Goal: Information Seeking & Learning: Check status

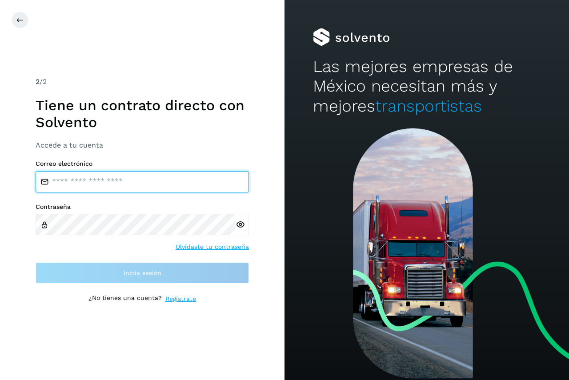
click at [97, 186] on input "email" at bounding box center [142, 181] width 213 height 21
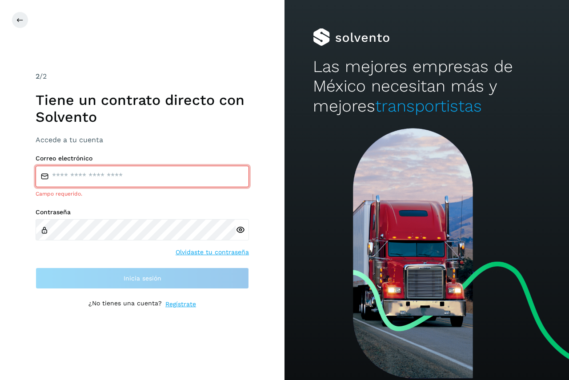
type input "**********"
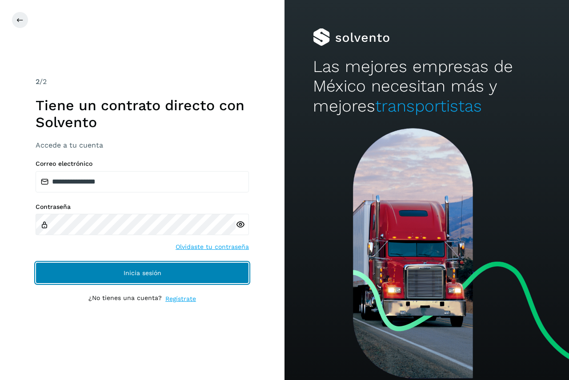
click at [116, 268] on button "Inicia sesión" at bounding box center [142, 272] width 213 height 21
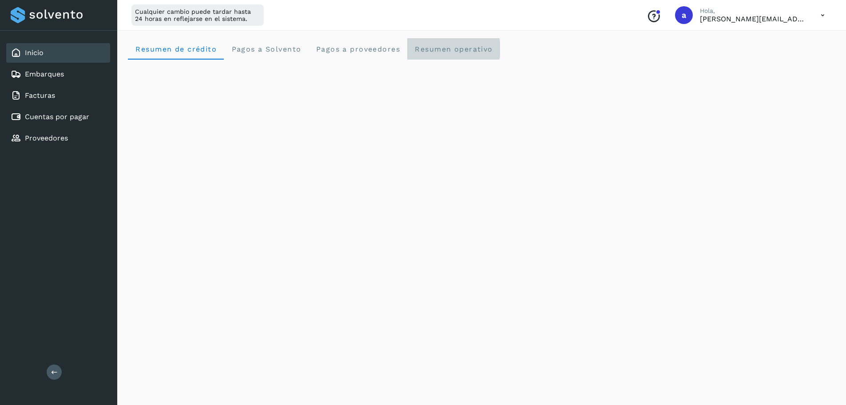
click at [462, 48] on span "Resumen operativo" at bounding box center [454, 49] width 79 height 8
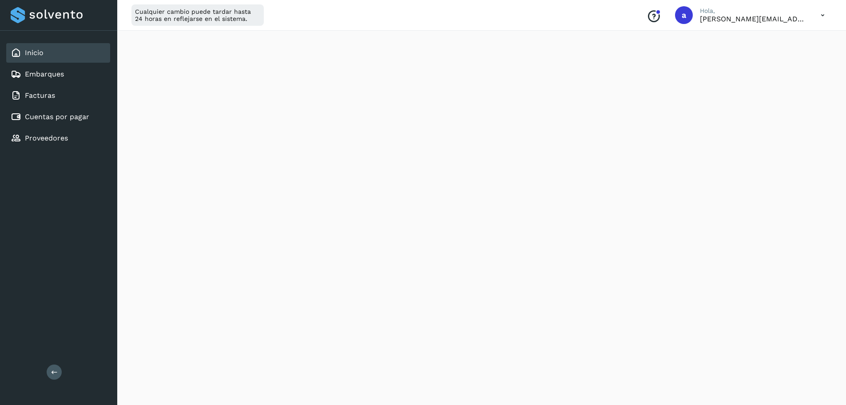
scroll to position [954, 0]
click at [45, 72] on link "Embarques" at bounding box center [44, 74] width 39 height 8
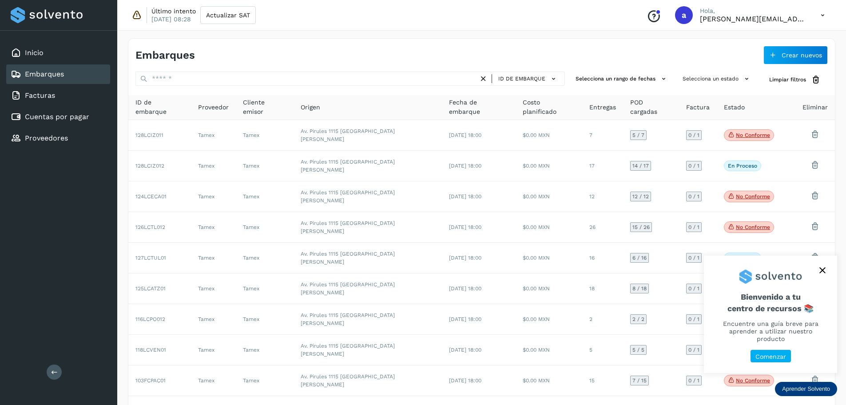
click at [568, 273] on icon "close," at bounding box center [823, 270] width 6 height 6
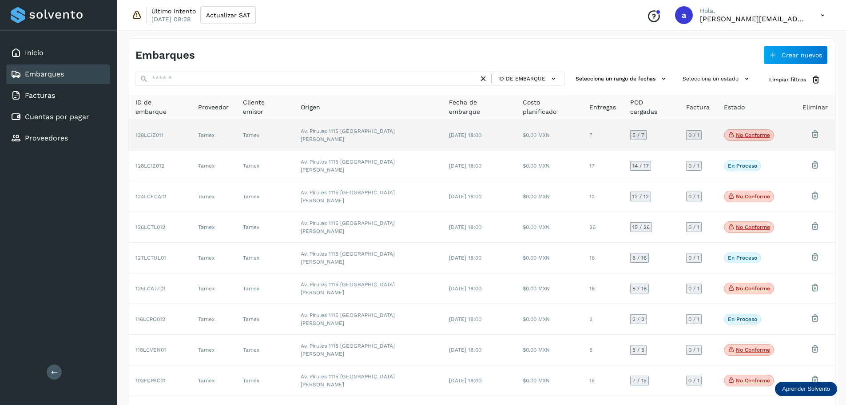
click at [550, 136] on td "$0.00 MXN" at bounding box center [549, 135] width 67 height 31
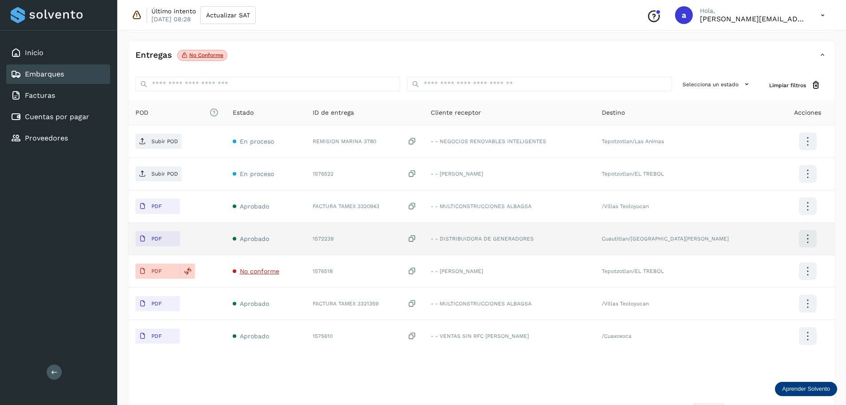
scroll to position [170, 0]
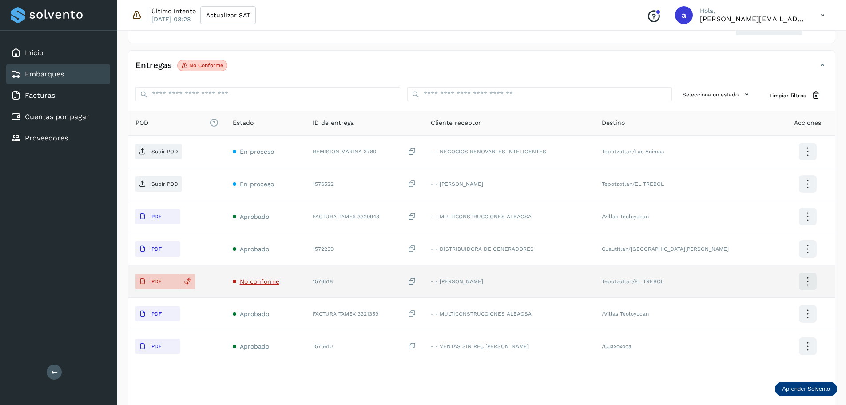
click at [259, 281] on span "No conforme" at bounding box center [260, 281] width 40 height 7
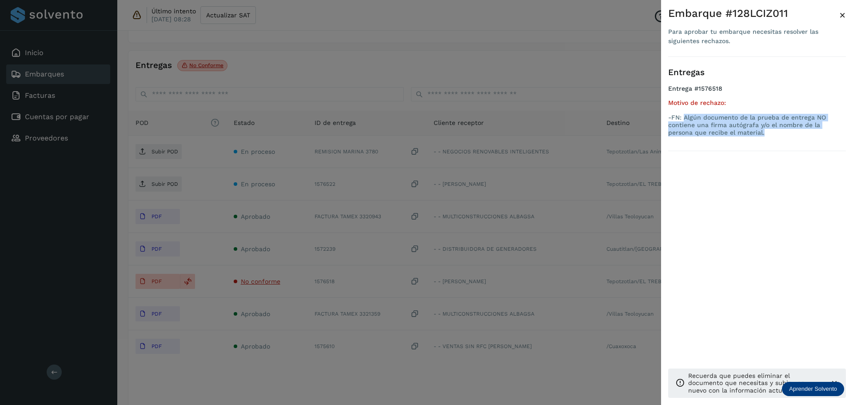
drag, startPoint x: 685, startPoint y: 118, endPoint x: 747, endPoint y: 132, distance: 63.3
click at [568, 132] on p "-FN: Algún documento de la prueba de entrega NO contiene una firma autógrafa y/…" at bounding box center [757, 125] width 178 height 22
click at [568, 14] on span "×" at bounding box center [842, 15] width 7 height 12
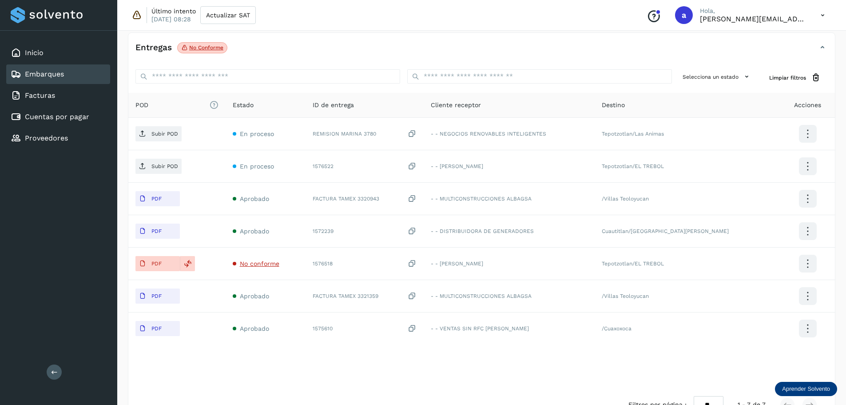
scroll to position [214, 0]
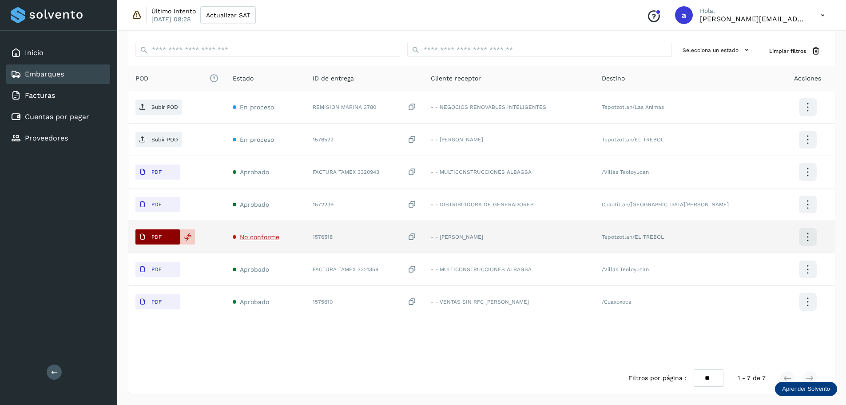
click at [164, 236] on span "PDF" at bounding box center [151, 237] width 30 height 14
click at [168, 239] on button "PDF" at bounding box center [158, 236] width 44 height 15
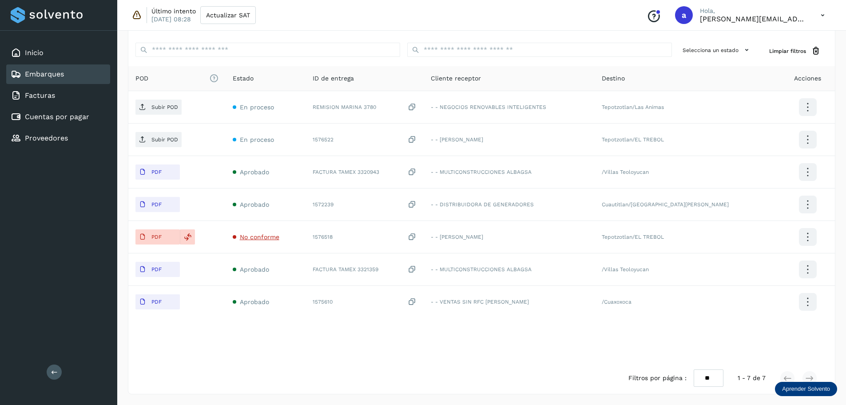
click at [14, 379] on img at bounding box center [10, 408] width 7 height 7
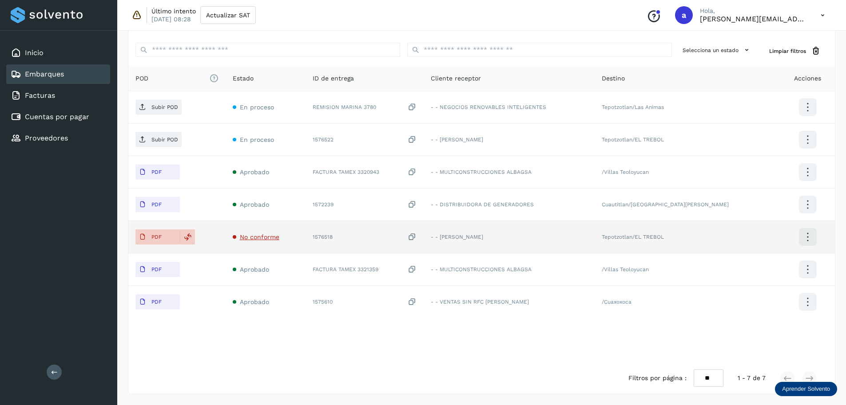
click at [261, 234] on span "No conforme" at bounding box center [260, 236] width 40 height 7
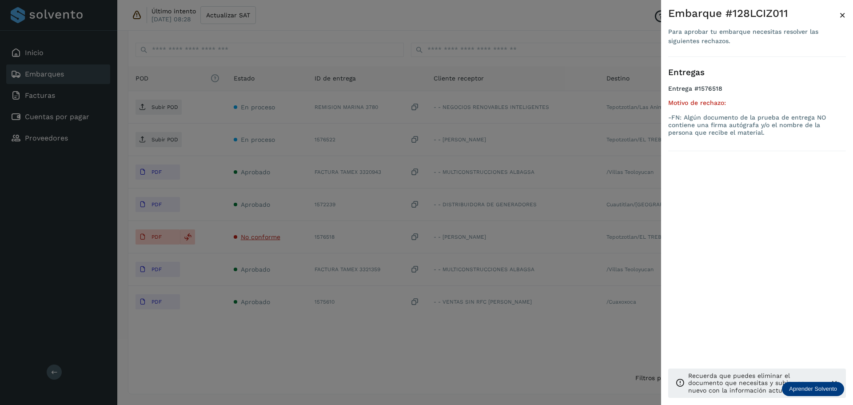
click at [261, 234] on div at bounding box center [426, 202] width 853 height 405
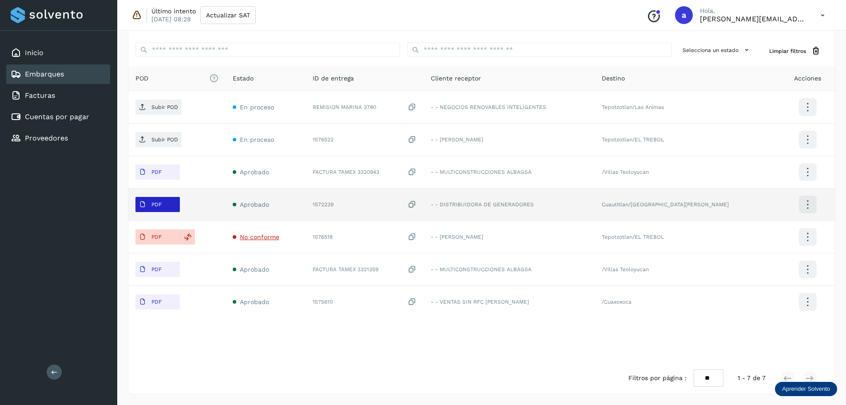
click at [160, 203] on p "PDF" at bounding box center [157, 204] width 10 height 6
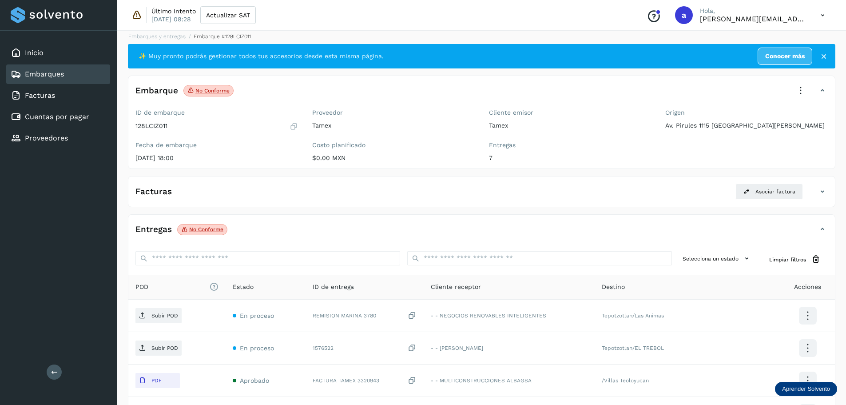
scroll to position [0, 0]
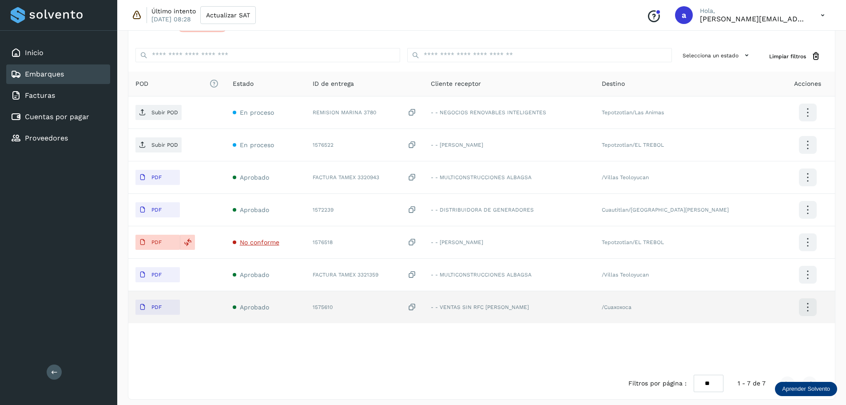
scroll to position [214, 0]
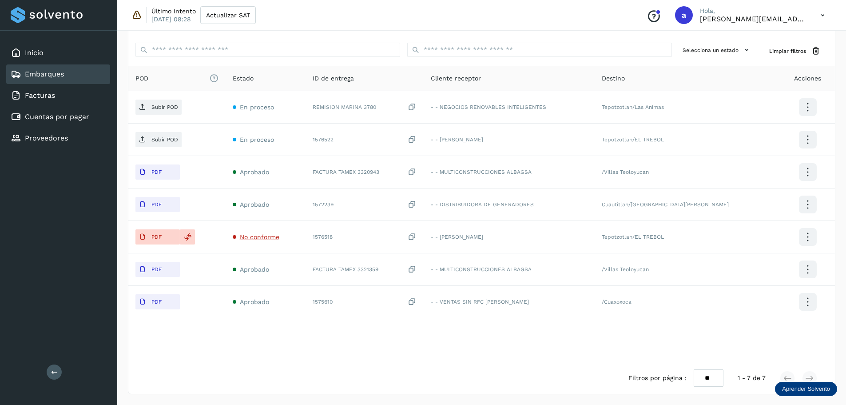
click at [58, 72] on link "Embarques" at bounding box center [44, 74] width 39 height 8
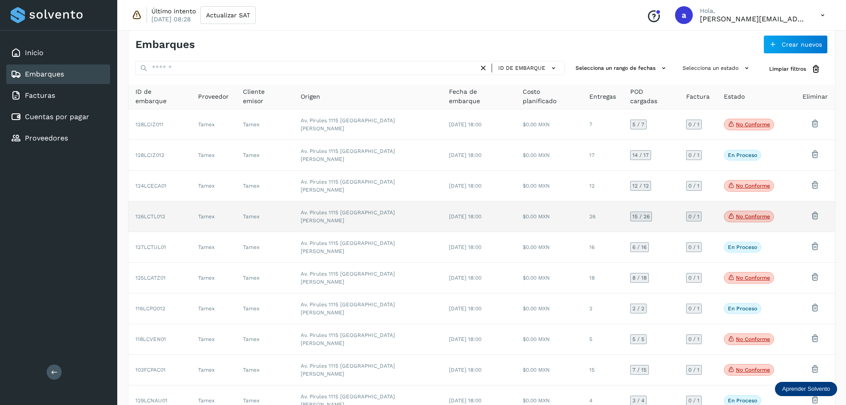
scroll to position [16, 0]
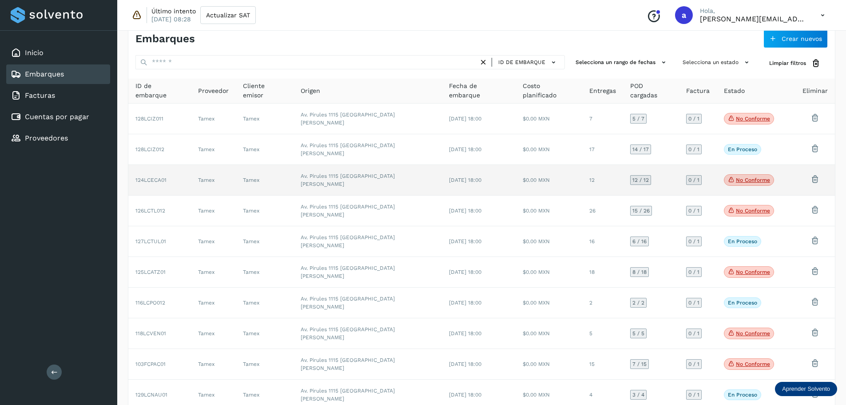
click at [568, 170] on td "12 / 12" at bounding box center [651, 180] width 56 height 31
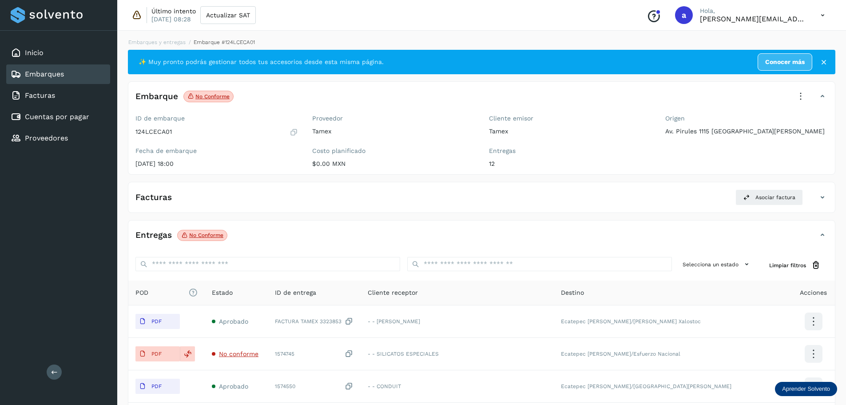
click at [64, 78] on link "Embarques" at bounding box center [44, 74] width 39 height 8
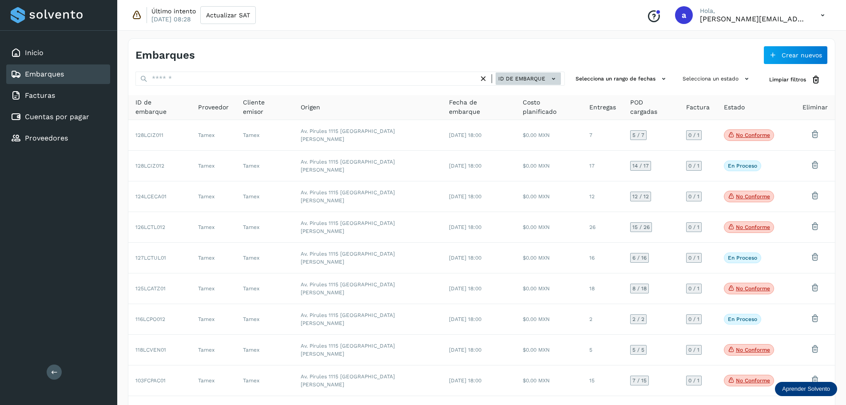
click at [545, 76] on span "ID de embarque" at bounding box center [522, 79] width 47 height 8
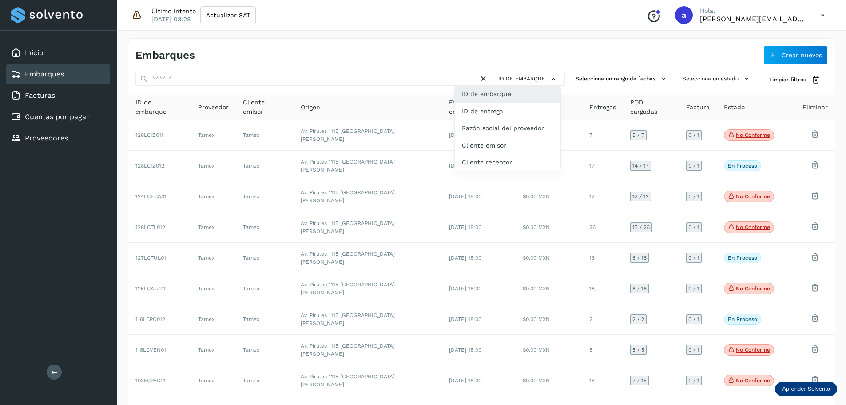
click at [568, 160] on div at bounding box center [423, 202] width 846 height 405
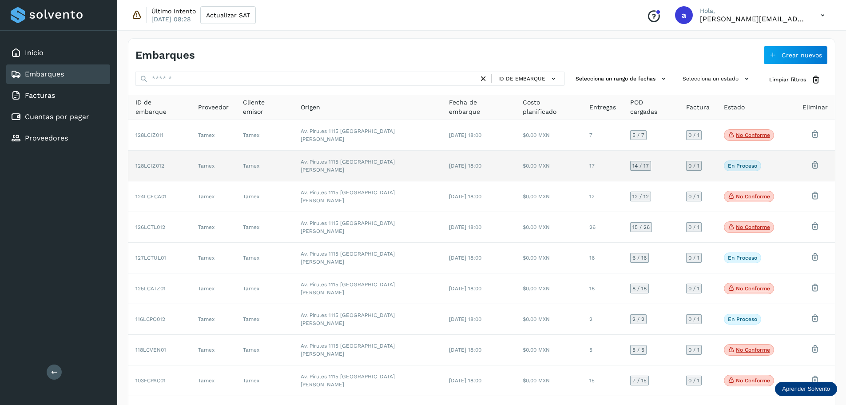
click at [568, 160] on td "En proceso Verifica el estado de la factura o entregas asociadas a este embarque" at bounding box center [749, 166] width 64 height 31
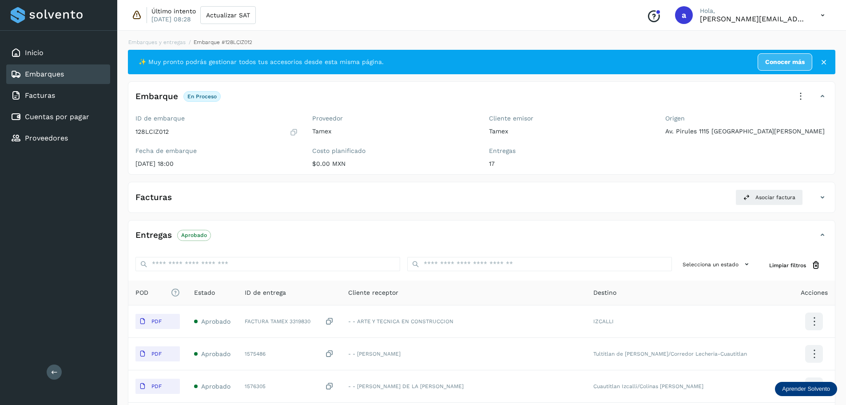
click at [83, 70] on div "Embarques" at bounding box center [58, 74] width 104 height 20
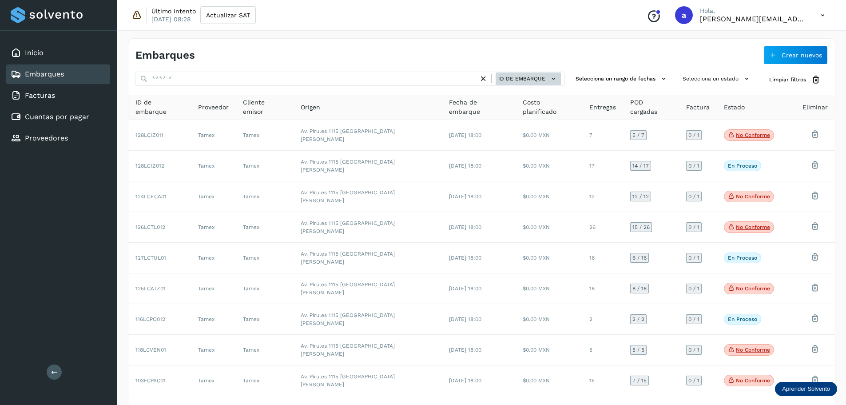
click at [537, 83] on button "ID de embarque" at bounding box center [528, 78] width 65 height 13
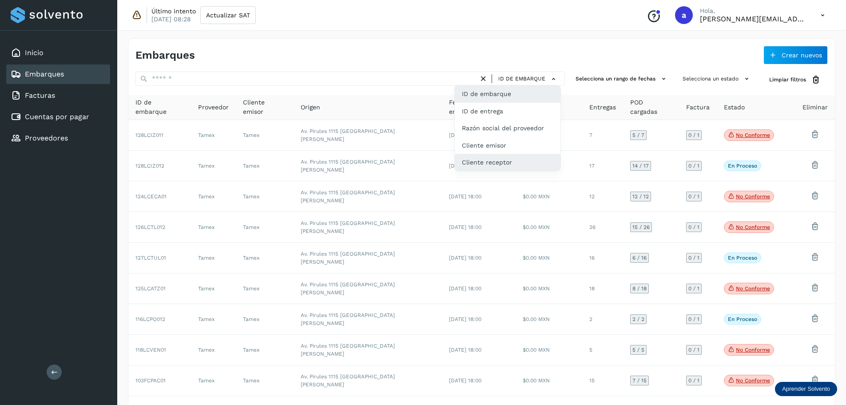
click at [499, 164] on div "Cliente receptor" at bounding box center [508, 162] width 106 height 17
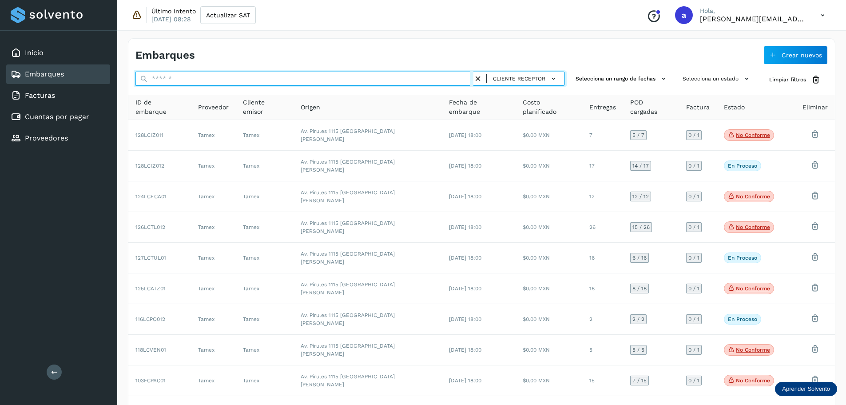
click at [375, 76] on input "text" at bounding box center [305, 79] width 338 height 14
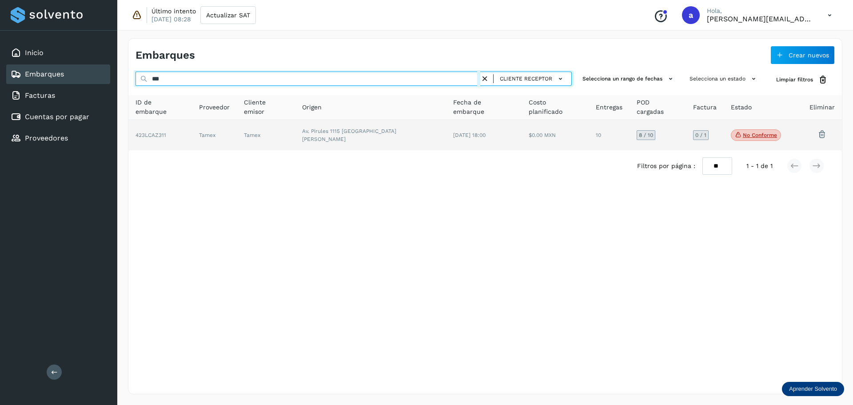
type input "***"
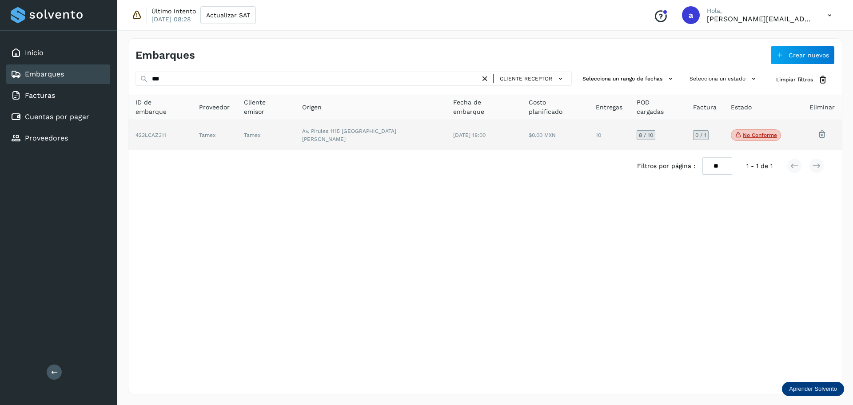
click at [568, 131] on td "10" at bounding box center [609, 135] width 41 height 30
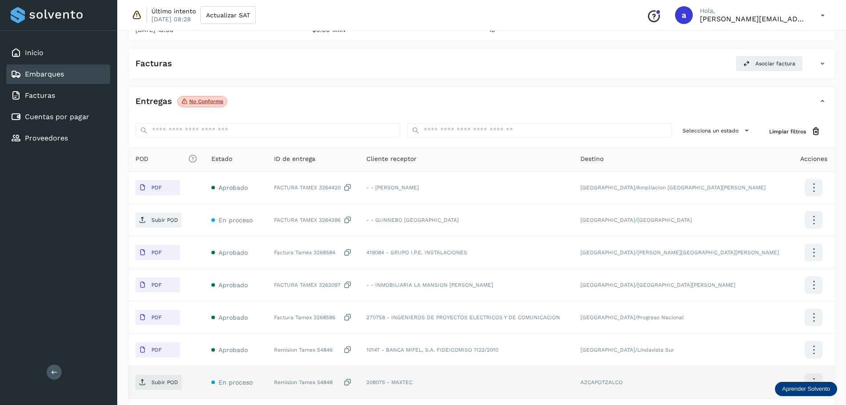
scroll to position [133, 0]
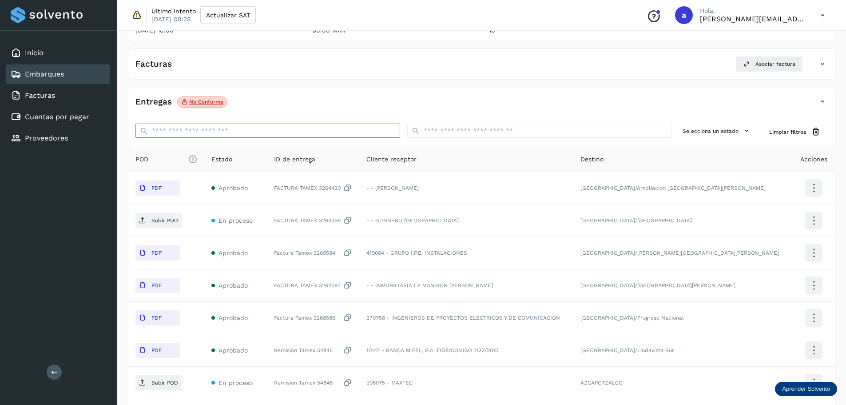
click at [223, 131] on input "ID de embarque" at bounding box center [268, 131] width 265 height 14
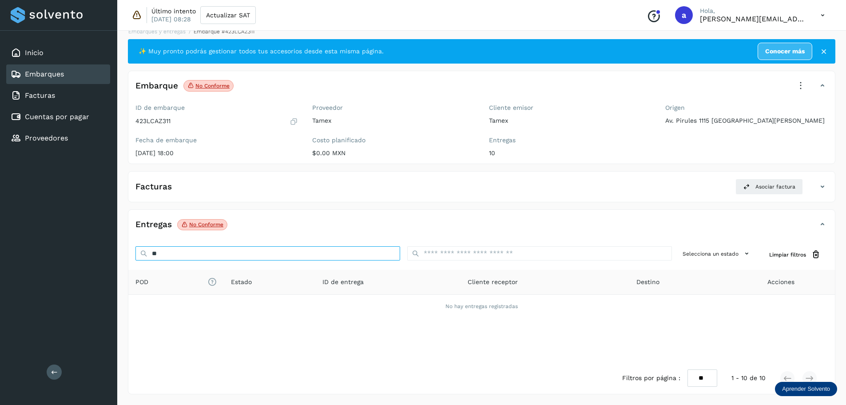
scroll to position [11, 0]
type input "*"
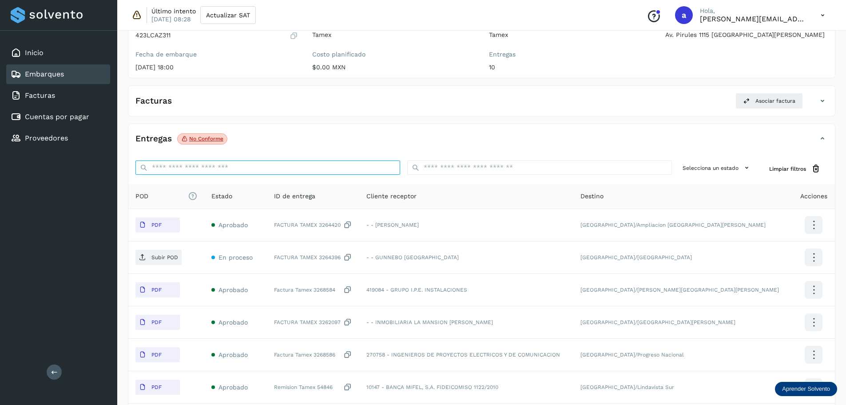
scroll to position [45, 0]
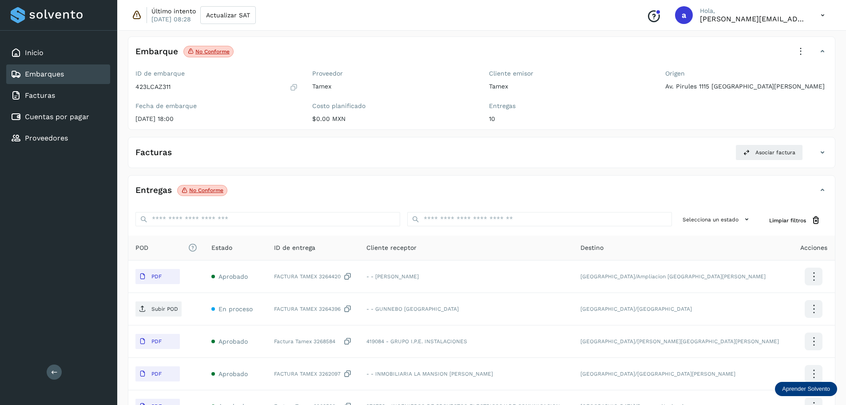
click at [28, 74] on link "Embarques" at bounding box center [44, 74] width 39 height 8
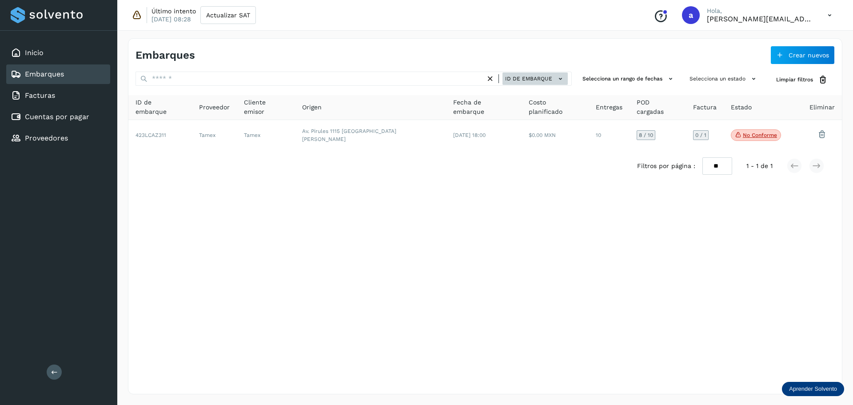
click at [559, 77] on icon at bounding box center [560, 78] width 9 height 9
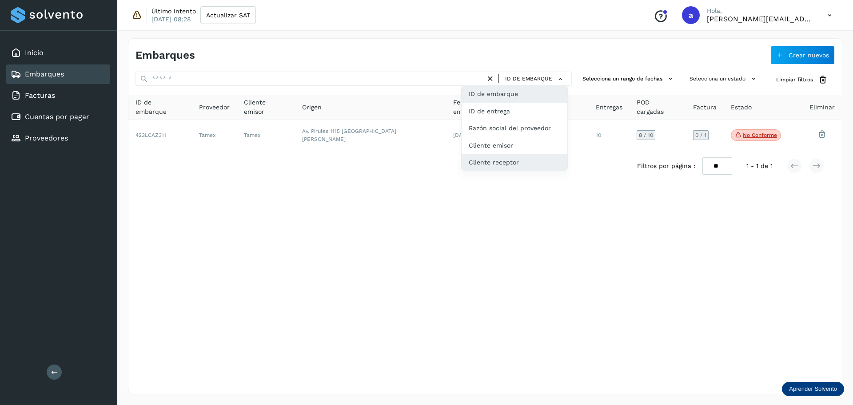
click at [506, 164] on div "Cliente receptor" at bounding box center [515, 162] width 106 height 17
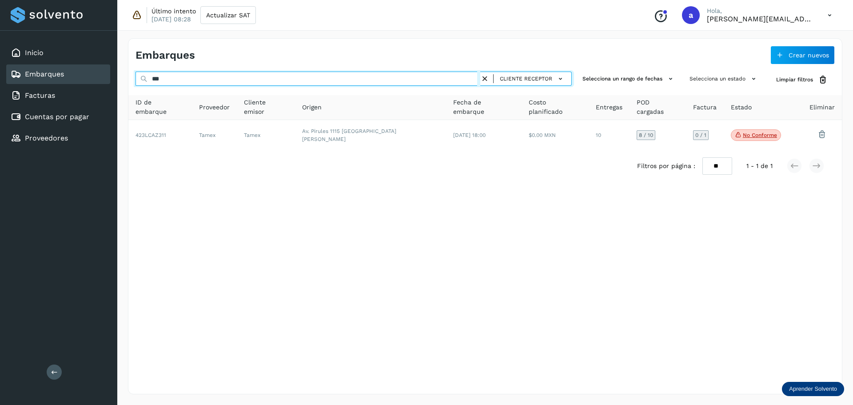
click at [286, 82] on input "***" at bounding box center [308, 79] width 345 height 14
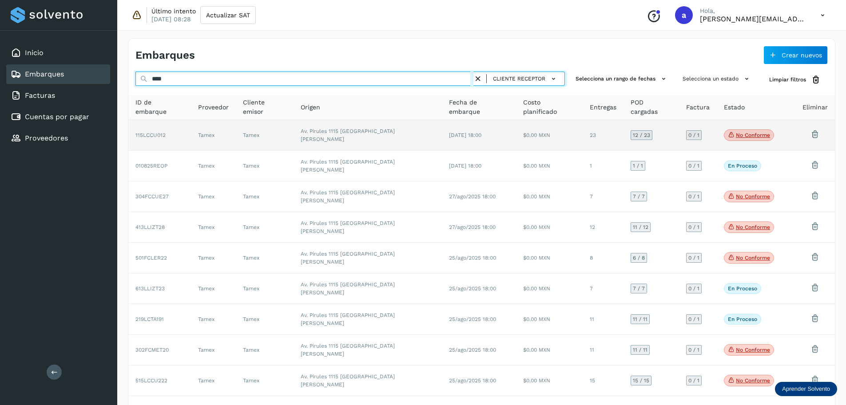
type input "****"
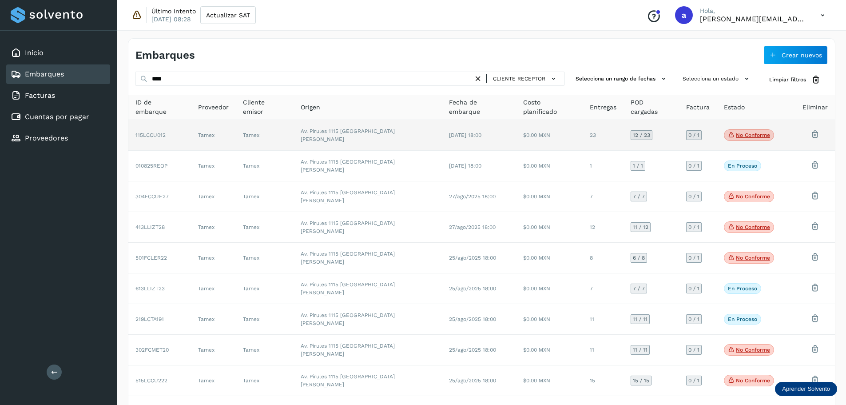
click at [294, 133] on td "Tamex" at bounding box center [265, 135] width 58 height 31
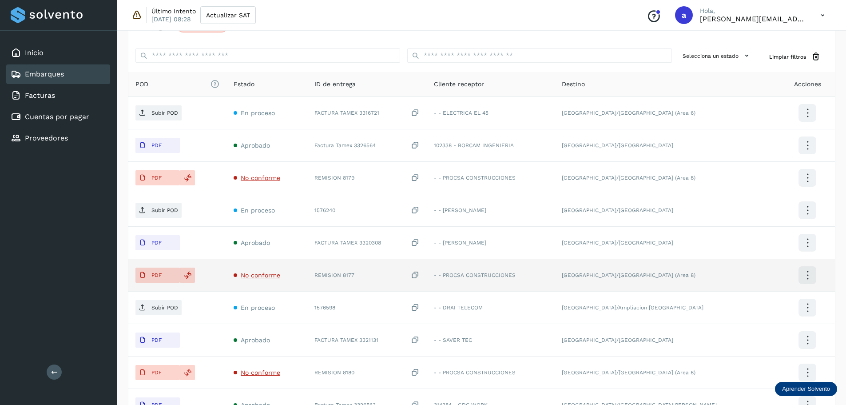
scroll to position [178, 0]
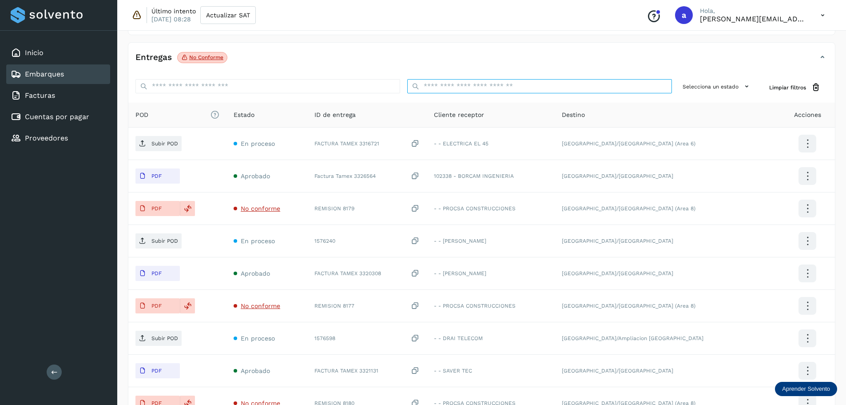
click at [491, 84] on input "ID de embarque" at bounding box center [539, 86] width 265 height 14
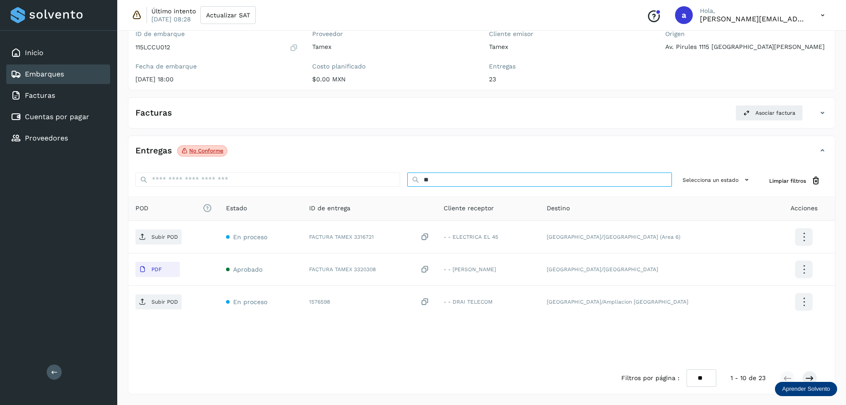
scroll to position [20, 0]
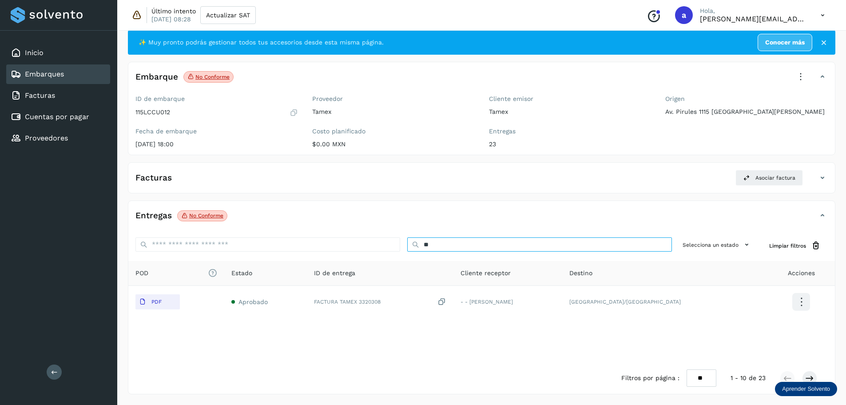
type input "*"
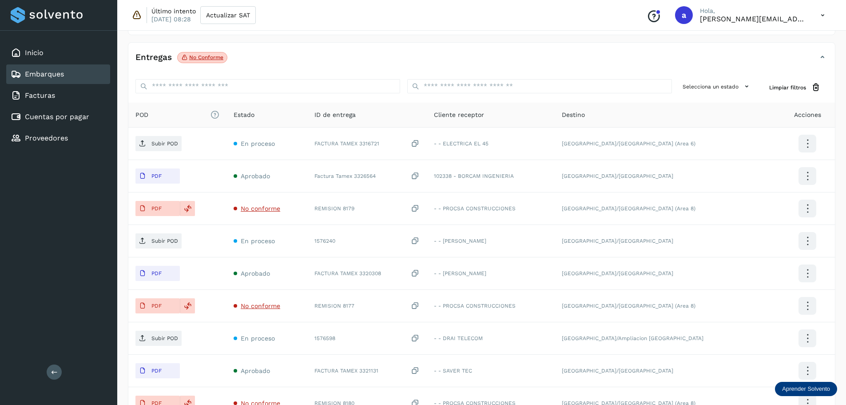
click at [60, 74] on link "Embarques" at bounding box center [44, 74] width 39 height 8
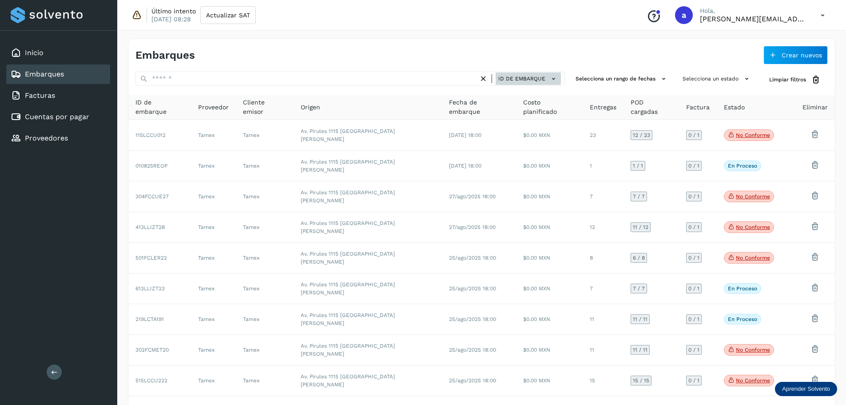
click at [540, 80] on span "ID de embarque" at bounding box center [522, 79] width 47 height 8
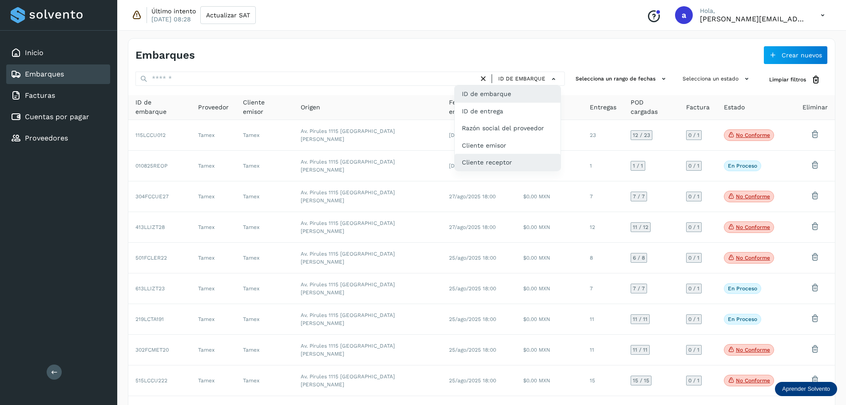
click at [511, 160] on div "Cliente receptor" at bounding box center [508, 162] width 106 height 17
type input "****"
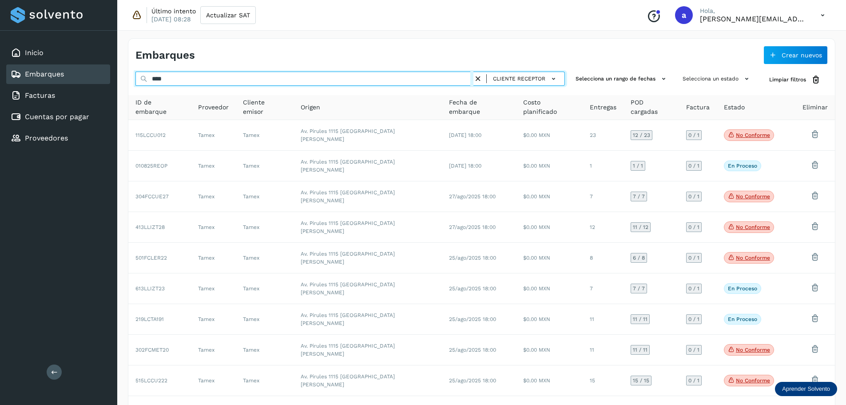
click at [167, 77] on input "****" at bounding box center [305, 79] width 338 height 14
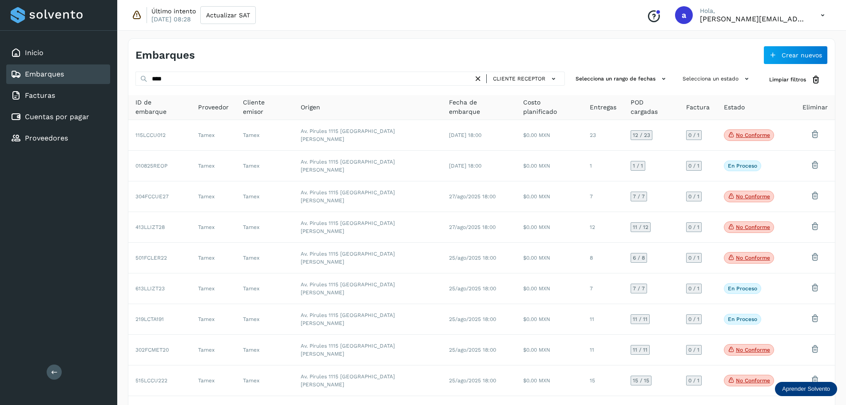
click at [481, 80] on icon at bounding box center [478, 78] width 9 height 9
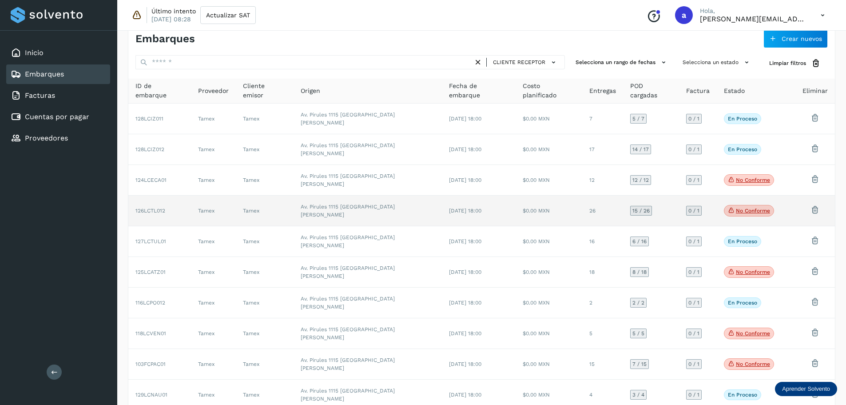
scroll to position [16, 0]
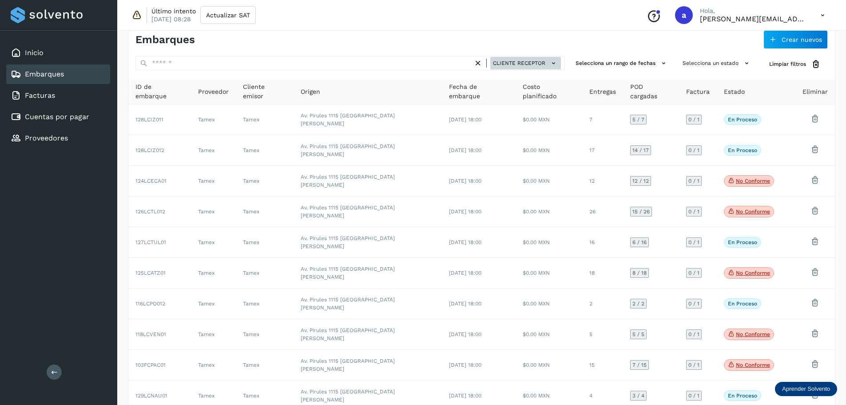
click at [556, 63] on icon at bounding box center [553, 63] width 9 height 9
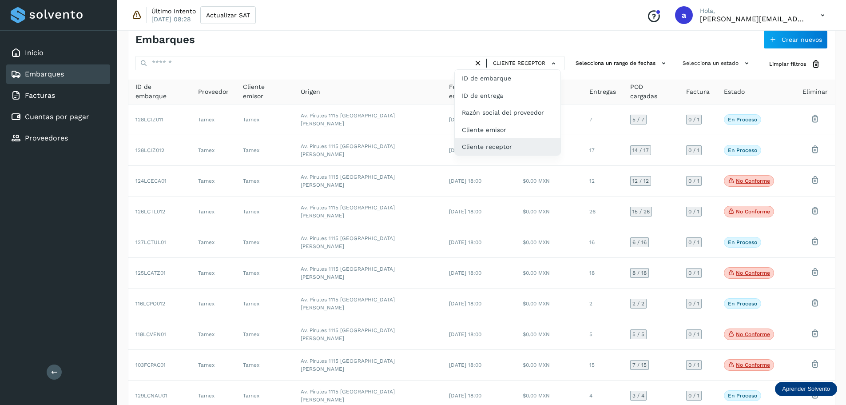
click at [568, 49] on div at bounding box center [423, 202] width 846 height 405
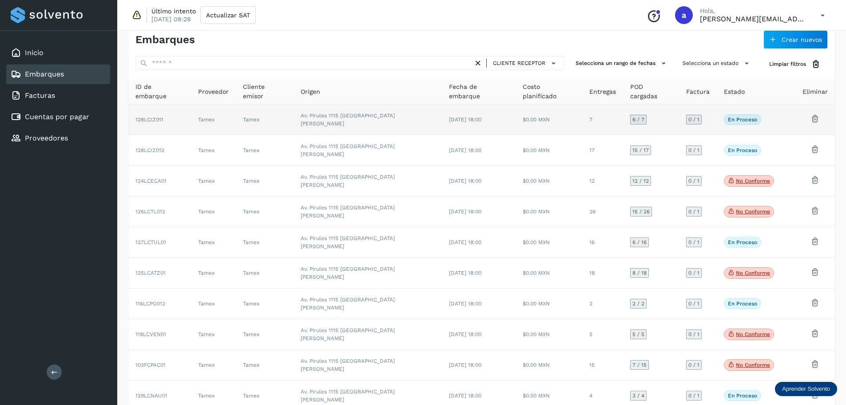
click at [549, 118] on td "$0.00 MXN" at bounding box center [549, 119] width 67 height 31
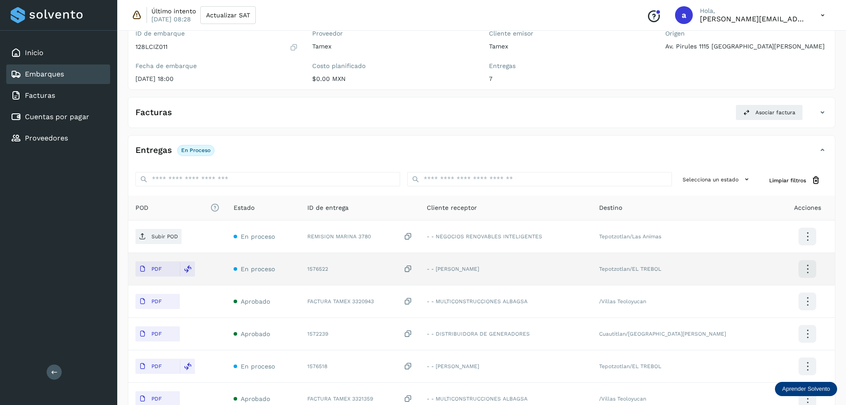
scroll to position [104, 0]
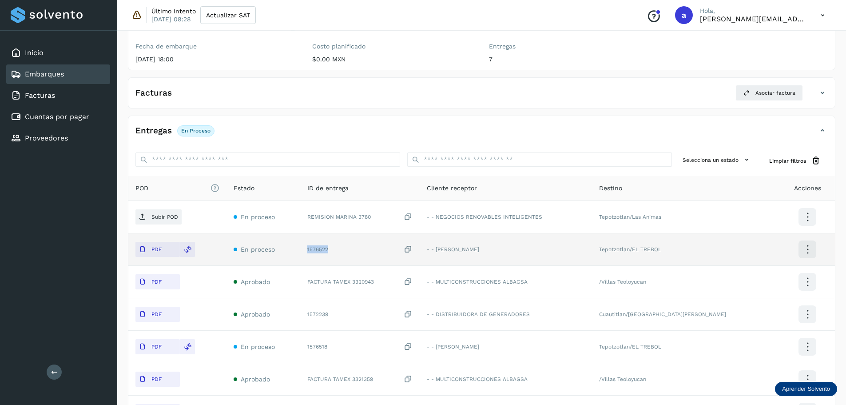
drag, startPoint x: 337, startPoint y: 251, endPoint x: 305, endPoint y: 251, distance: 31.5
click at [305, 251] on td "1576522" at bounding box center [360, 249] width 120 height 32
copy div "1576522"
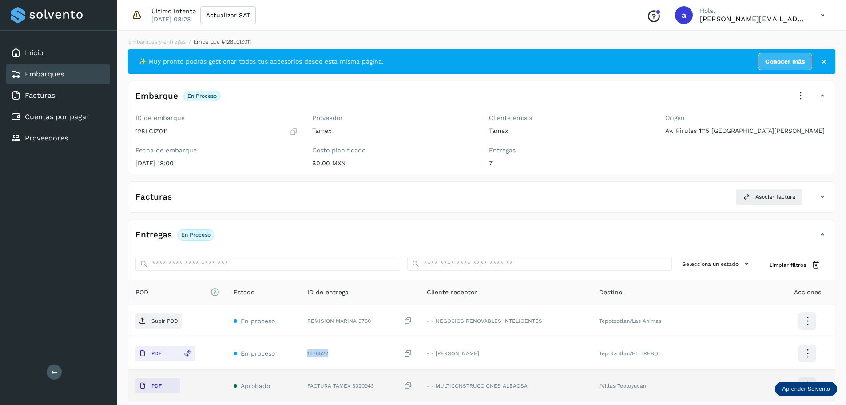
scroll to position [0, 0]
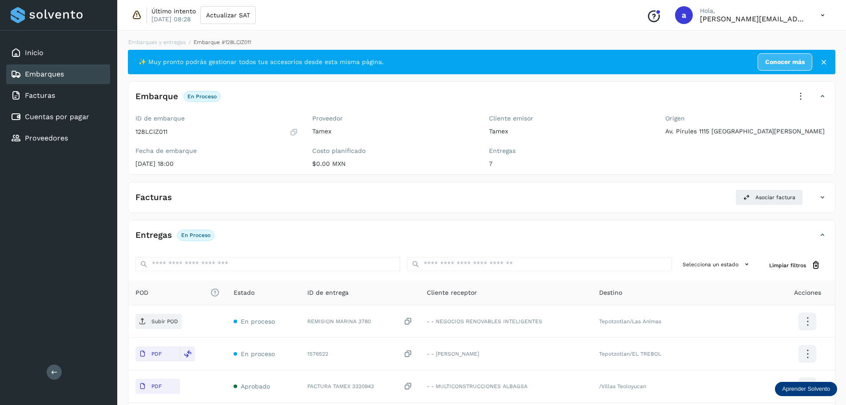
click at [383, 215] on div "✨ Muy pronto podrás gestionar todos tus accesorios desde esta misma página. Con…" at bounding box center [482, 329] width 708 height 559
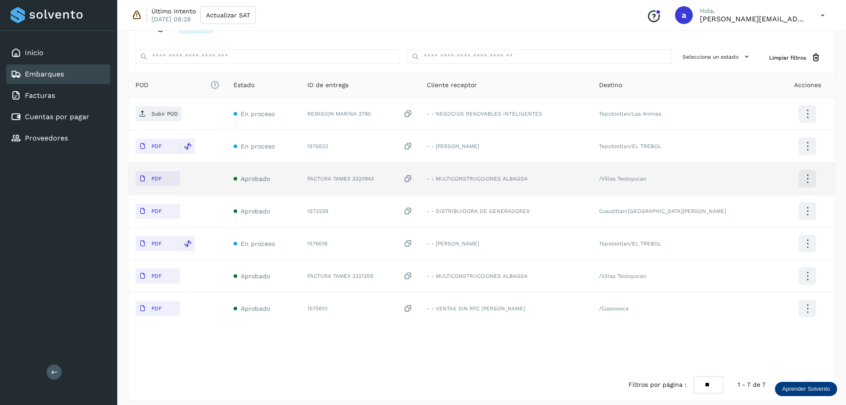
scroll to position [214, 0]
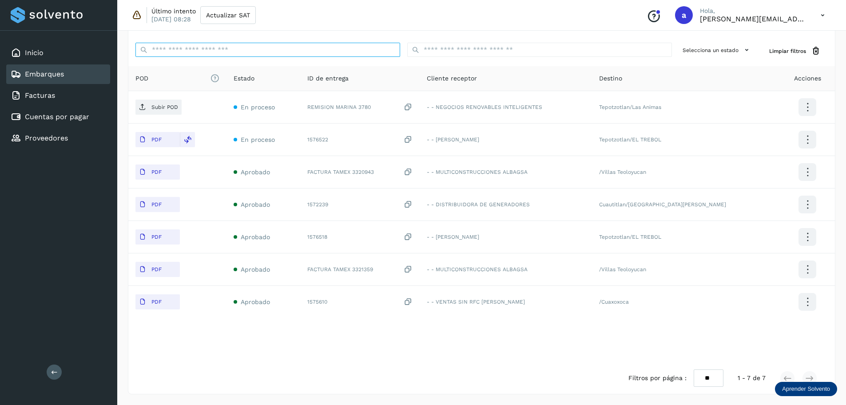
click at [273, 46] on input "ID de embarque" at bounding box center [268, 50] width 265 height 14
paste input "*******"
type input "*******"
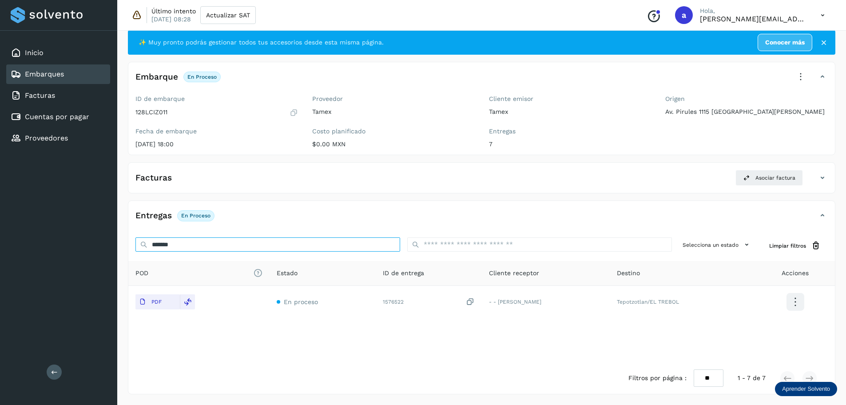
scroll to position [20, 0]
click at [286, 247] on input "*******" at bounding box center [268, 244] width 265 height 14
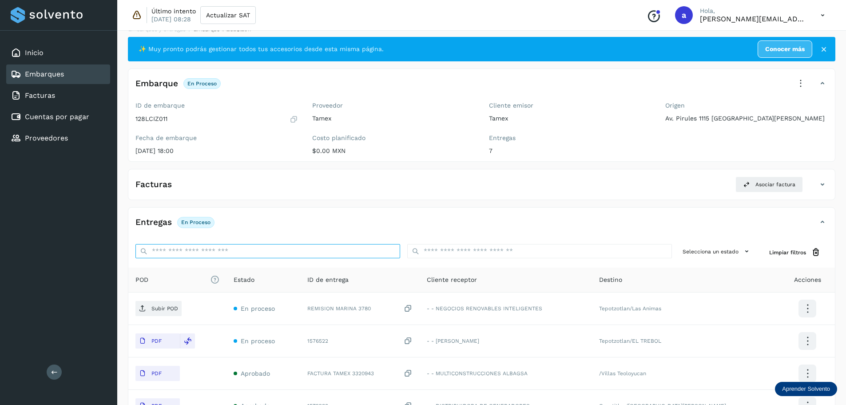
scroll to position [0, 0]
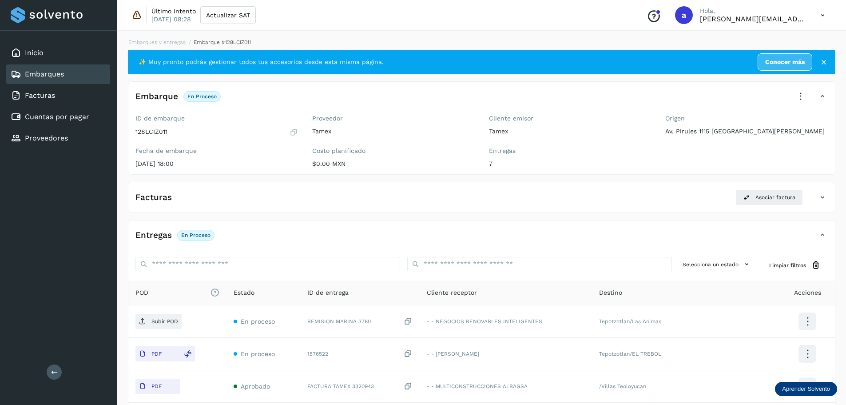
click at [40, 78] on link "Embarques" at bounding box center [44, 74] width 39 height 8
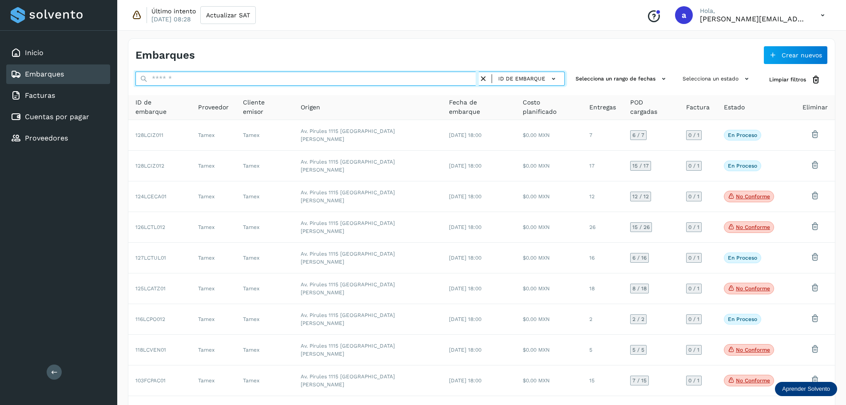
click at [204, 81] on input "text" at bounding box center [307, 79] width 343 height 14
paste input "*******"
type input "*******"
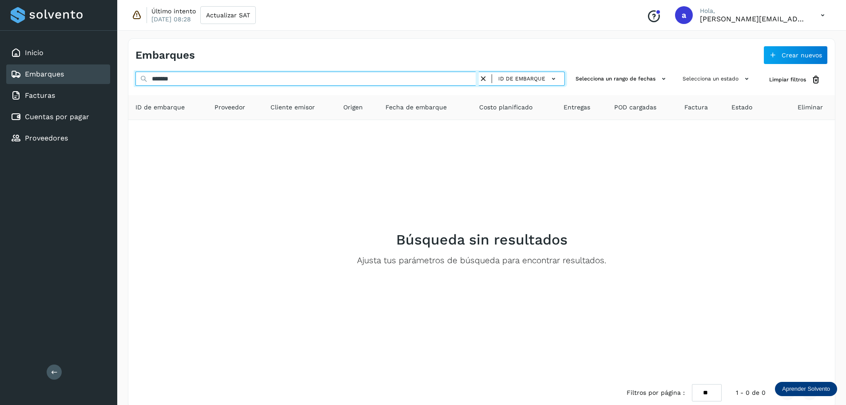
click at [205, 79] on input "*******" at bounding box center [307, 79] width 343 height 14
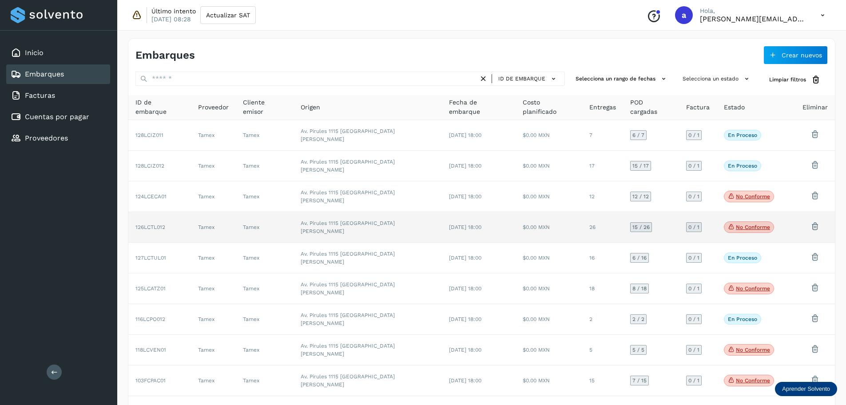
click at [568, 212] on td "26" at bounding box center [602, 227] width 41 height 31
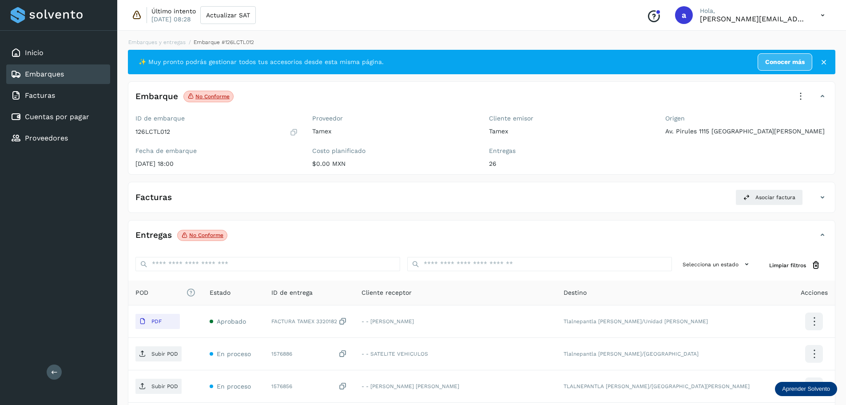
click at [56, 80] on div "Embarques" at bounding box center [58, 74] width 104 height 20
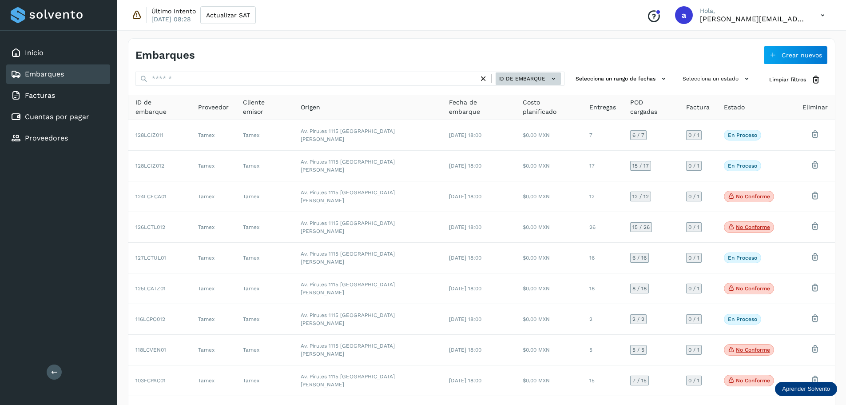
click at [546, 80] on span "ID de embarque" at bounding box center [522, 79] width 47 height 8
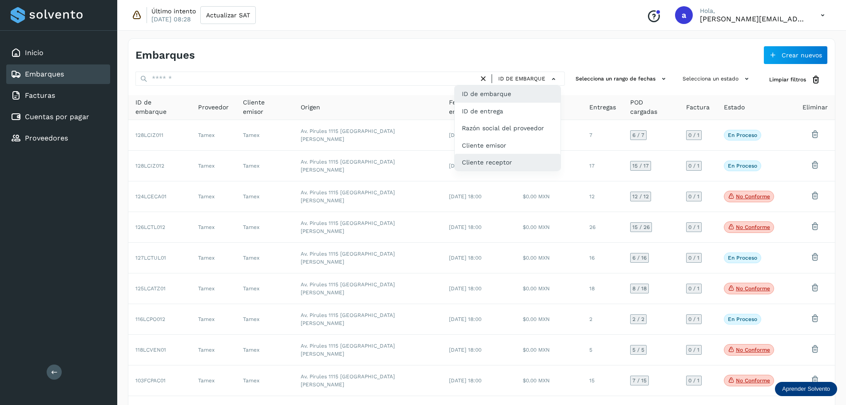
click at [489, 162] on div "Cliente receptor" at bounding box center [508, 162] width 106 height 17
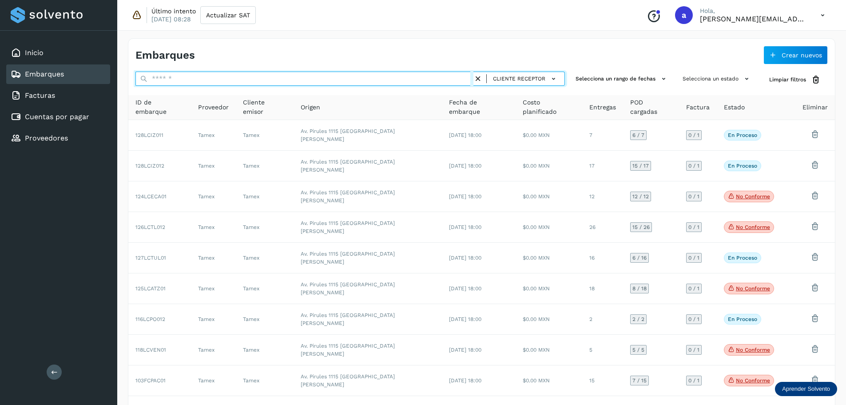
click at [387, 79] on input "text" at bounding box center [305, 79] width 338 height 14
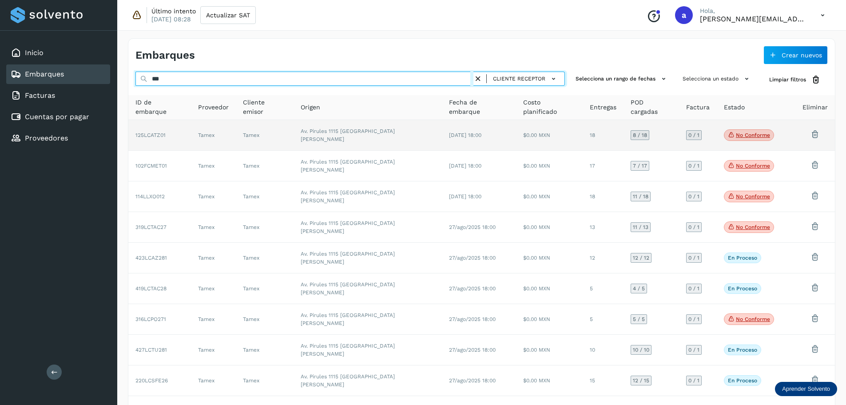
type input "***"
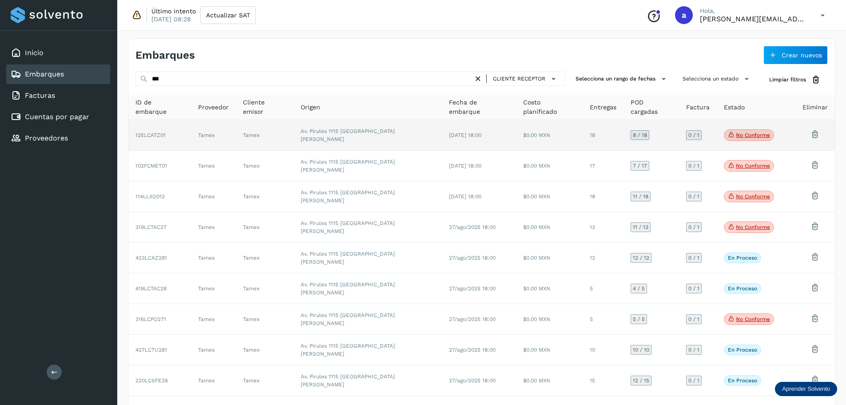
click at [568, 132] on td "18" at bounding box center [603, 135] width 41 height 31
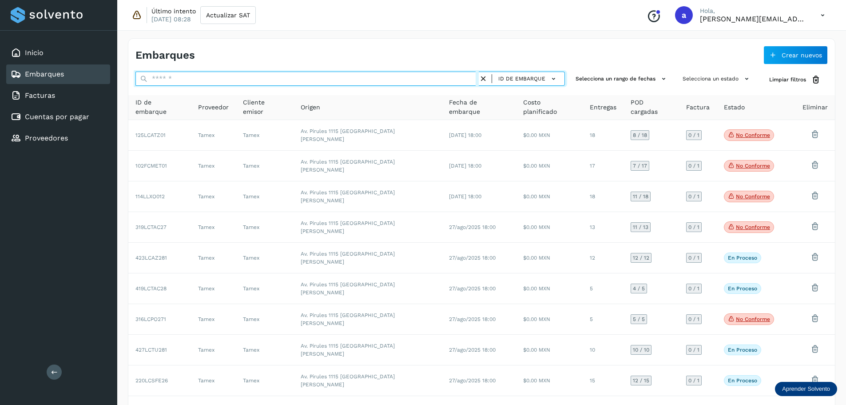
click at [172, 81] on input "text" at bounding box center [307, 79] width 343 height 14
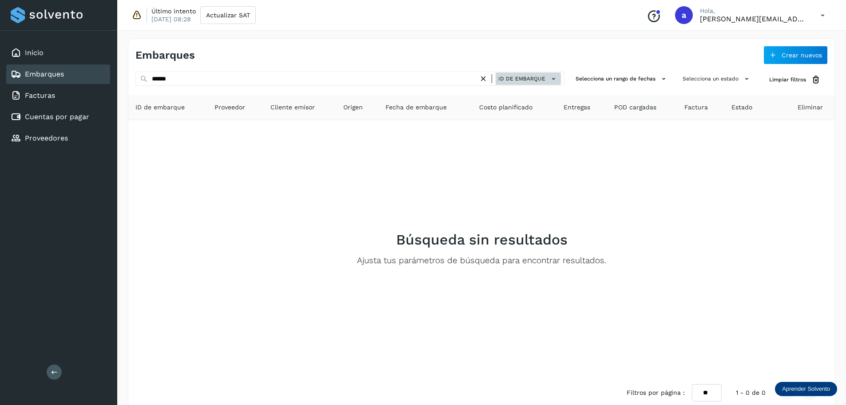
click at [550, 76] on icon at bounding box center [553, 78] width 9 height 9
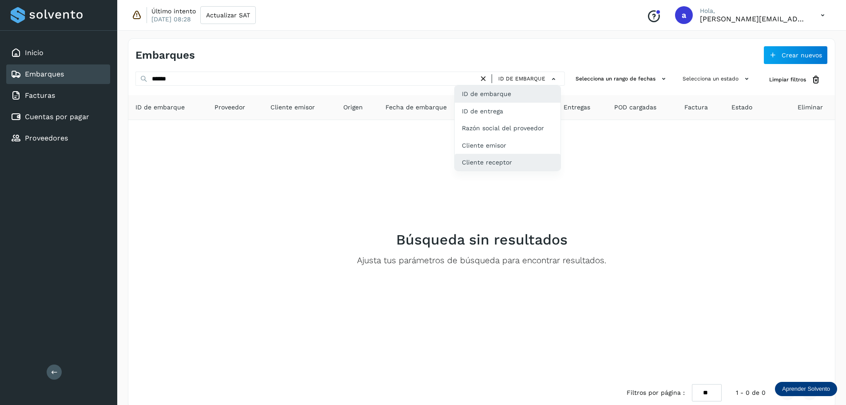
click at [489, 161] on div "Cliente receptor" at bounding box center [508, 162] width 106 height 17
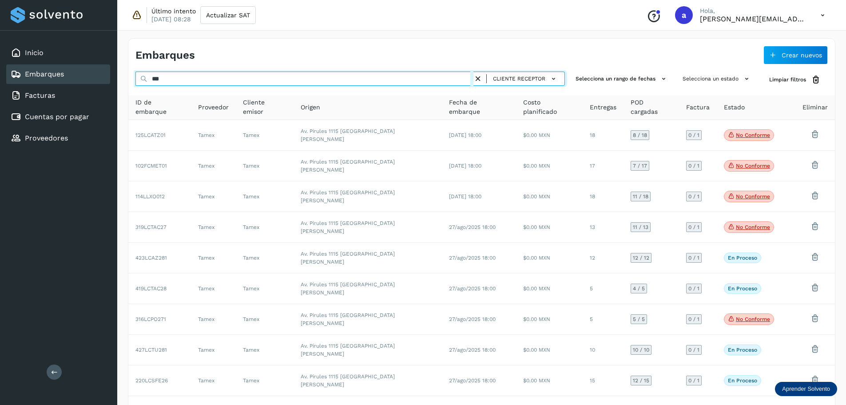
click at [207, 81] on input "***" at bounding box center [305, 79] width 338 height 14
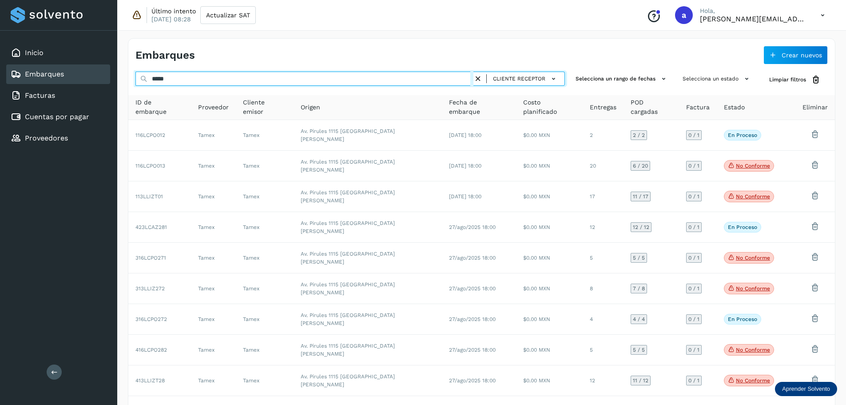
click at [180, 80] on input "*****" at bounding box center [305, 79] width 338 height 14
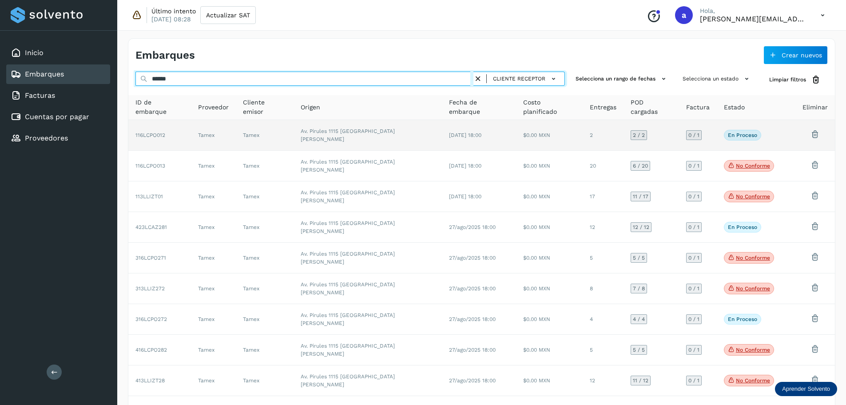
type input "******"
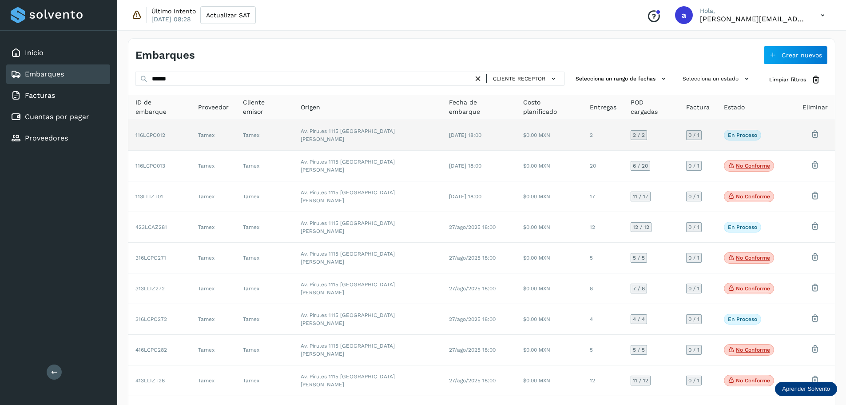
click at [547, 131] on td "$0.00 MXN" at bounding box center [549, 135] width 67 height 31
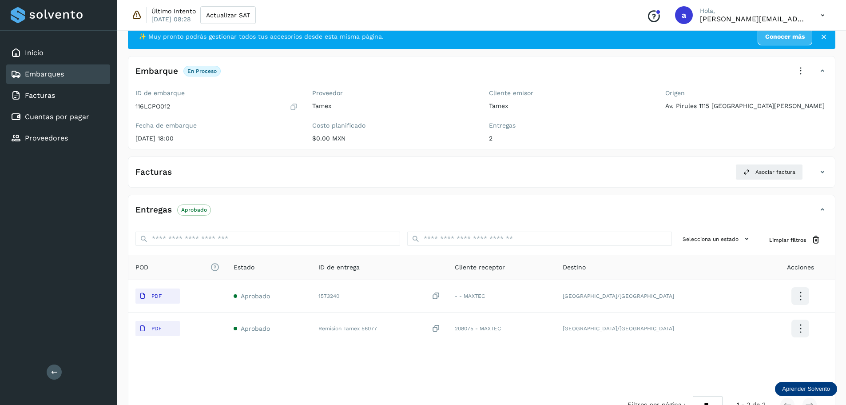
scroll to position [52, 0]
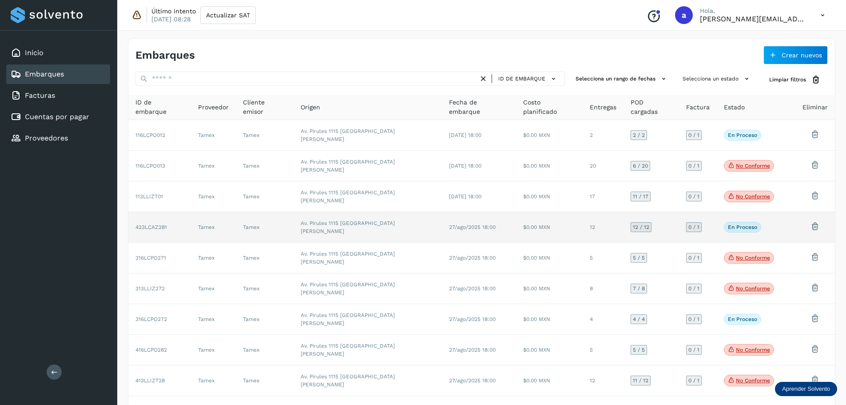
click at [485, 214] on td "27/ago/2025 18:00" at bounding box center [479, 227] width 74 height 31
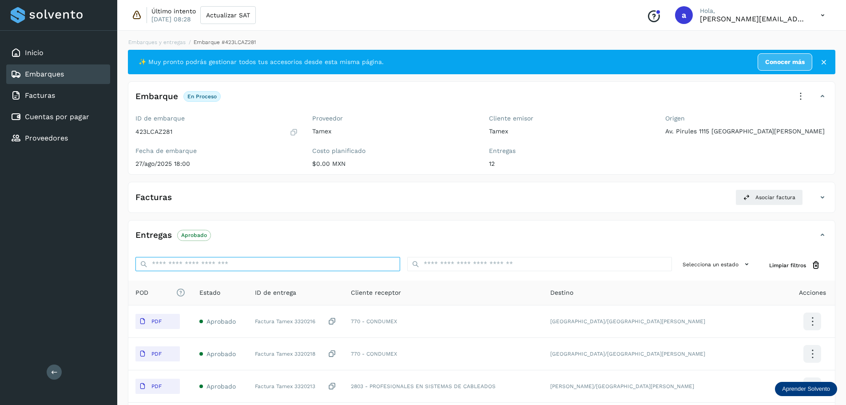
click at [188, 267] on input "ID de embarque" at bounding box center [268, 264] width 265 height 14
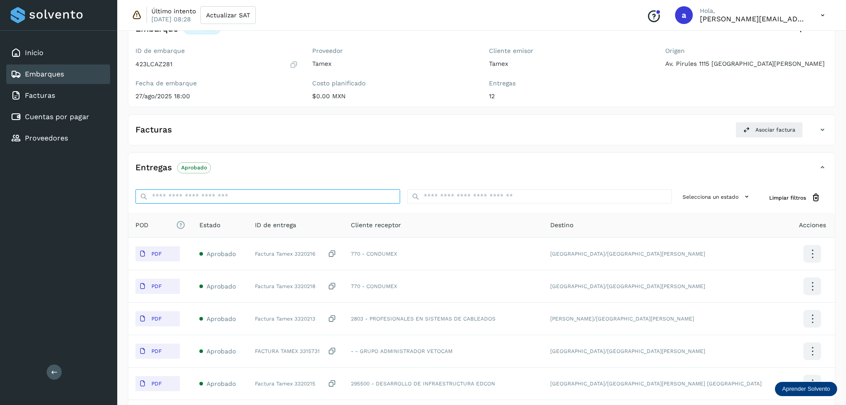
scroll to position [89, 0]
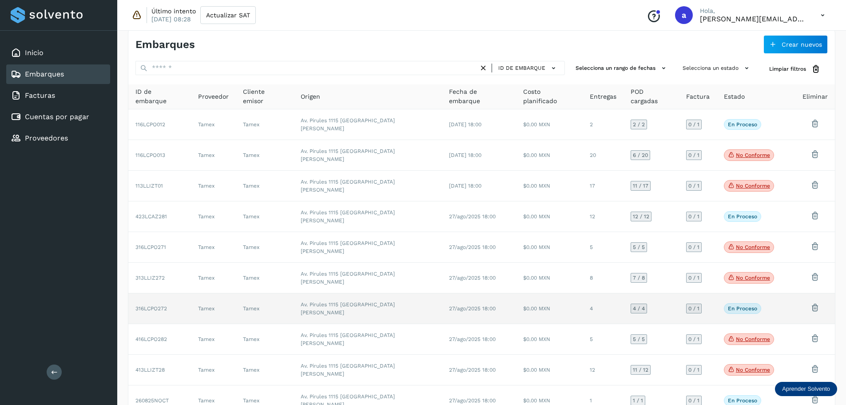
scroll to position [16, 0]
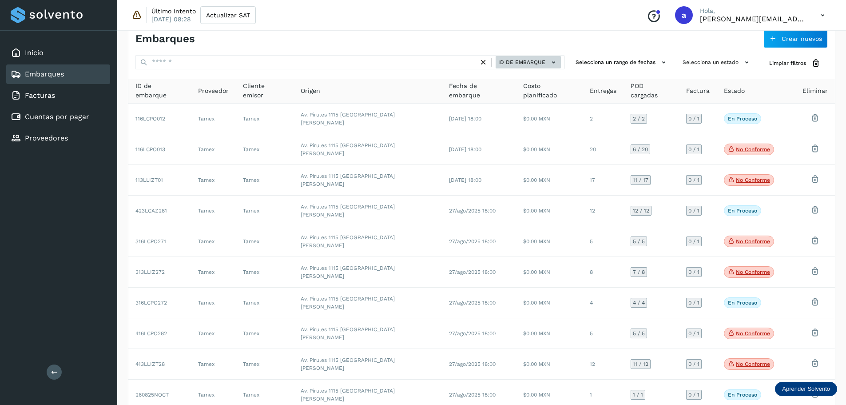
click at [544, 59] on span "ID de embarque" at bounding box center [522, 62] width 47 height 8
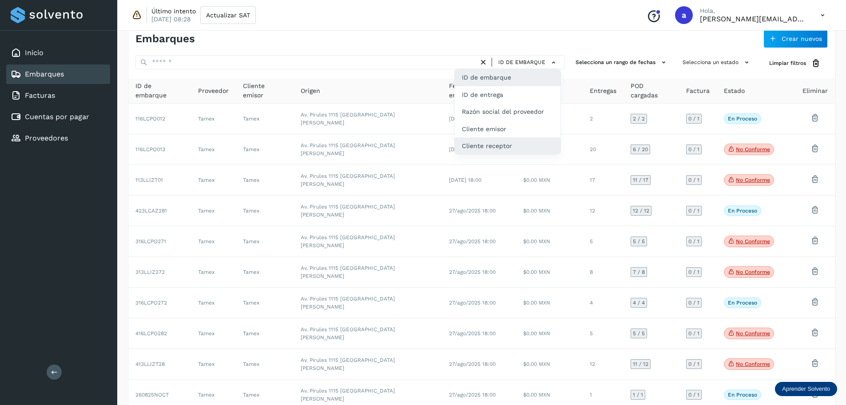
click at [514, 145] on div "Cliente receptor" at bounding box center [508, 145] width 106 height 17
type input "******"
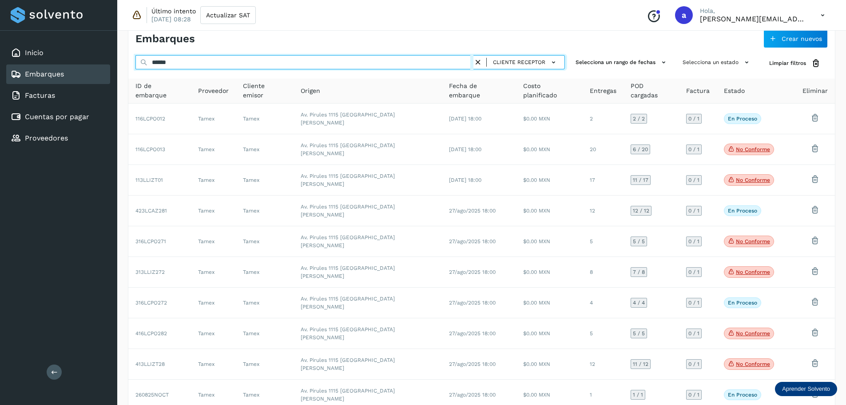
click at [400, 64] on input "******" at bounding box center [305, 62] width 338 height 14
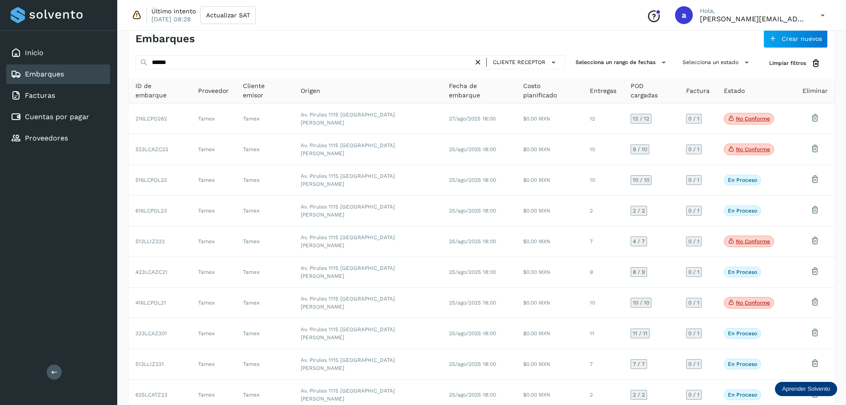
scroll to position [15, 0]
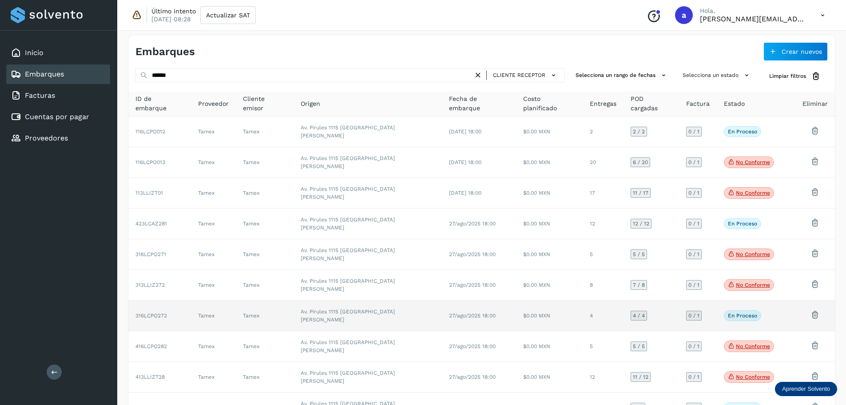
scroll to position [0, 0]
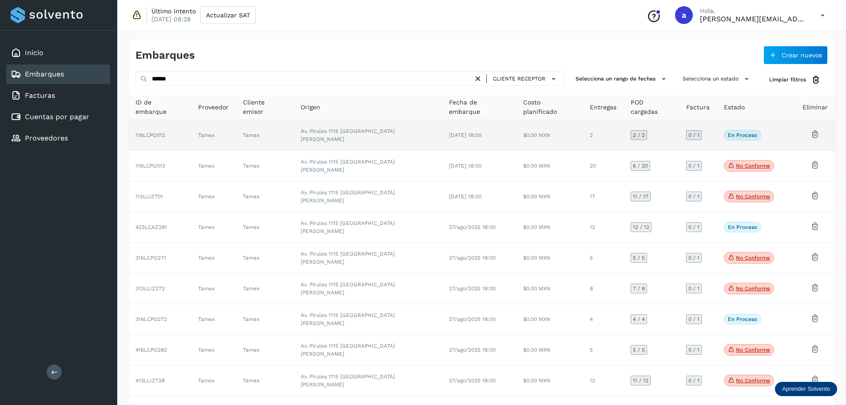
click at [568, 137] on td "2 / 2" at bounding box center [652, 135] width 56 height 31
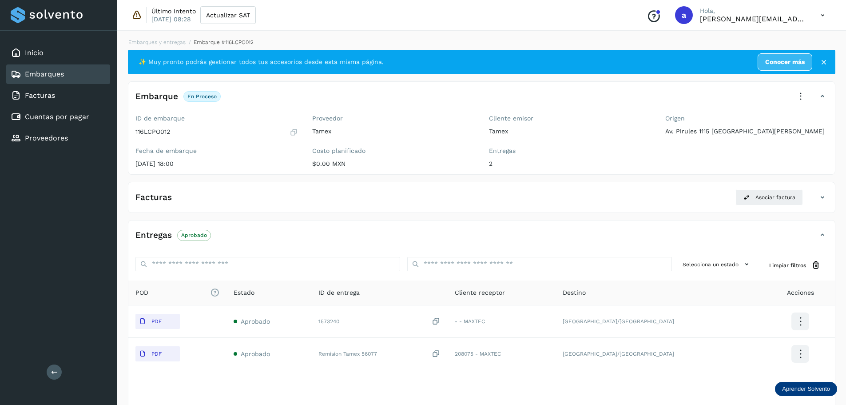
click at [71, 79] on div "Embarques" at bounding box center [58, 74] width 104 height 20
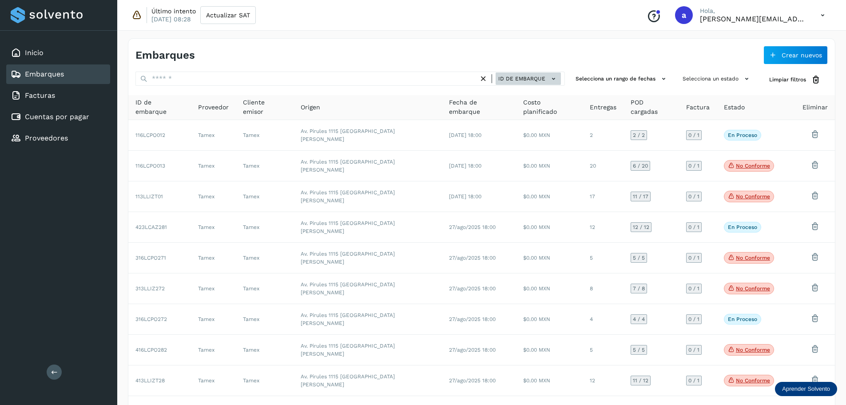
click at [523, 79] on span "ID de embarque" at bounding box center [522, 79] width 47 height 8
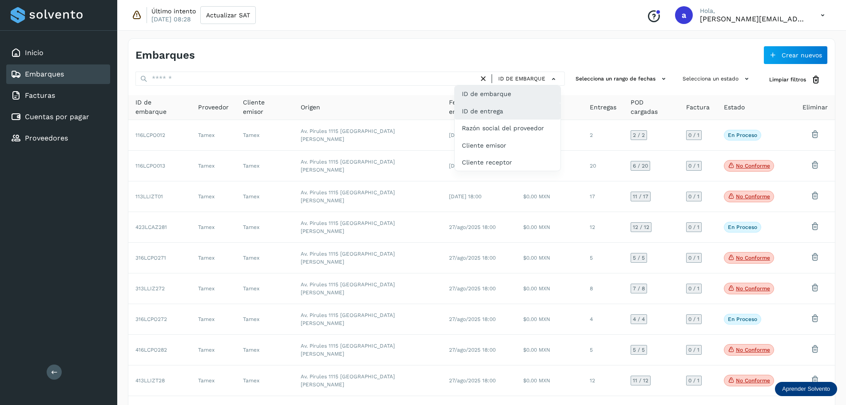
click at [499, 111] on div "ID de entrega" at bounding box center [508, 111] width 106 height 17
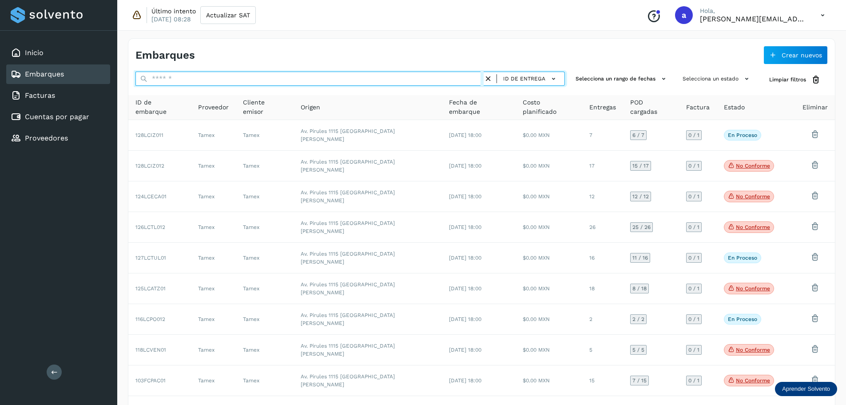
click at [374, 77] on input "text" at bounding box center [310, 79] width 348 height 14
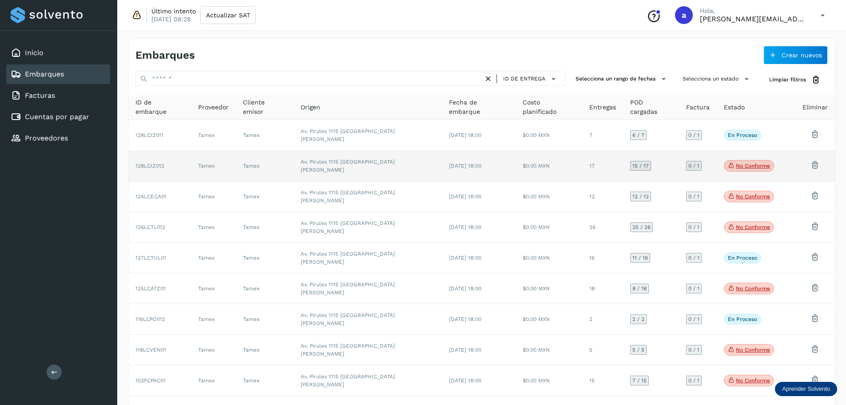
click at [543, 161] on td "$0.00 MXN" at bounding box center [549, 166] width 67 height 31
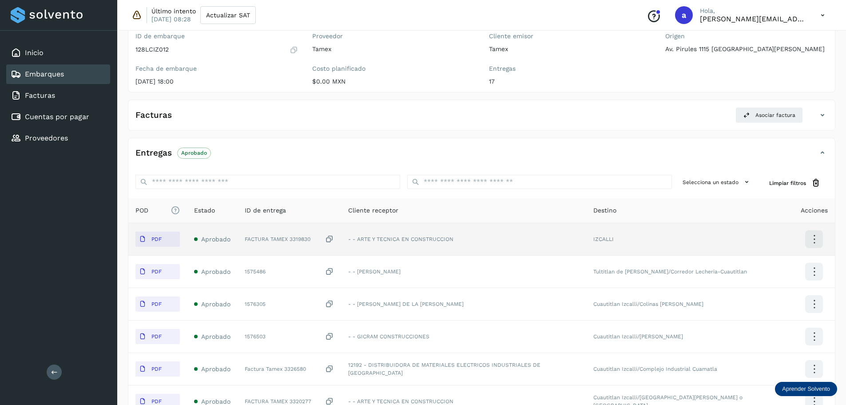
scroll to position [89, 0]
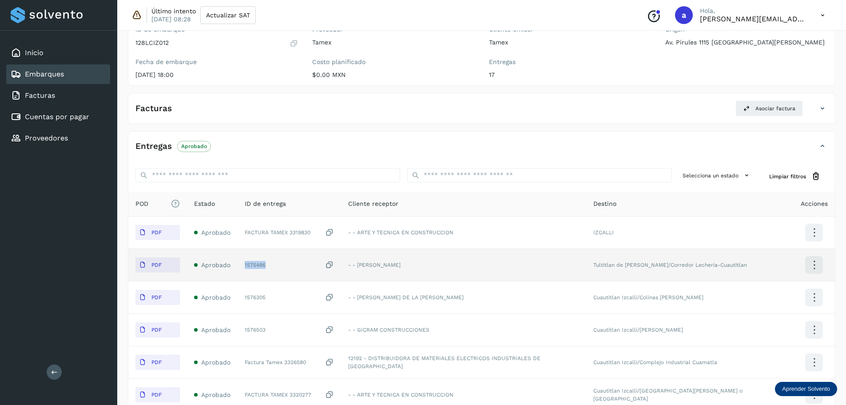
drag, startPoint x: 287, startPoint y: 267, endPoint x: 253, endPoint y: 269, distance: 33.8
click at [253, 269] on td "1575486" at bounding box center [290, 265] width 104 height 32
copy div "1575486"
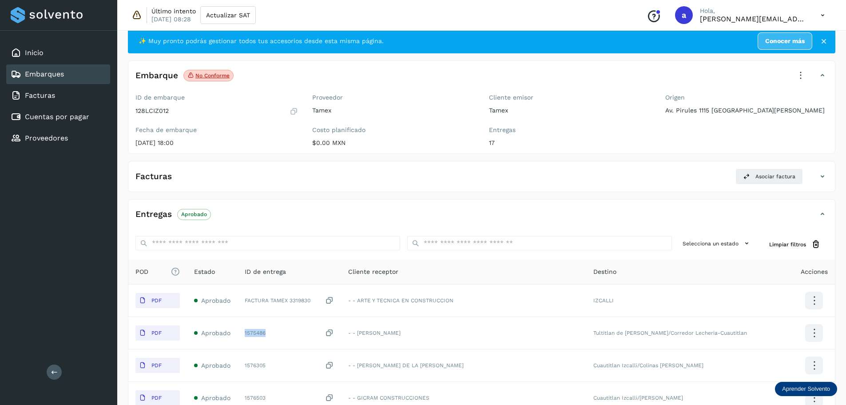
scroll to position [0, 0]
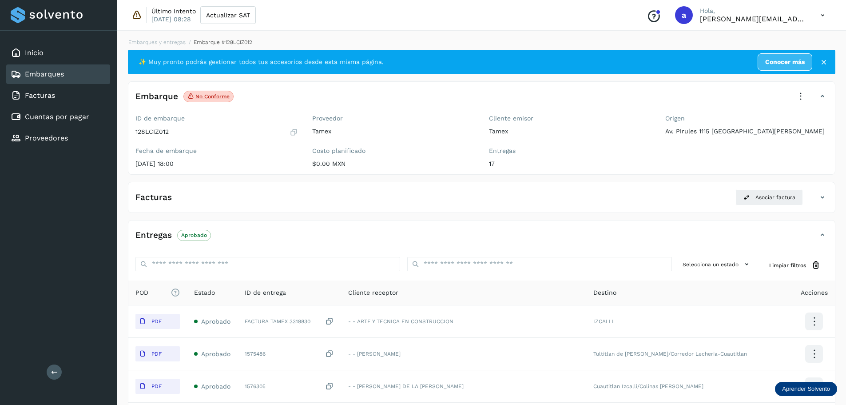
click at [62, 69] on div "Embarques" at bounding box center [37, 74] width 53 height 11
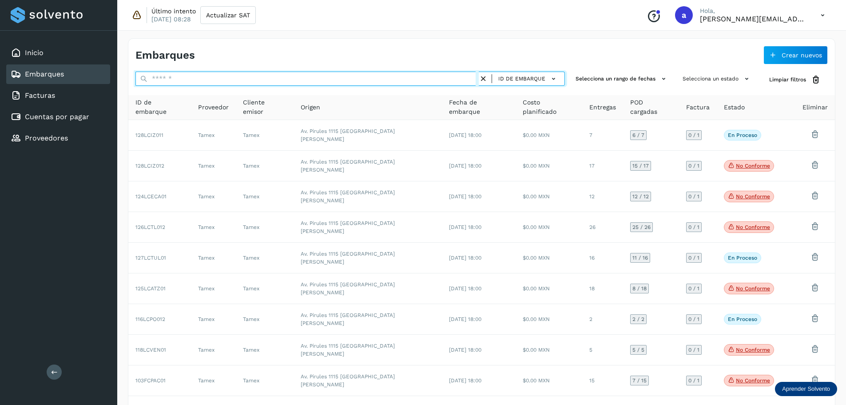
click at [236, 77] on input "text" at bounding box center [307, 79] width 343 height 14
paste input "*******"
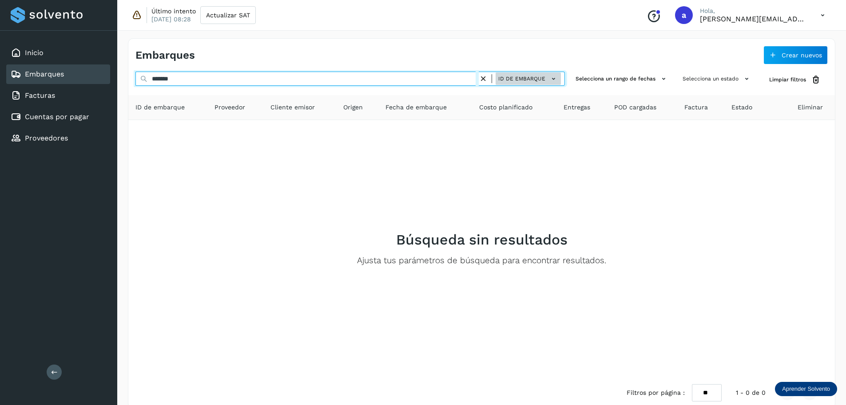
type input "*******"
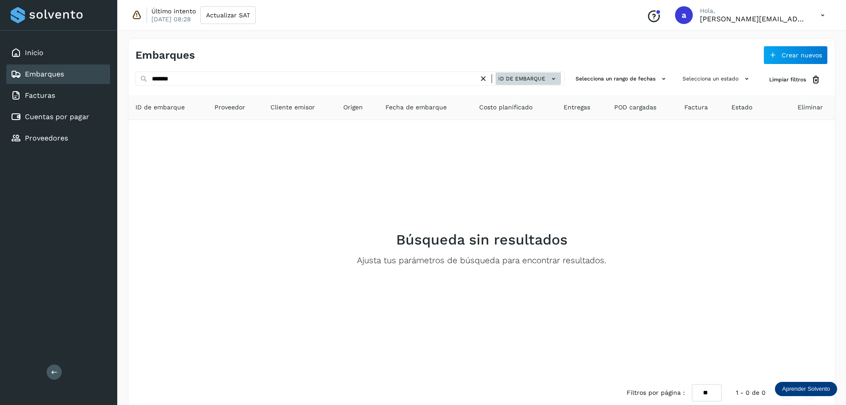
click at [509, 77] on span "ID de embarque" at bounding box center [522, 79] width 47 height 8
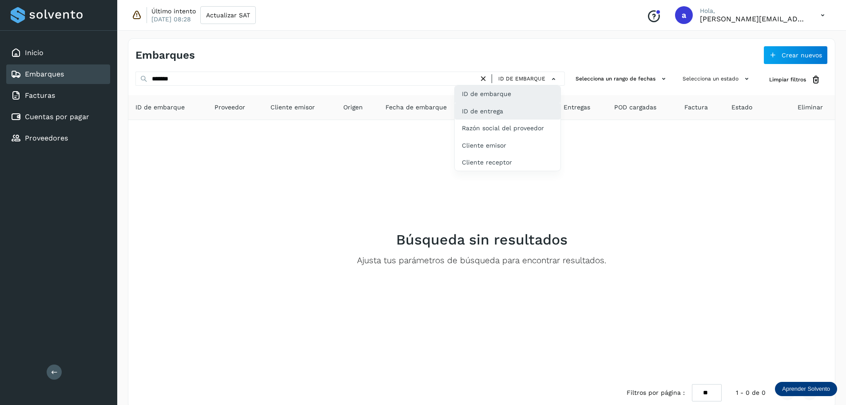
click at [506, 109] on div "ID de entrega" at bounding box center [508, 111] width 106 height 17
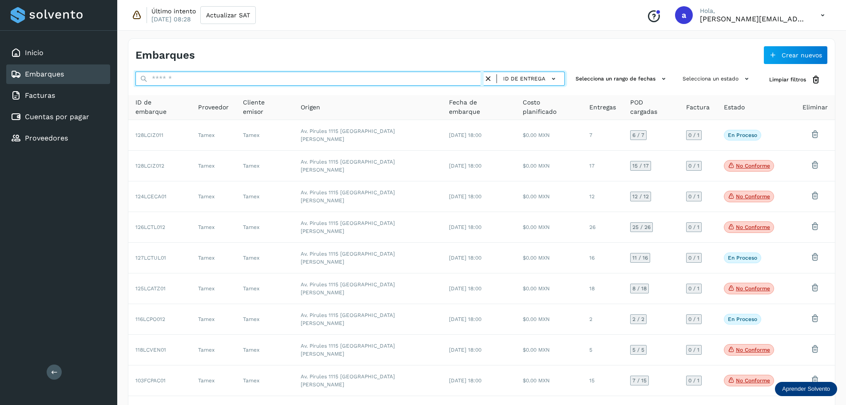
click at [416, 80] on input "text" at bounding box center [310, 79] width 348 height 14
paste input "*******"
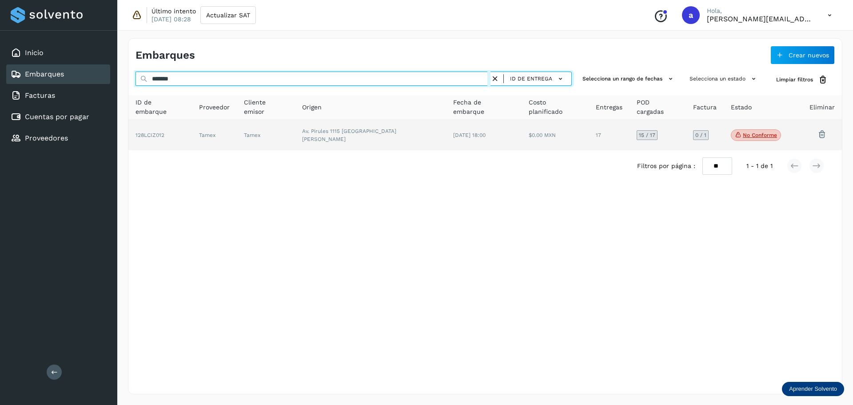
type input "*******"
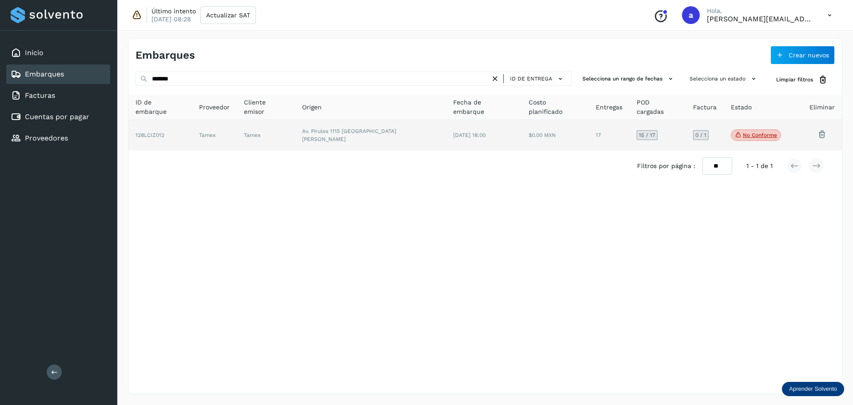
click at [446, 131] on td "[DATE] 18:00" at bounding box center [483, 135] width 75 height 30
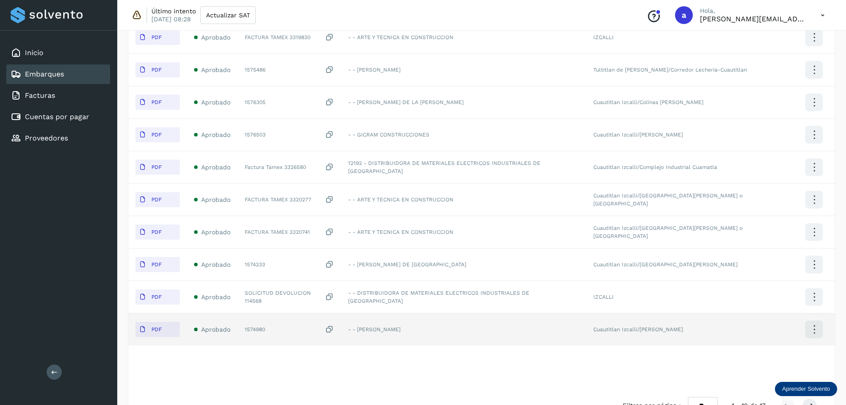
scroll to position [311, 0]
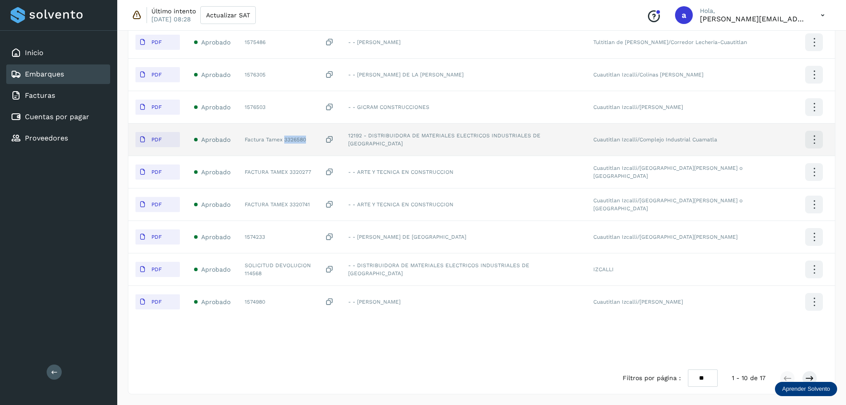
drag, startPoint x: 318, startPoint y: 142, endPoint x: 293, endPoint y: 141, distance: 24.9
click at [293, 141] on div "Factura Tamex 3326580" at bounding box center [289, 139] width 89 height 9
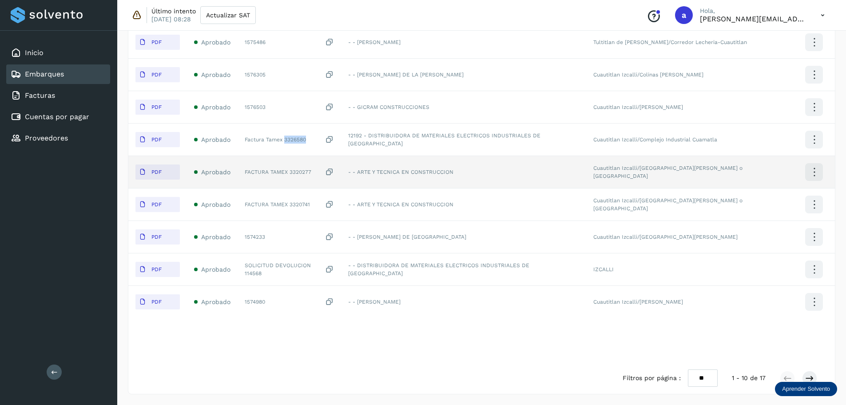
copy div "3326580"
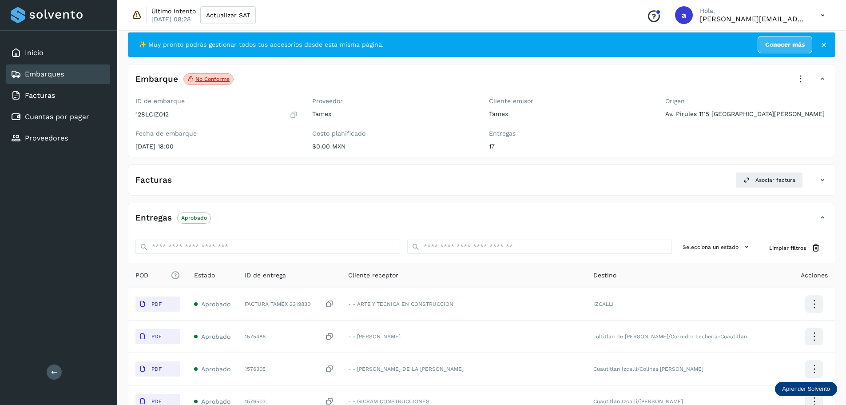
scroll to position [0, 0]
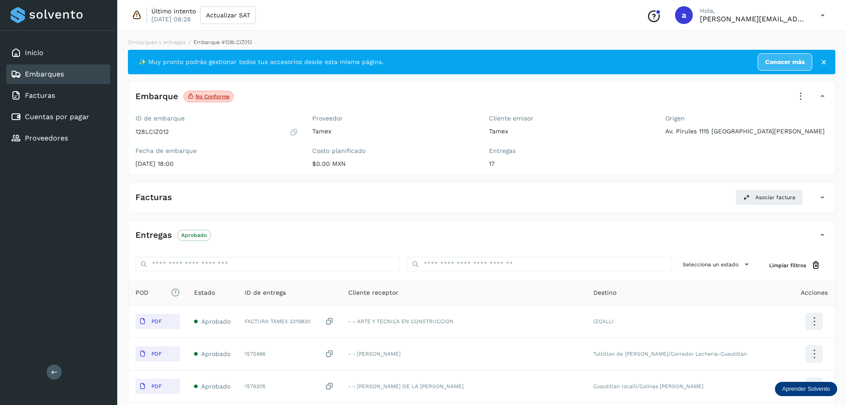
click at [57, 72] on link "Embarques" at bounding box center [44, 74] width 39 height 8
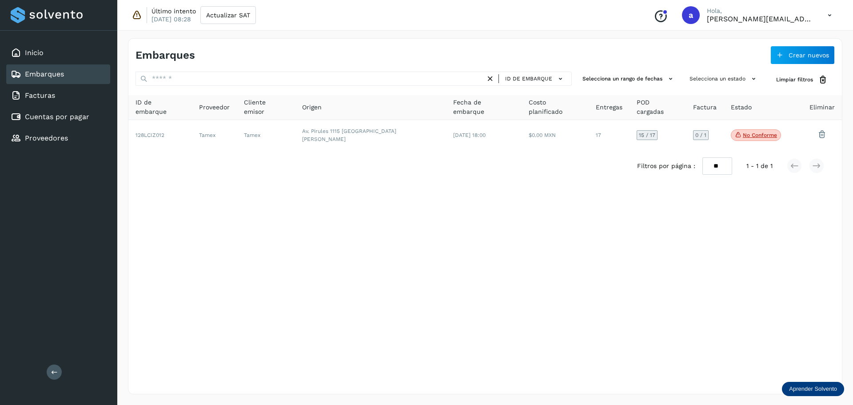
click at [489, 78] on icon at bounding box center [490, 78] width 9 height 9
click at [491, 77] on icon at bounding box center [490, 78] width 9 height 9
click at [557, 77] on icon at bounding box center [560, 78] width 9 height 9
click at [508, 112] on div "ID de entrega" at bounding box center [515, 111] width 106 height 17
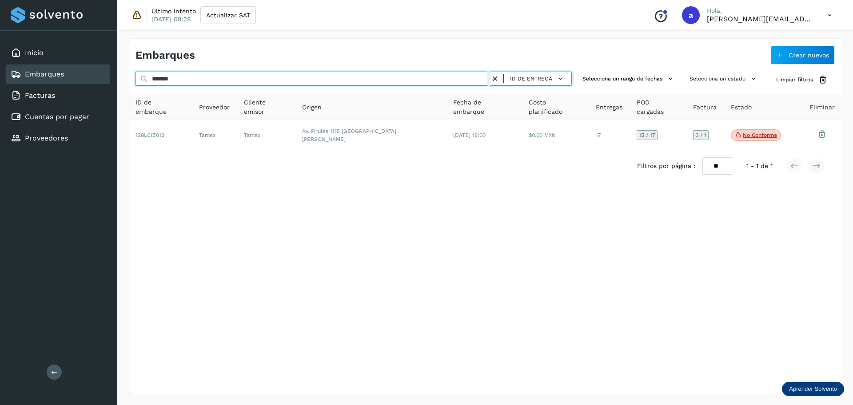
click at [351, 75] on input "*******" at bounding box center [313, 79] width 355 height 14
paste input "text"
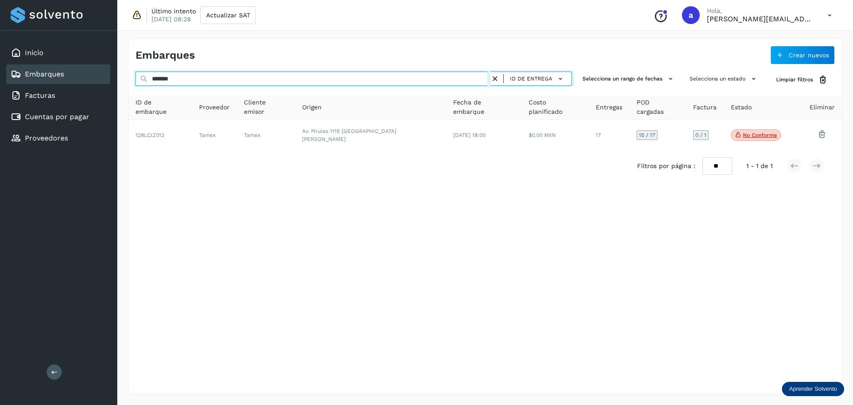
type input "*******"
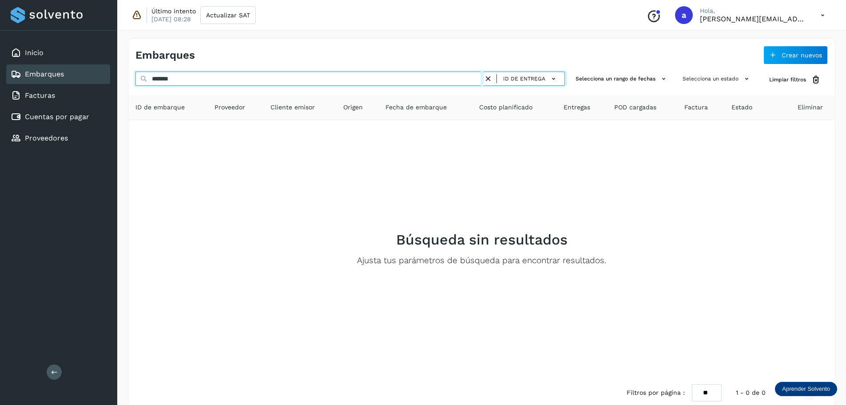
click at [351, 75] on input "*******" at bounding box center [310, 79] width 348 height 14
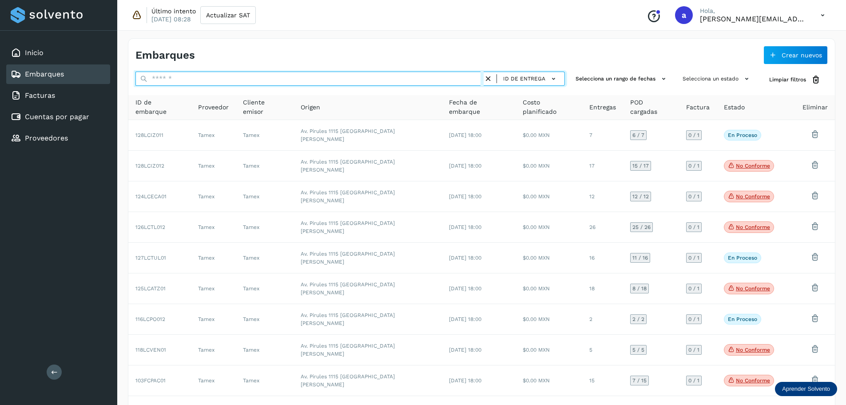
paste input "*******"
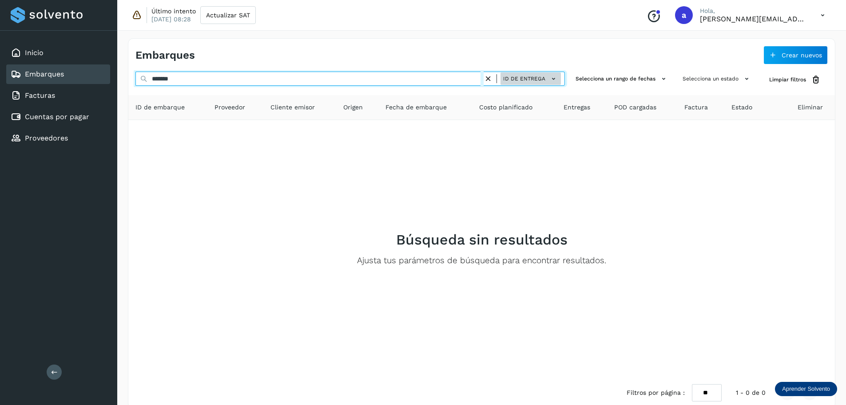
type input "*******"
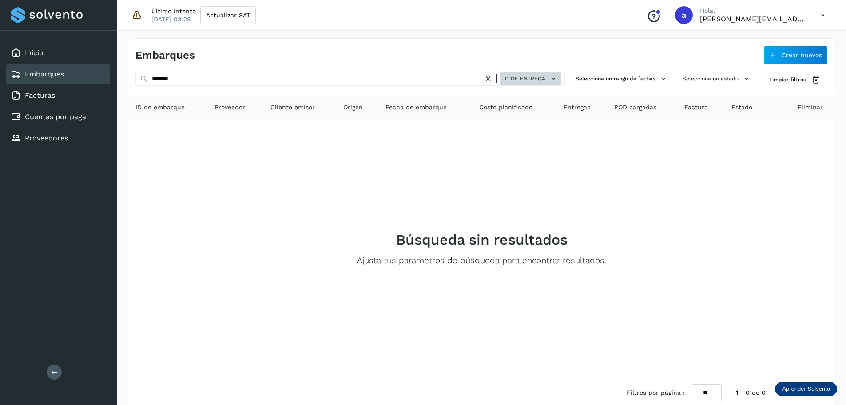
click at [550, 80] on icon at bounding box center [553, 78] width 9 height 9
click at [498, 108] on div "ID de entrega" at bounding box center [508, 111] width 106 height 17
click at [549, 83] on button "ID de entrega" at bounding box center [531, 78] width 60 height 13
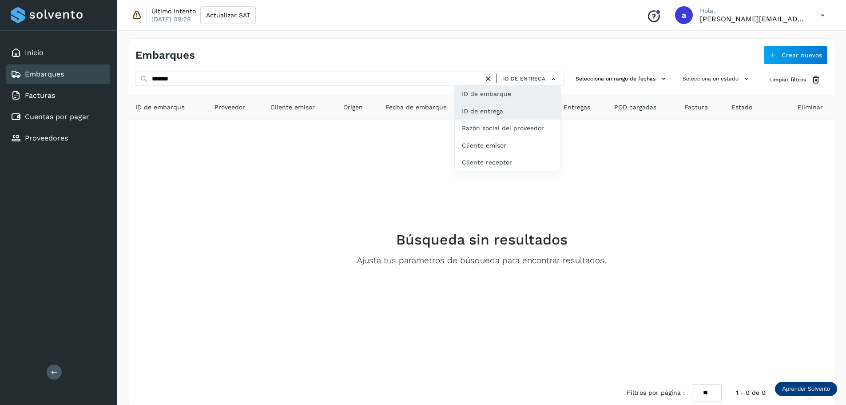
click at [504, 96] on div "ID de embarque" at bounding box center [508, 93] width 106 height 17
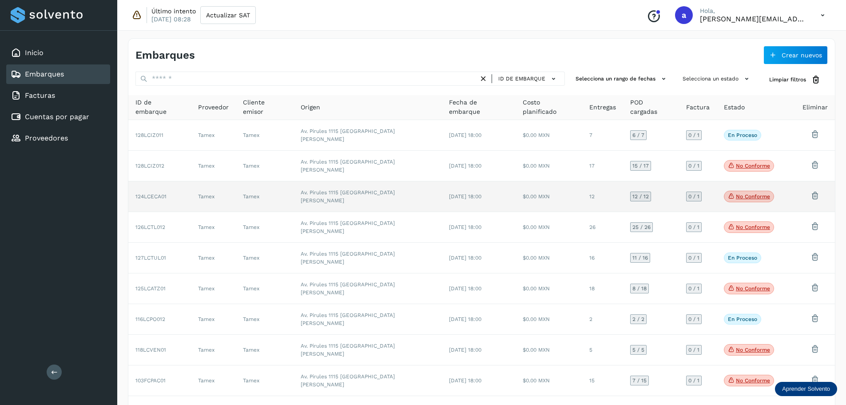
click at [442, 190] on td "[DATE] 18:00" at bounding box center [479, 196] width 74 height 31
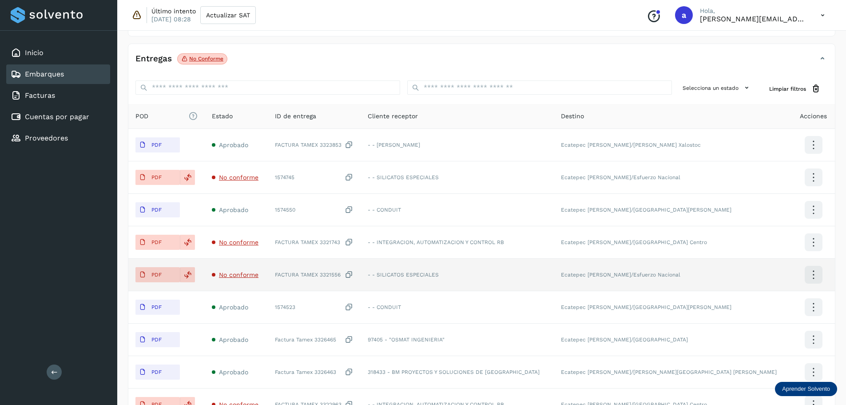
scroll to position [178, 0]
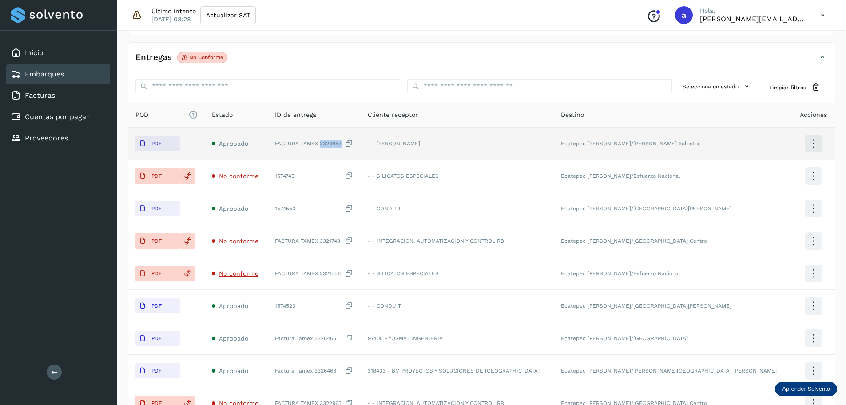
drag, startPoint x: 375, startPoint y: 144, endPoint x: 345, endPoint y: 145, distance: 29.3
click at [345, 145] on div "FACTURA TAMEX 3323853" at bounding box center [314, 143] width 79 height 9
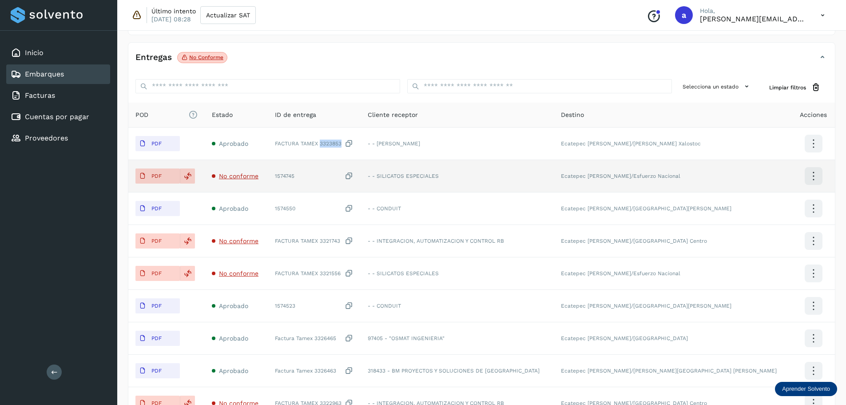
copy div "3323853"
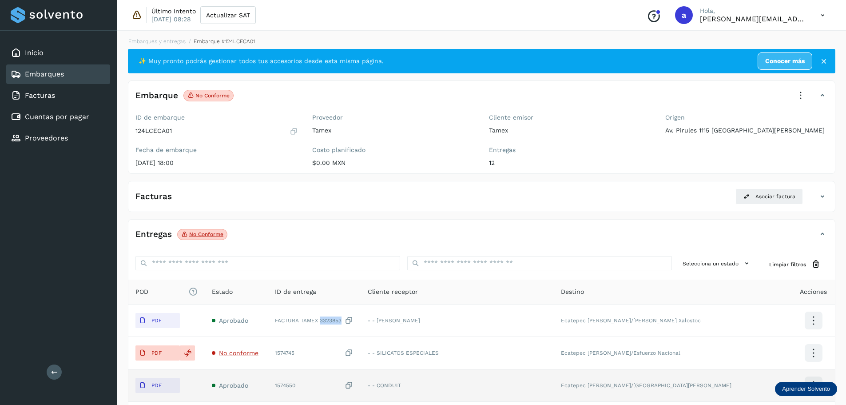
scroll to position [0, 0]
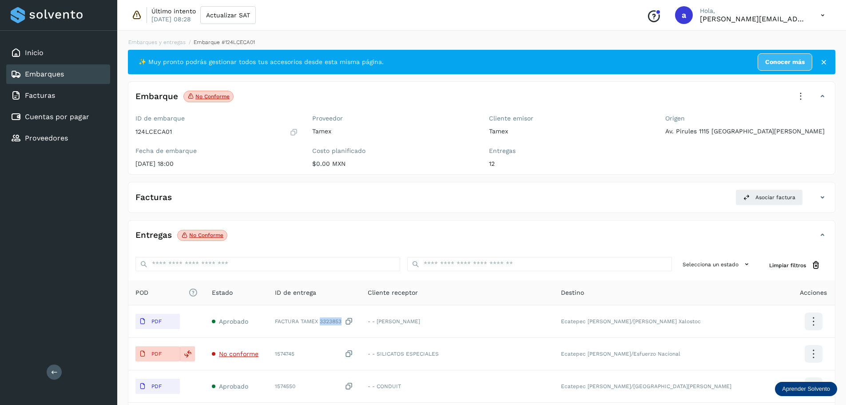
click at [47, 76] on link "Embarques" at bounding box center [44, 74] width 39 height 8
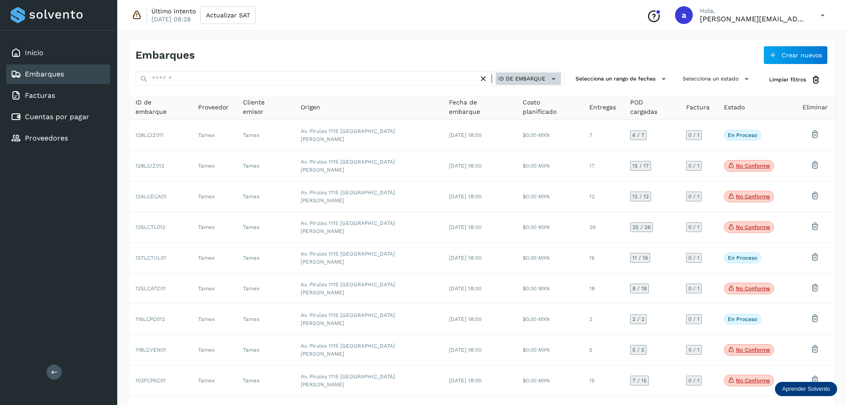
click at [535, 80] on span "ID de embarque" at bounding box center [522, 79] width 47 height 8
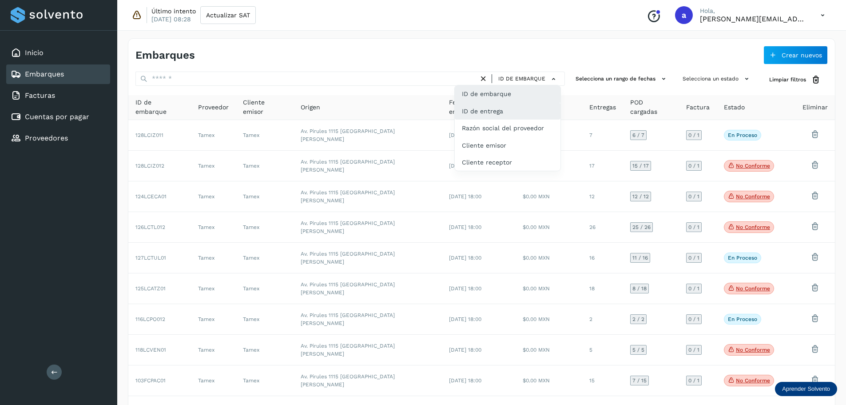
click at [487, 115] on div "ID de entrega" at bounding box center [508, 111] width 106 height 17
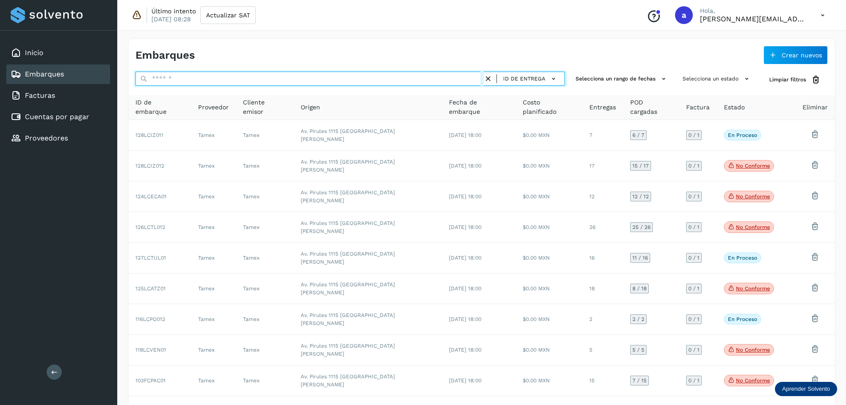
click at [313, 75] on input "text" at bounding box center [310, 79] width 348 height 14
paste input "*******"
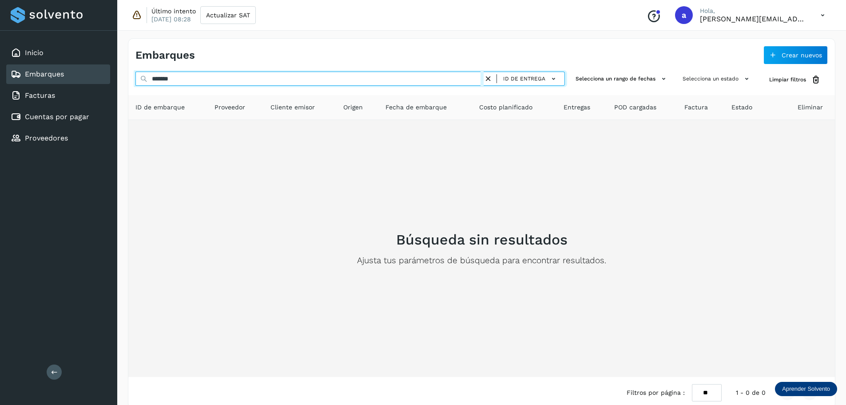
type input "*******"
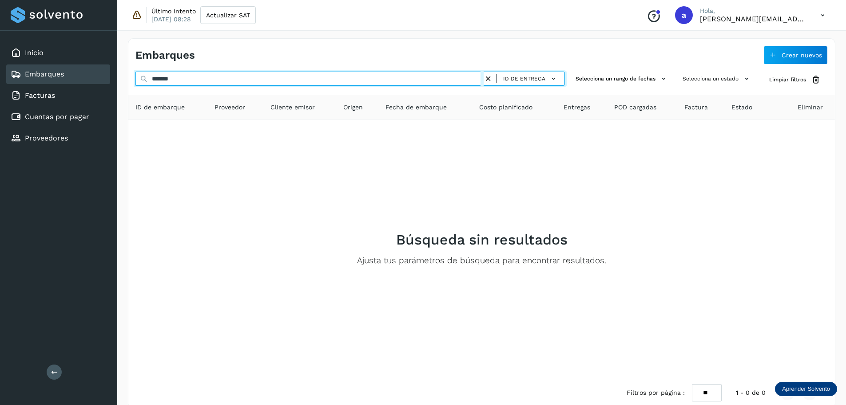
click at [167, 80] on input "*******" at bounding box center [310, 79] width 348 height 14
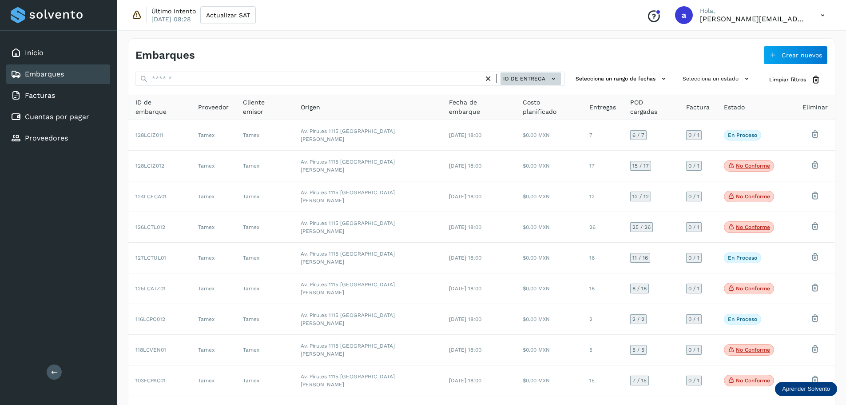
click at [549, 77] on button "ID de entrega" at bounding box center [531, 78] width 60 height 13
click at [508, 113] on div "ID de entrega" at bounding box center [508, 111] width 106 height 17
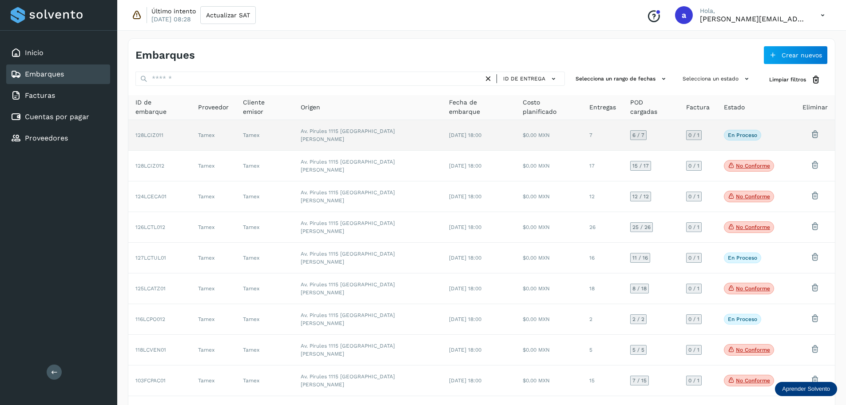
click at [479, 134] on td "[DATE] 18:00" at bounding box center [479, 135] width 74 height 31
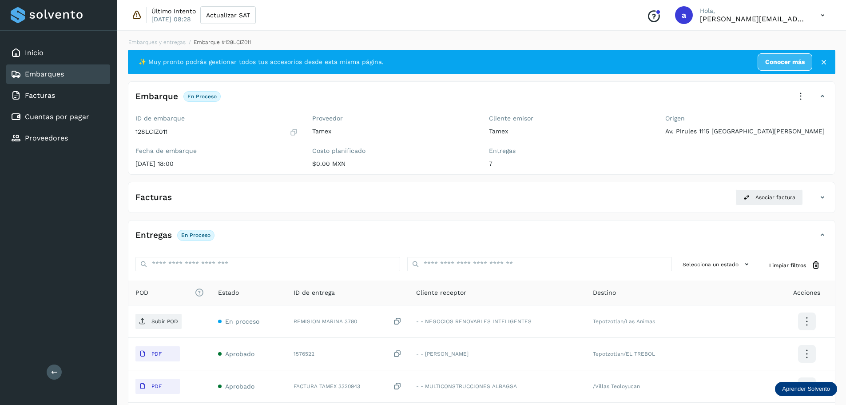
click at [50, 70] on link "Embarques" at bounding box center [44, 74] width 39 height 8
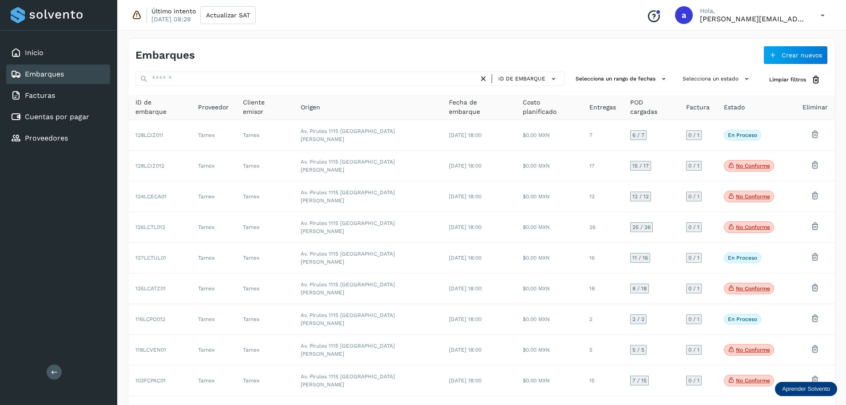
click at [367, 58] on div "Embarques" at bounding box center [309, 55] width 347 height 13
click at [556, 80] on icon at bounding box center [553, 78] width 9 height 9
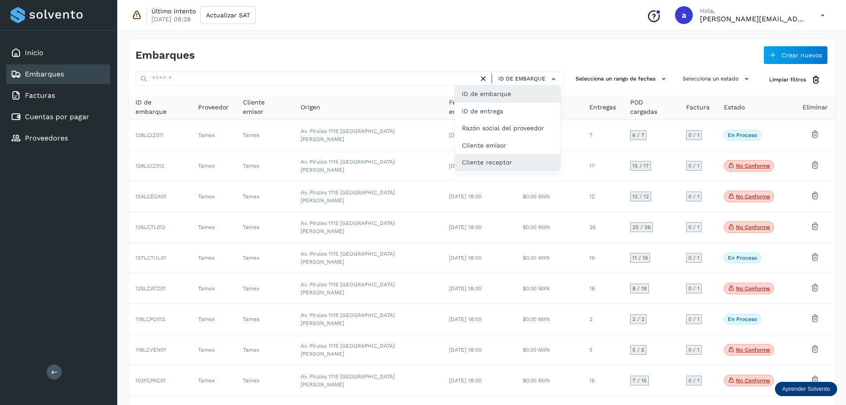
click at [498, 162] on div "Cliente receptor" at bounding box center [508, 162] width 106 height 17
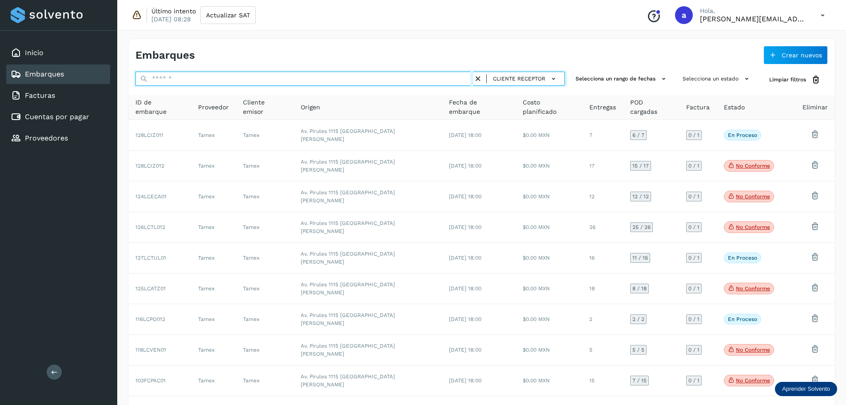
click at [417, 81] on input "text" at bounding box center [305, 79] width 338 height 14
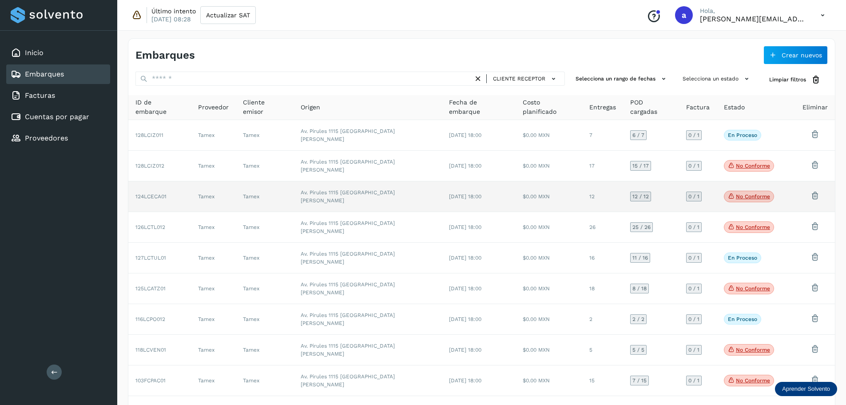
click at [568, 184] on td "12 / 12" at bounding box center [651, 196] width 56 height 31
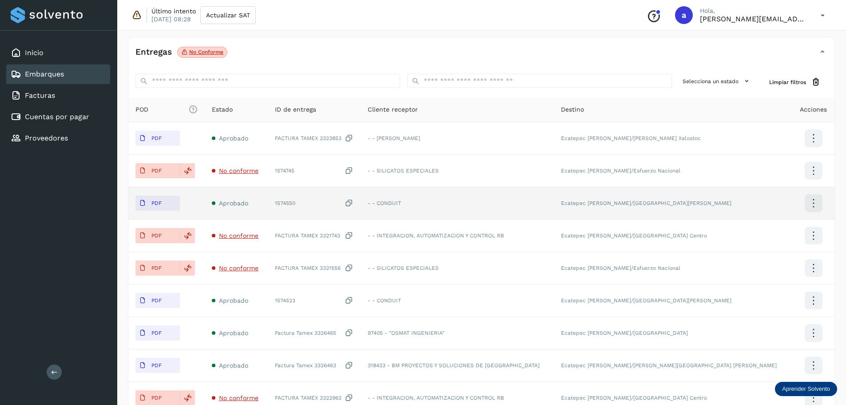
scroll to position [178, 0]
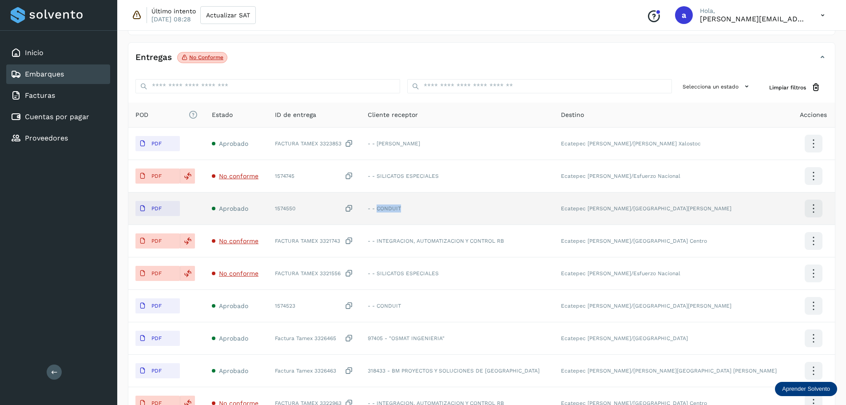
drag, startPoint x: 447, startPoint y: 210, endPoint x: 422, endPoint y: 210, distance: 24.9
click at [422, 210] on td "- - CONDUIT" at bounding box center [457, 208] width 193 height 32
copy td "CONDUIT"
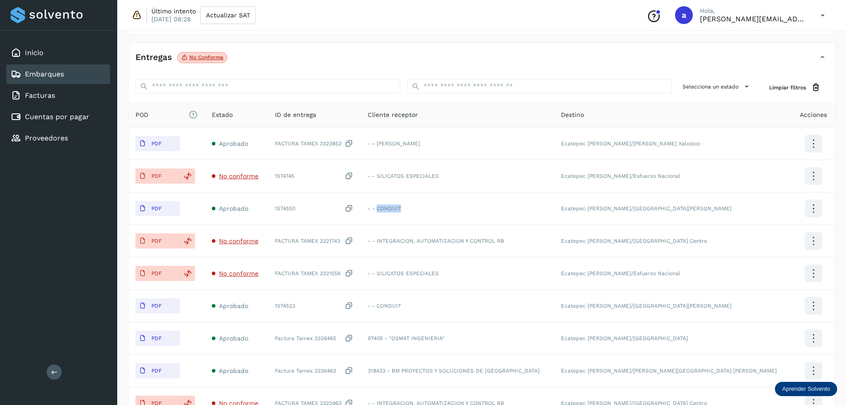
click at [52, 73] on link "Embarques" at bounding box center [44, 74] width 39 height 8
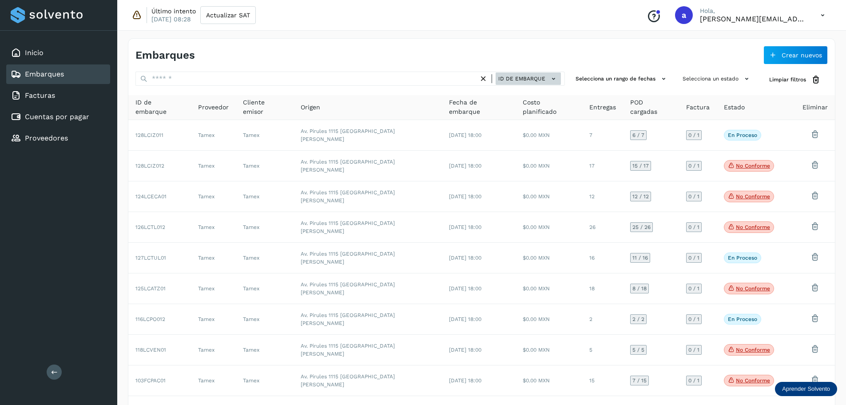
click at [557, 80] on icon at bounding box center [553, 78] width 9 height 9
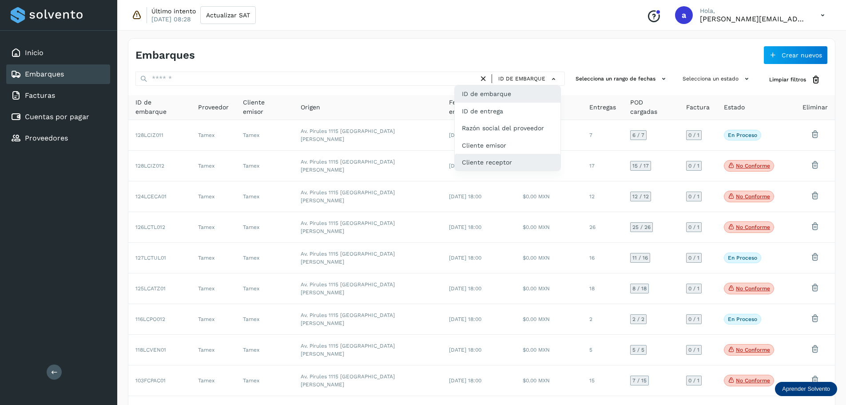
click at [510, 163] on div "Cliente receptor" at bounding box center [508, 162] width 106 height 17
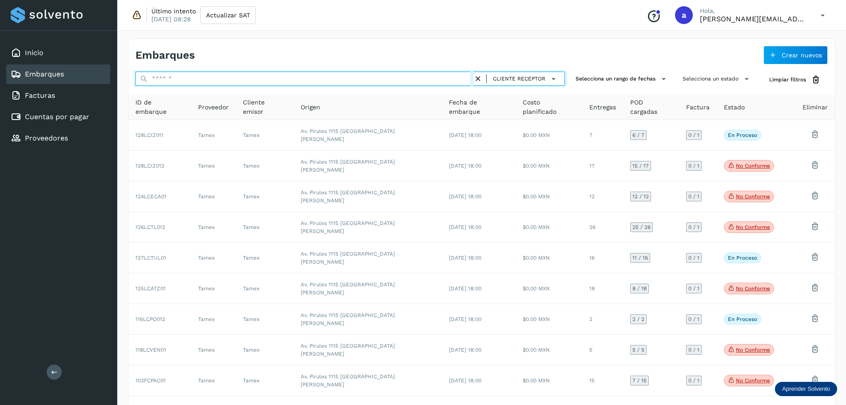
click at [389, 77] on input "text" at bounding box center [305, 79] width 338 height 14
paste input "*******"
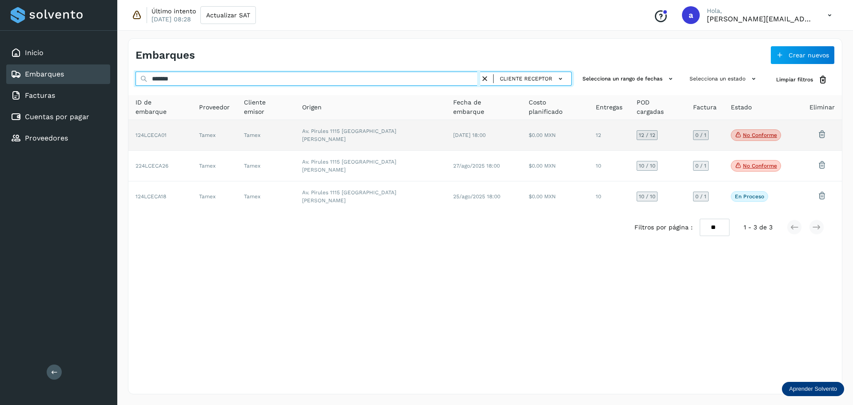
type input "*******"
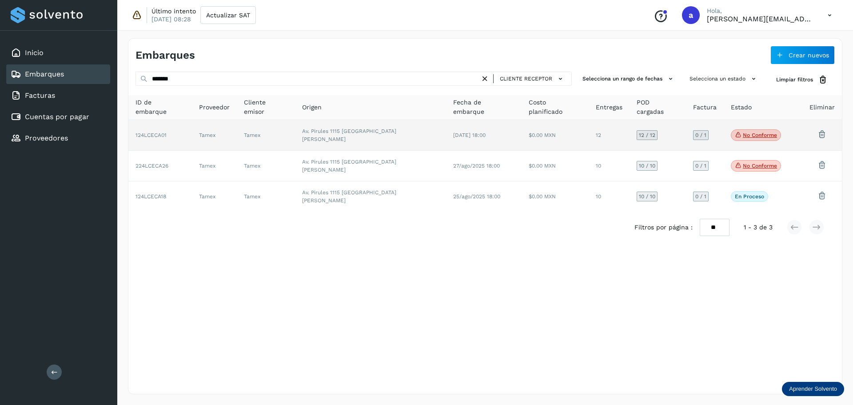
click at [337, 127] on td "Av. Pirules 1115 [GEOGRAPHIC_DATA][PERSON_NAME]" at bounding box center [370, 135] width 151 height 31
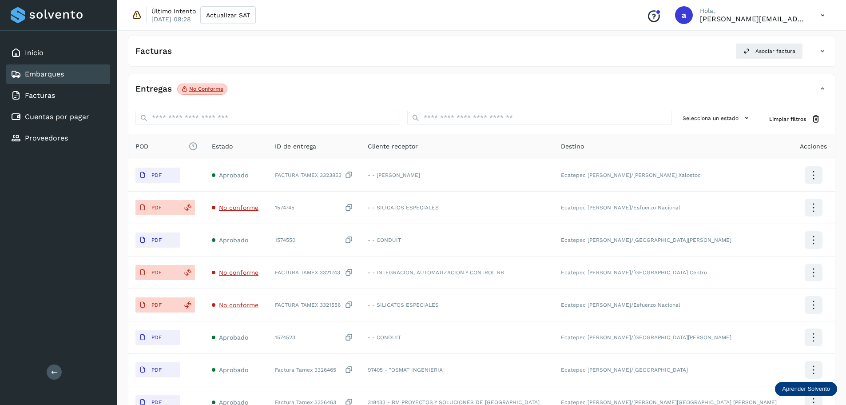
scroll to position [89, 0]
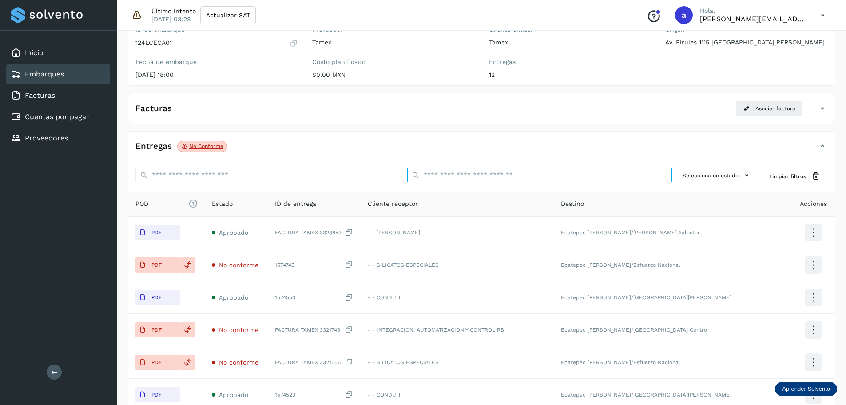
click at [469, 176] on input "ID de embarque" at bounding box center [539, 175] width 265 height 14
paste input "*******"
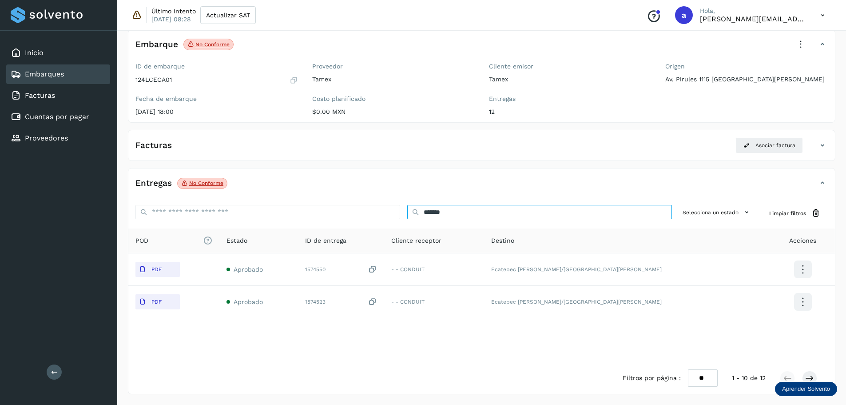
scroll to position [52, 0]
type input "*******"
click at [55, 76] on link "Embarques" at bounding box center [44, 74] width 39 height 8
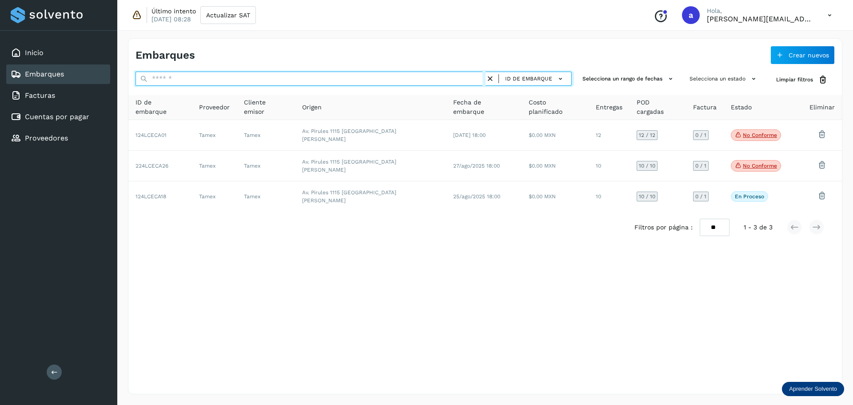
click at [173, 77] on input "text" at bounding box center [311, 79] width 350 height 14
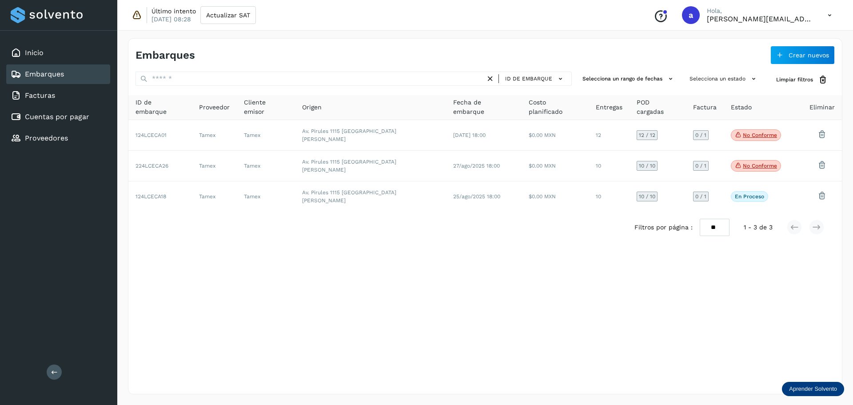
click at [326, 267] on div "Embarques Crear nuevos ID de embarque Selecciona un rango de fechas Selecciona …" at bounding box center [485, 216] width 714 height 356
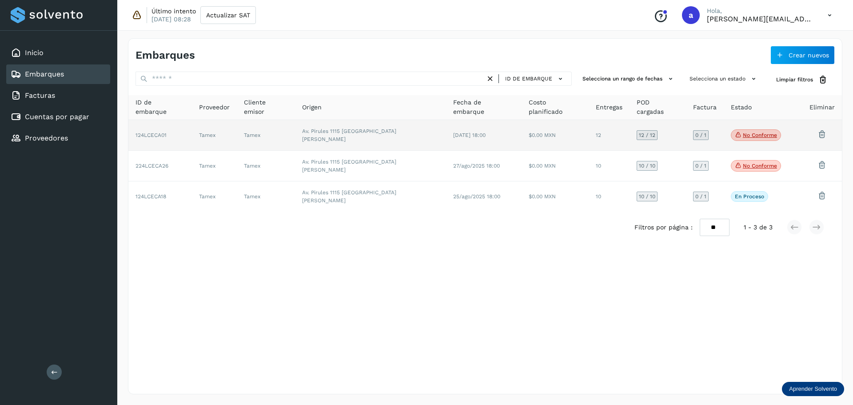
click at [351, 133] on td "Av. Pirules 1115 [GEOGRAPHIC_DATA][PERSON_NAME]" at bounding box center [370, 135] width 151 height 31
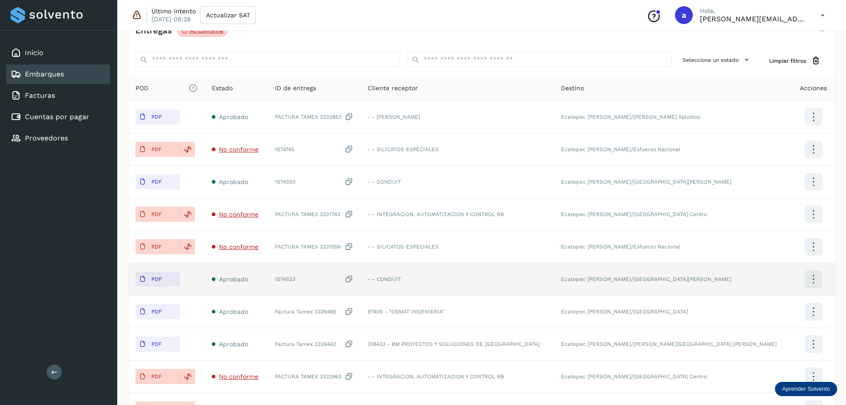
scroll to position [222, 0]
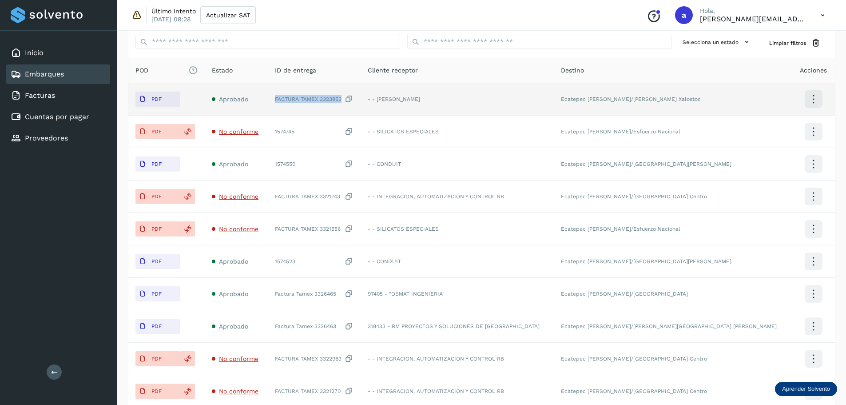
drag, startPoint x: 300, startPoint y: 99, endPoint x: 369, endPoint y: 100, distance: 69.3
click at [361, 100] on td "FACTURA TAMEX 3323853" at bounding box center [314, 99] width 93 height 32
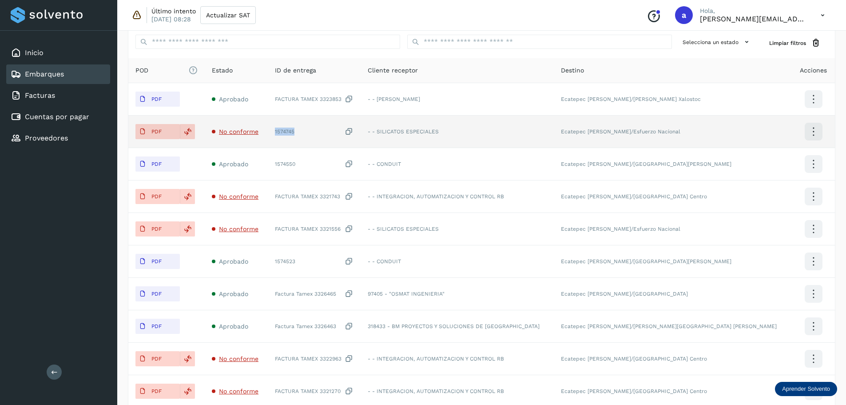
drag, startPoint x: 298, startPoint y: 130, endPoint x: 330, endPoint y: 130, distance: 32.4
click at [330, 130] on td "1574745" at bounding box center [314, 132] width 93 height 32
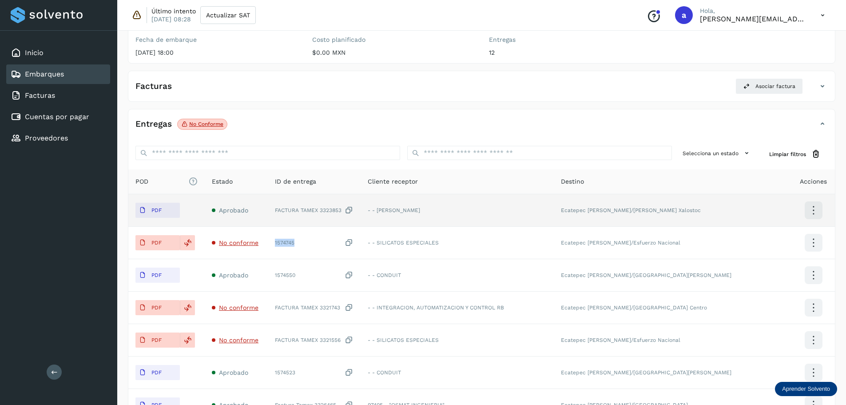
scroll to position [133, 0]
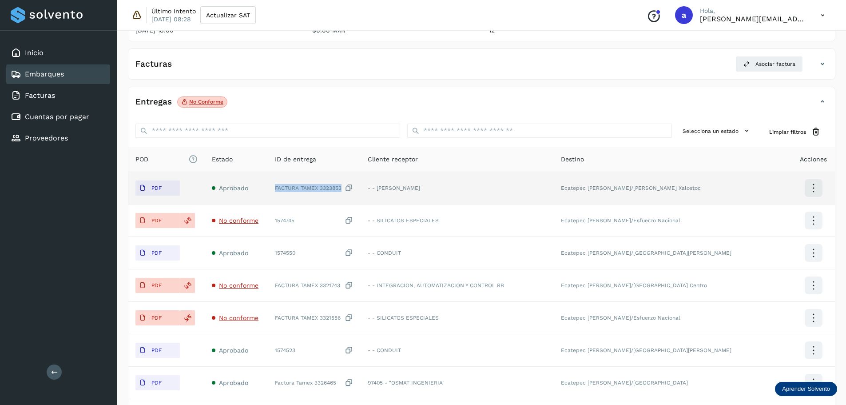
drag, startPoint x: 299, startPoint y: 189, endPoint x: 367, endPoint y: 189, distance: 68.0
click at [361, 189] on td "FACTURA TAMEX 3323853" at bounding box center [314, 188] width 93 height 32
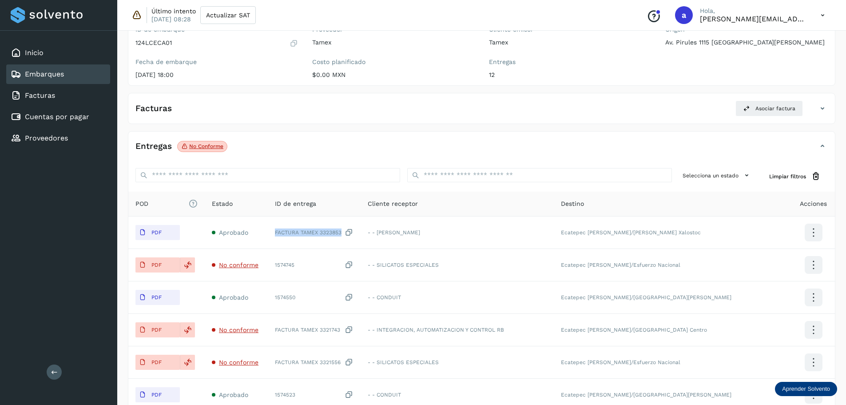
scroll to position [0, 0]
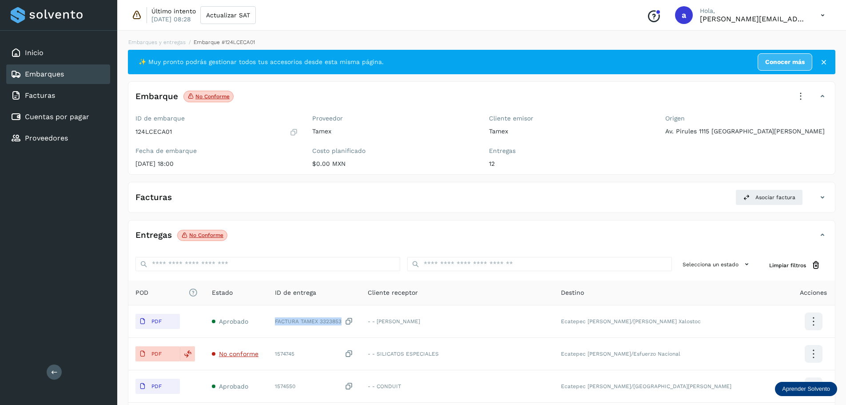
click at [41, 74] on link "Embarques" at bounding box center [44, 74] width 39 height 8
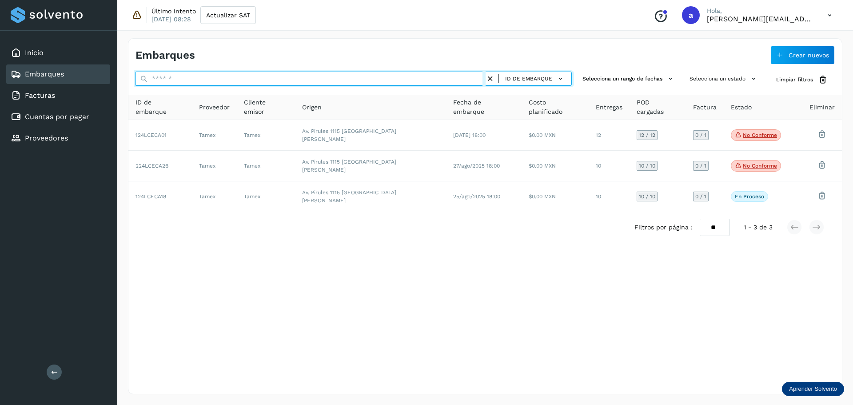
click at [395, 83] on input "text" at bounding box center [311, 79] width 350 height 14
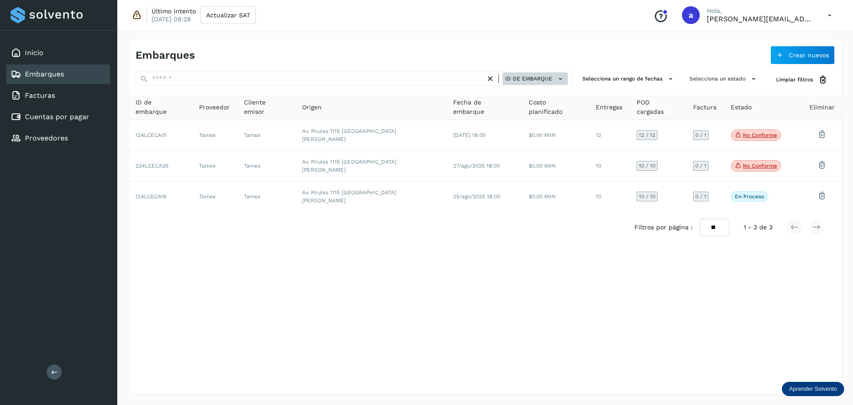
click at [529, 80] on span "ID de embarque" at bounding box center [528, 79] width 47 height 8
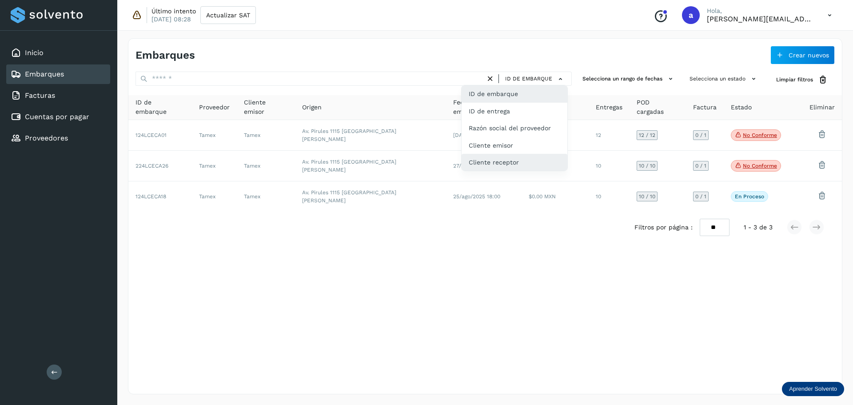
click at [512, 160] on div "Cliente receptor" at bounding box center [515, 162] width 106 height 17
type input "*******"
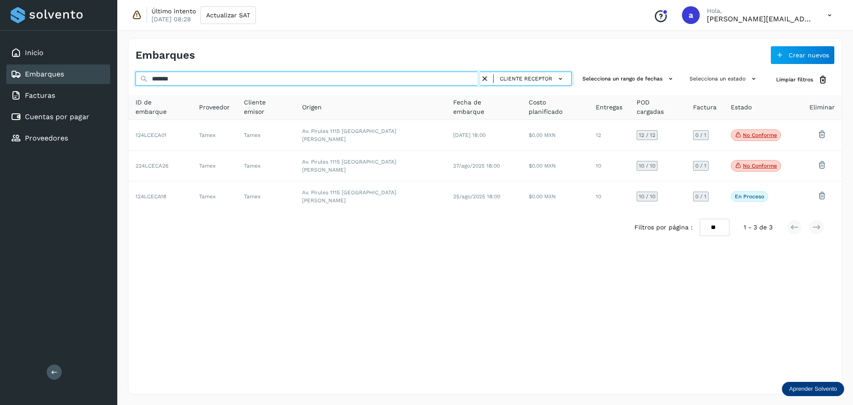
click at [203, 80] on input "*******" at bounding box center [308, 79] width 345 height 14
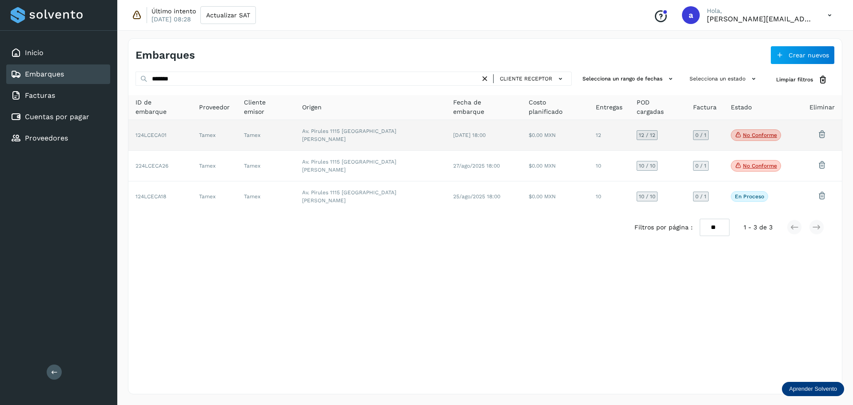
click at [323, 136] on td "Av. Pirules 1115 [GEOGRAPHIC_DATA][PERSON_NAME]" at bounding box center [370, 135] width 151 height 31
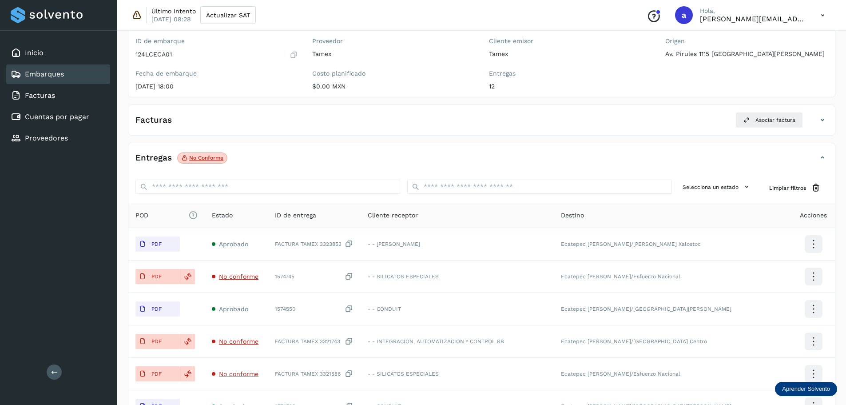
scroll to position [89, 0]
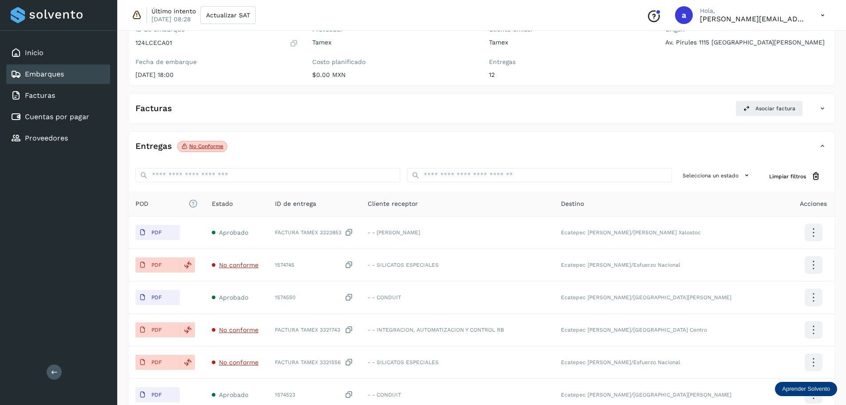
click at [259, 97] on div "Facturas Asociar factura Aún no has subido ninguna factura" at bounding box center [482, 108] width 708 height 31
click at [259, 102] on div "Facturas Asociar factura" at bounding box center [472, 108] width 689 height 16
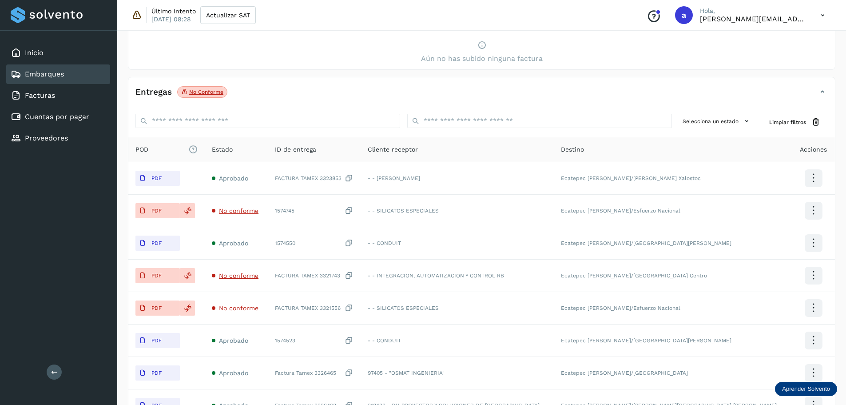
scroll to position [178, 0]
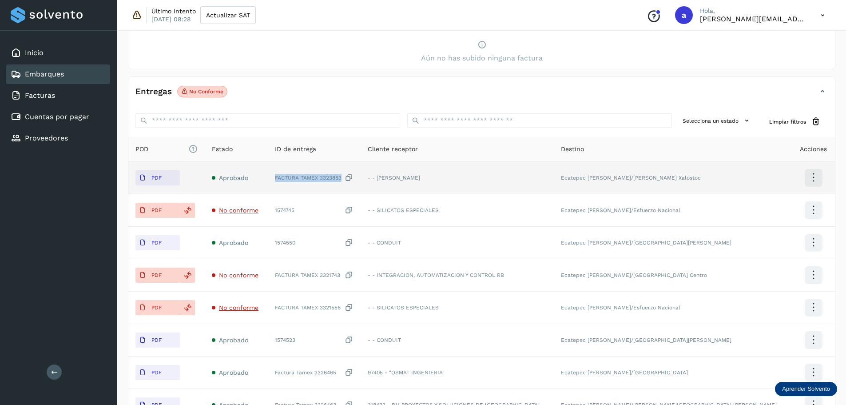
drag, startPoint x: 298, startPoint y: 179, endPoint x: 368, endPoint y: 179, distance: 70.2
click at [361, 179] on td "FACTURA TAMEX 3323853" at bounding box center [314, 178] width 93 height 32
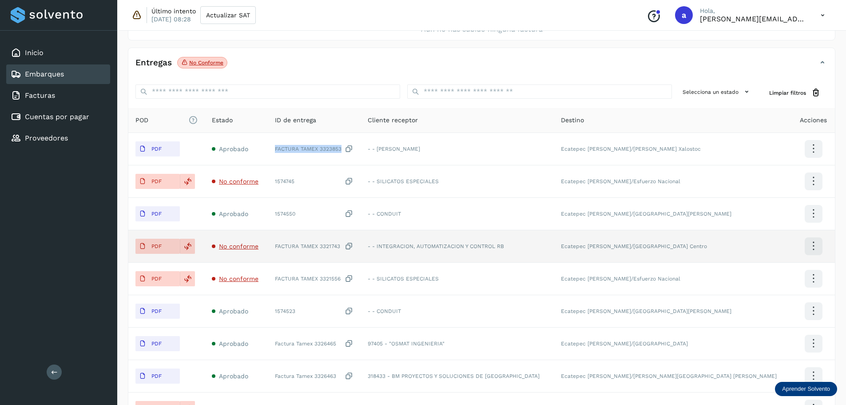
scroll to position [222, 0]
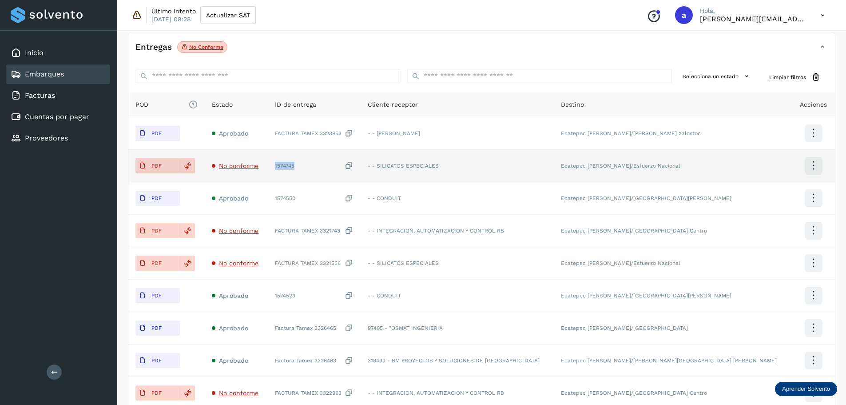
drag, startPoint x: 324, startPoint y: 164, endPoint x: 306, endPoint y: 176, distance: 21.6
click at [299, 169] on td "1574745" at bounding box center [314, 166] width 93 height 32
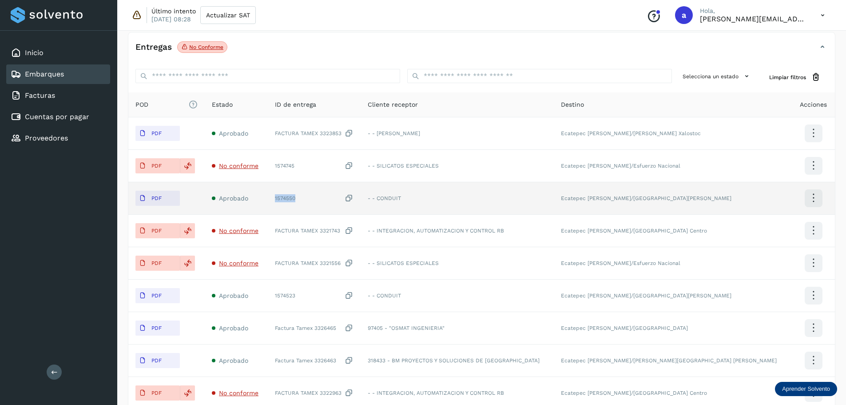
drag, startPoint x: 331, startPoint y: 199, endPoint x: 299, endPoint y: 201, distance: 32.1
click at [299, 201] on td "1574550" at bounding box center [314, 198] width 93 height 32
copy div "1574550"
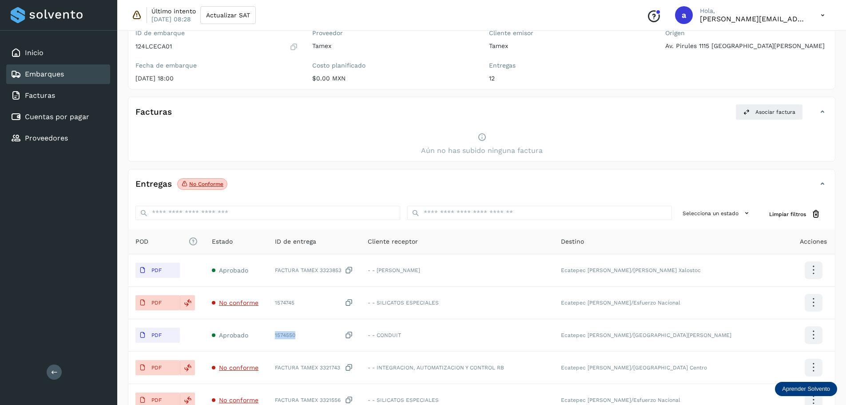
scroll to position [133, 0]
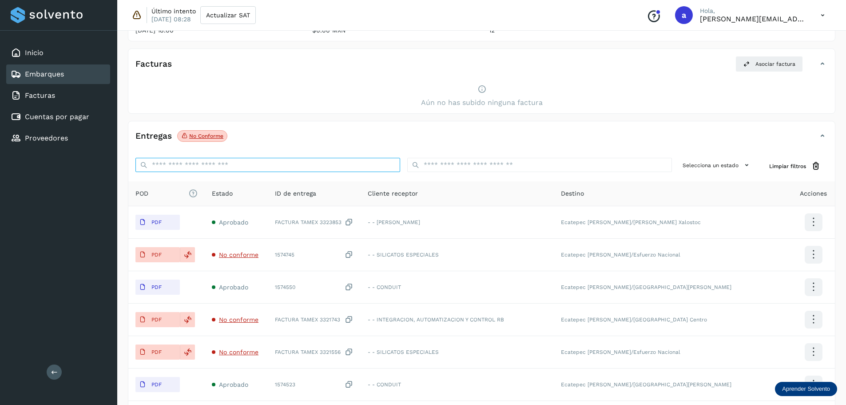
click at [268, 166] on input "ID de embarque" at bounding box center [268, 165] width 265 height 14
paste input "*******"
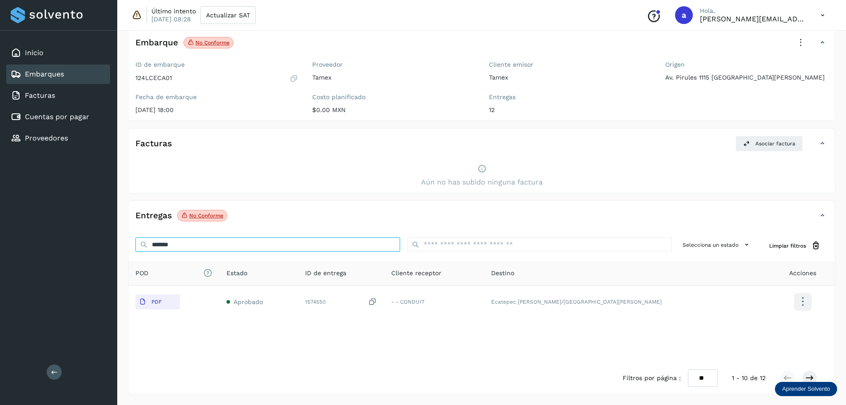
type input "*******"
click at [60, 81] on div "Embarques" at bounding box center [58, 74] width 104 height 20
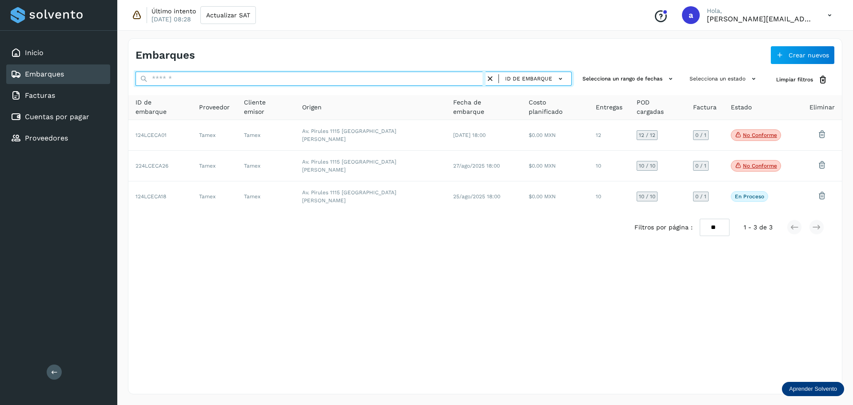
click at [231, 77] on input "text" at bounding box center [311, 79] width 350 height 14
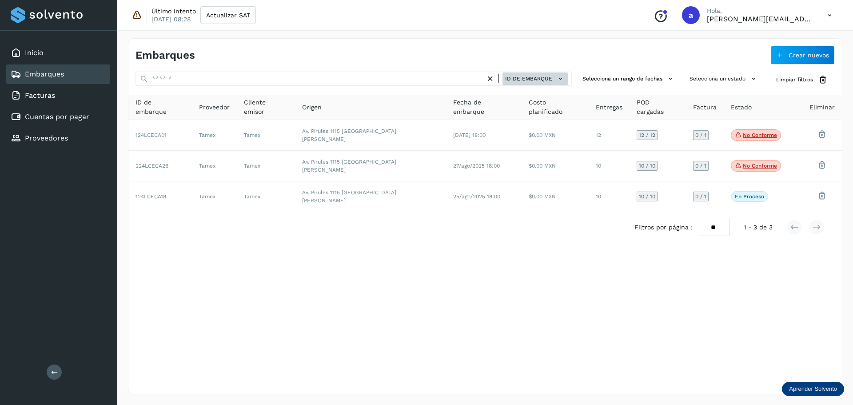
click at [543, 79] on span "ID de embarque" at bounding box center [528, 79] width 47 height 8
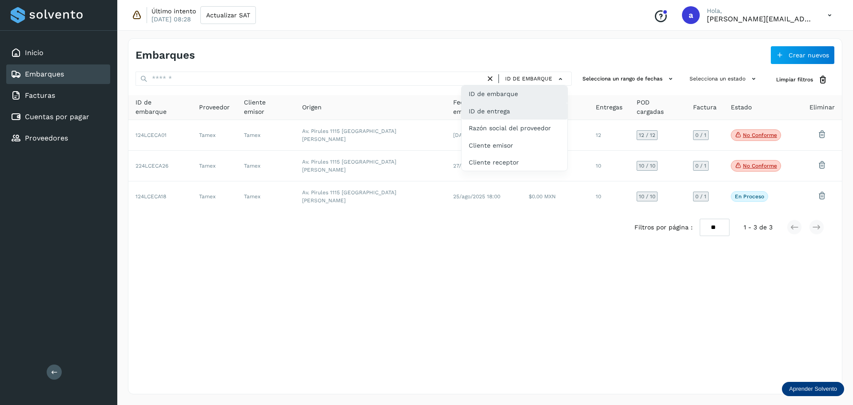
click at [513, 112] on div "ID de entrega" at bounding box center [515, 111] width 106 height 17
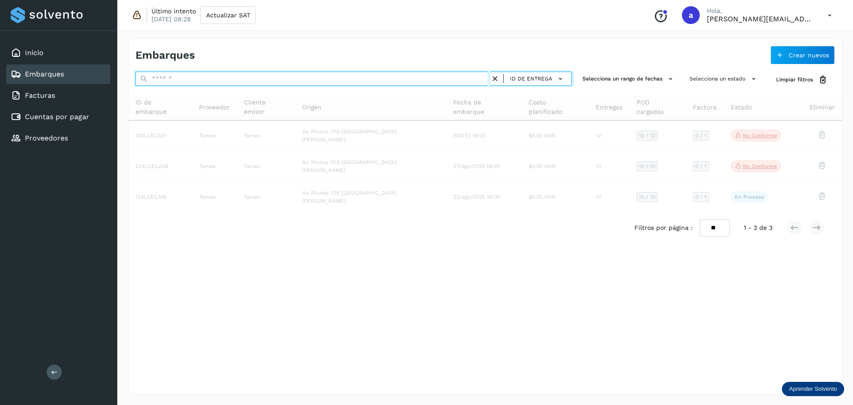
click at [409, 80] on input "text" at bounding box center [313, 79] width 355 height 14
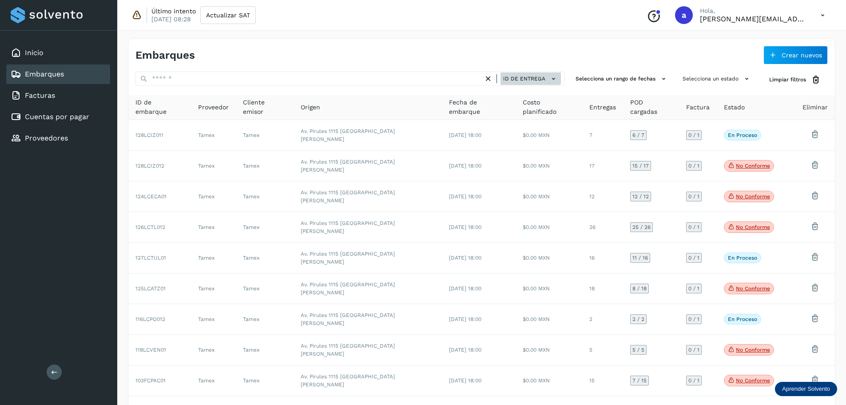
click at [545, 80] on span "ID de entrega" at bounding box center [524, 79] width 42 height 8
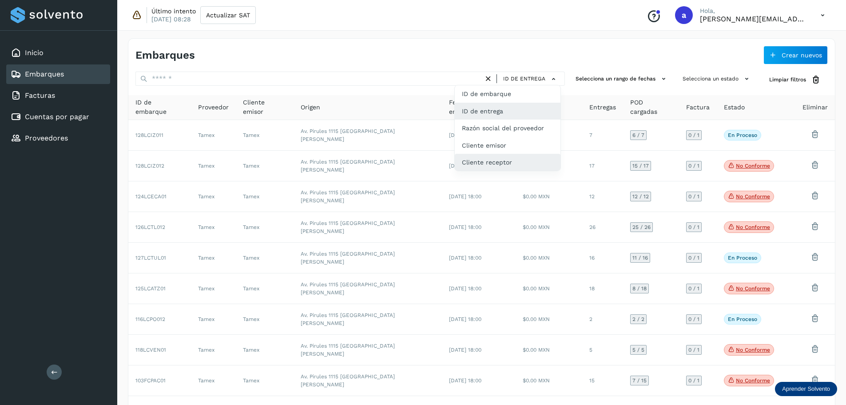
click at [491, 168] on div "Cliente receptor" at bounding box center [508, 162] width 106 height 17
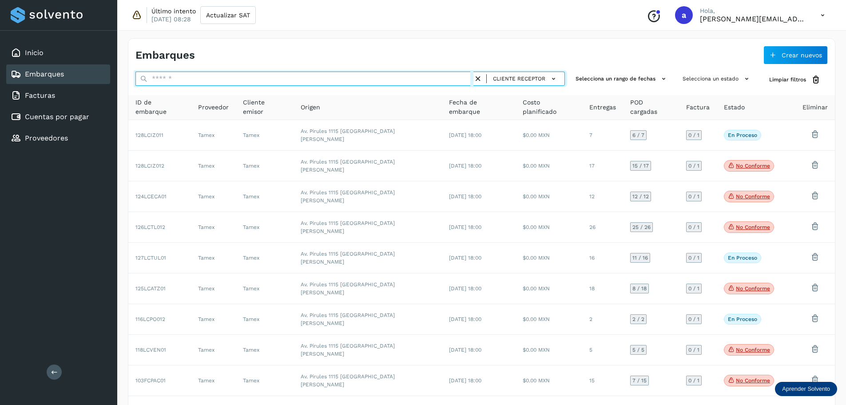
click at [289, 85] on input "text" at bounding box center [305, 79] width 338 height 14
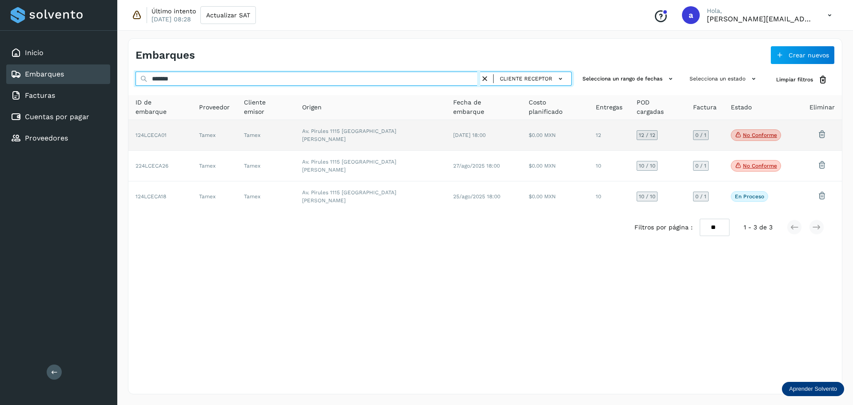
type input "*******"
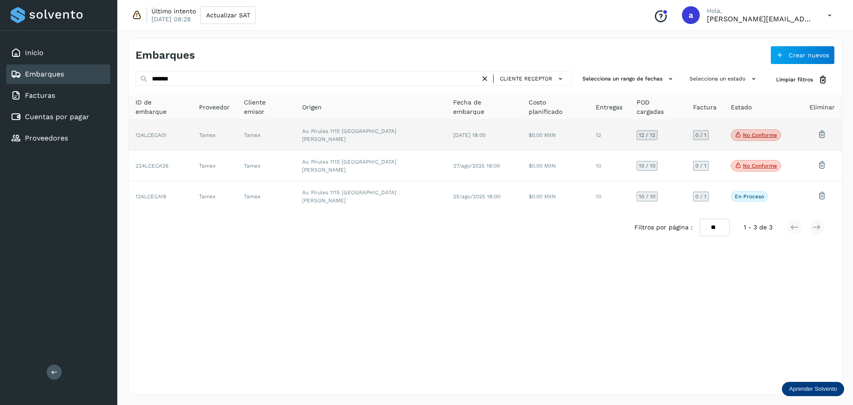
click at [446, 127] on td "[DATE] 18:00" at bounding box center [483, 135] width 75 height 31
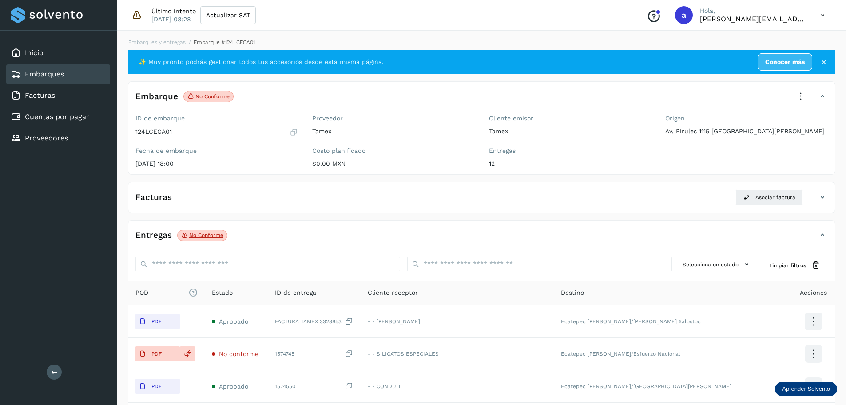
click at [73, 74] on div "Embarques" at bounding box center [58, 74] width 104 height 20
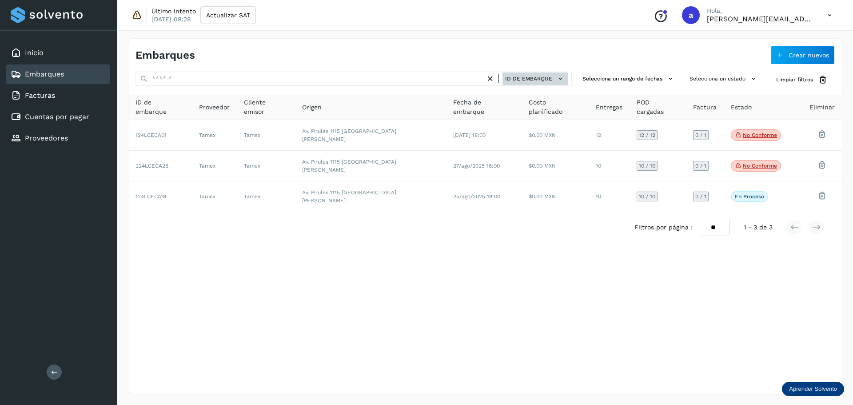
click at [551, 76] on span "ID de embarque" at bounding box center [528, 79] width 47 height 8
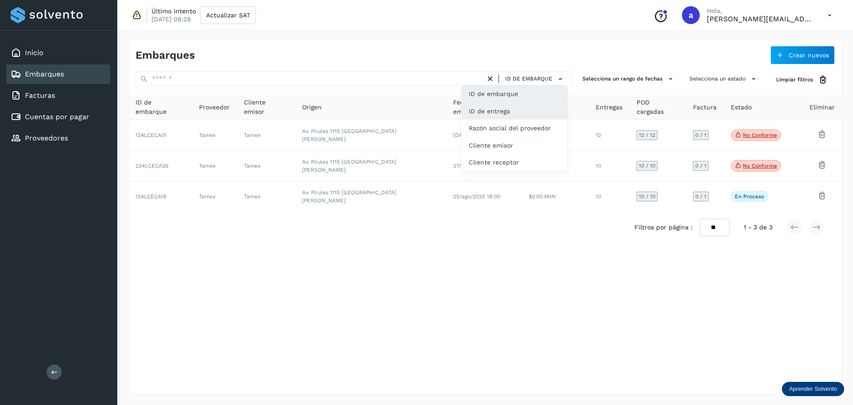
click at [516, 113] on div "ID de entrega" at bounding box center [515, 111] width 106 height 17
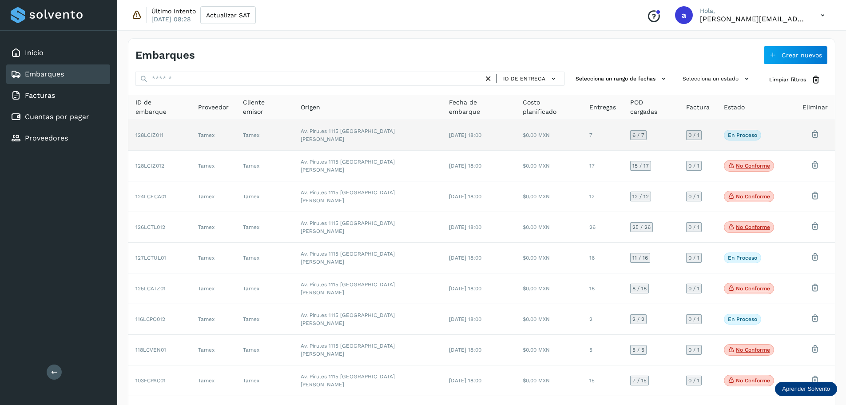
click at [516, 132] on td "$0.00 MXN" at bounding box center [549, 135] width 67 height 31
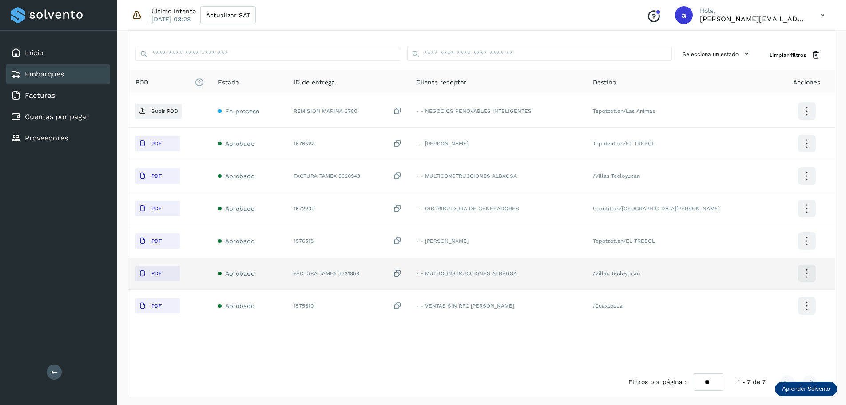
scroll to position [214, 0]
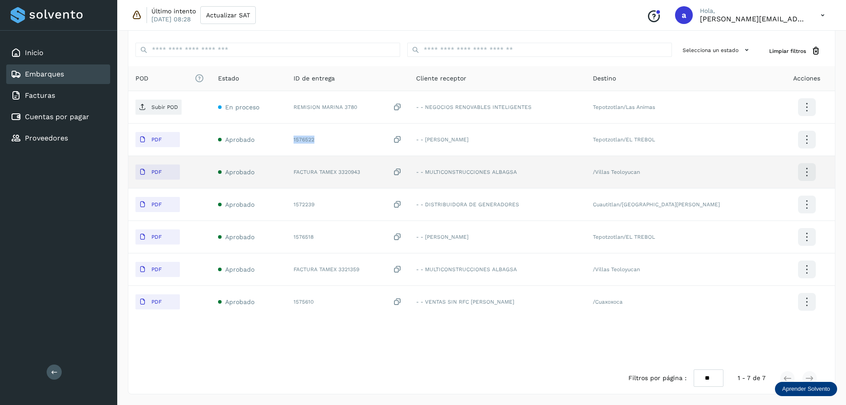
drag, startPoint x: 339, startPoint y: 140, endPoint x: 307, endPoint y: 158, distance: 36.4
click at [295, 140] on td "1576522" at bounding box center [348, 140] width 123 height 32
copy div "1576522"
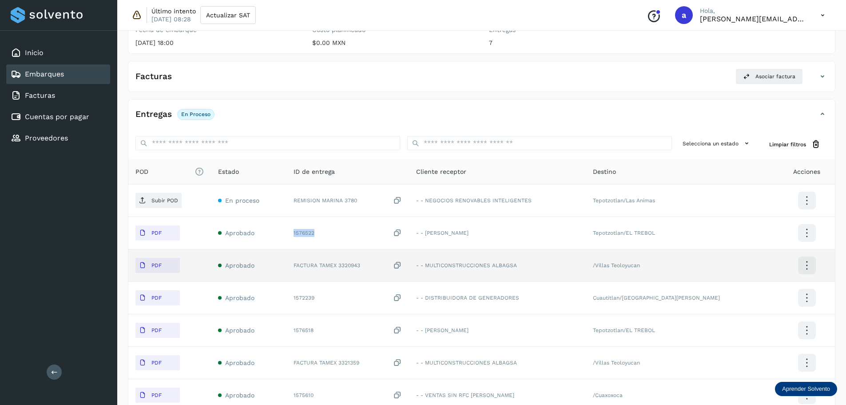
scroll to position [0, 0]
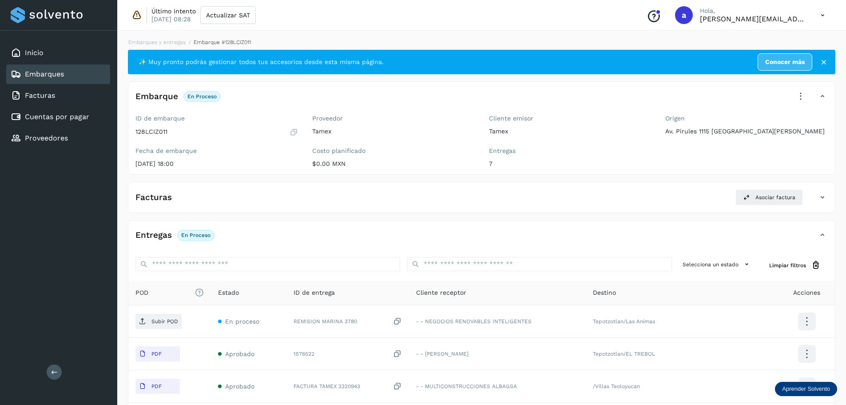
click at [91, 74] on div "Embarques" at bounding box center [58, 74] width 104 height 20
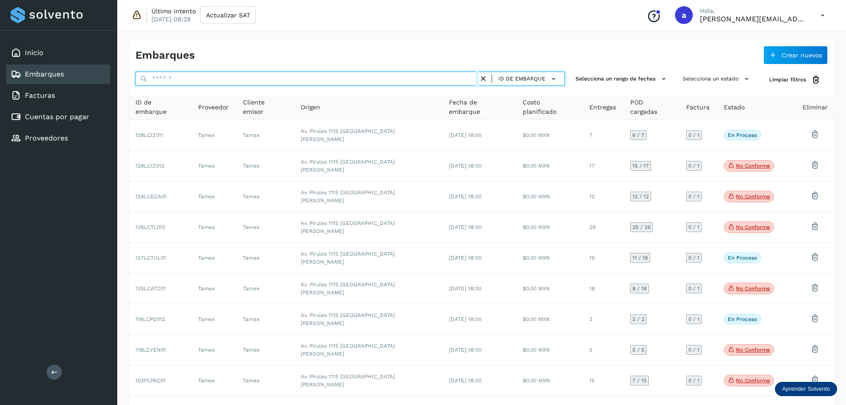
click at [399, 75] on input "text" at bounding box center [307, 79] width 343 height 14
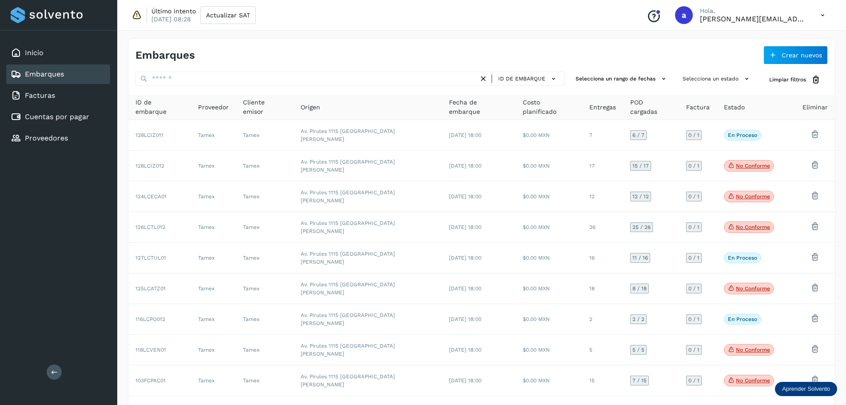
click at [412, 60] on div "Embarques" at bounding box center [309, 55] width 347 height 13
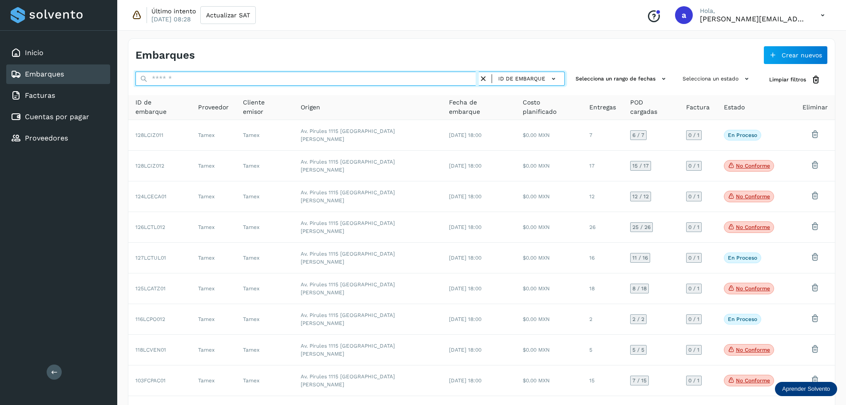
click at [393, 78] on input "text" at bounding box center [307, 79] width 343 height 14
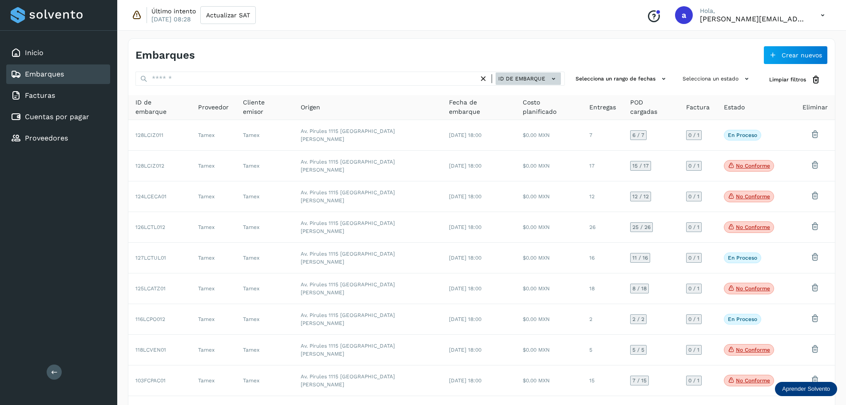
click at [545, 77] on span "ID de embarque" at bounding box center [522, 79] width 47 height 8
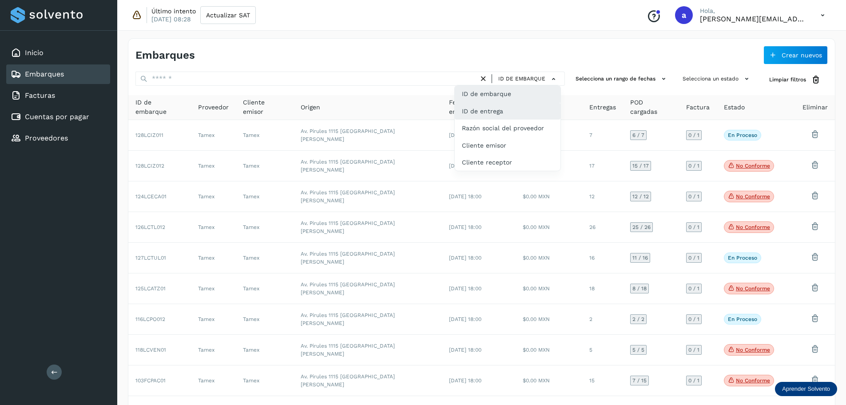
click at [499, 109] on div "ID de entrega" at bounding box center [508, 111] width 106 height 17
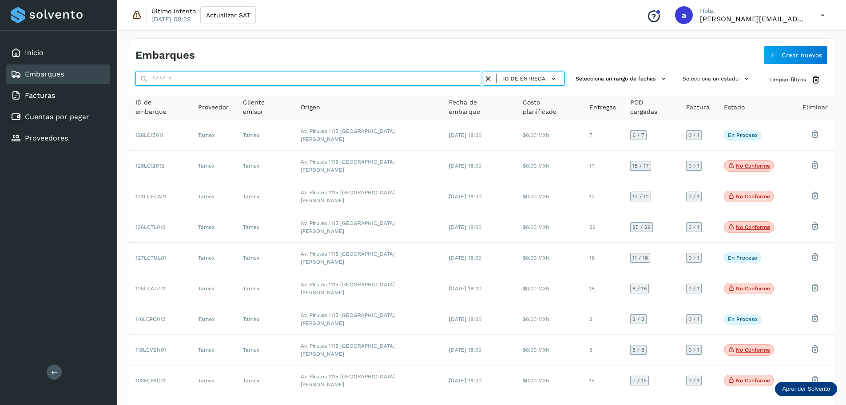
click at [317, 82] on input "text" at bounding box center [310, 79] width 348 height 14
paste input "*******"
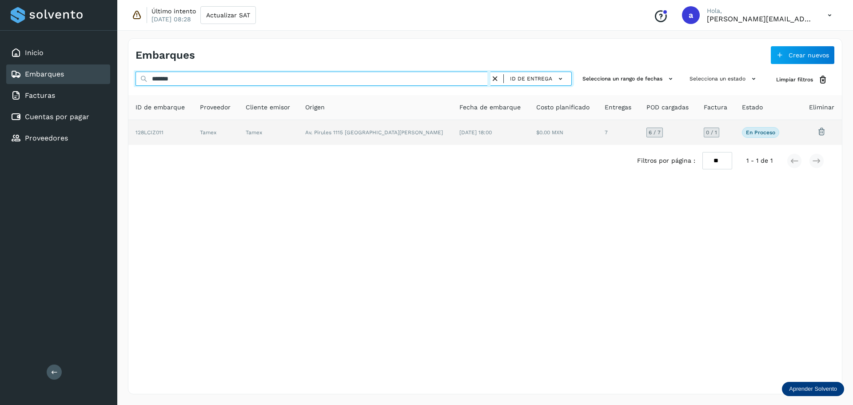
type input "*******"
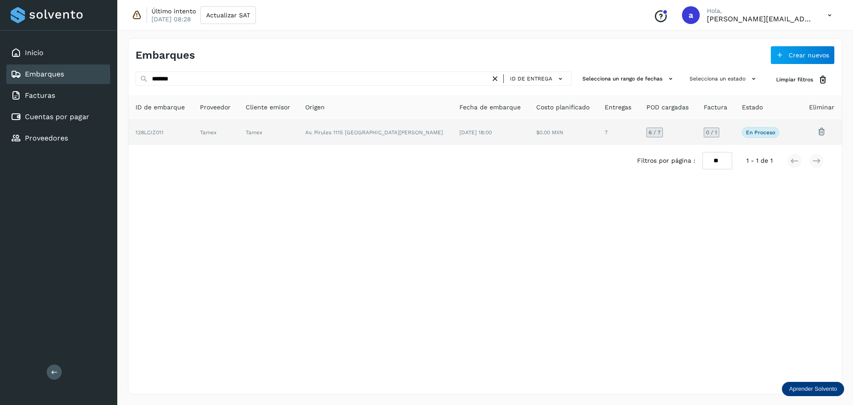
click at [312, 132] on td "Av. Pirules 1115 [GEOGRAPHIC_DATA][PERSON_NAME]" at bounding box center [375, 132] width 154 height 25
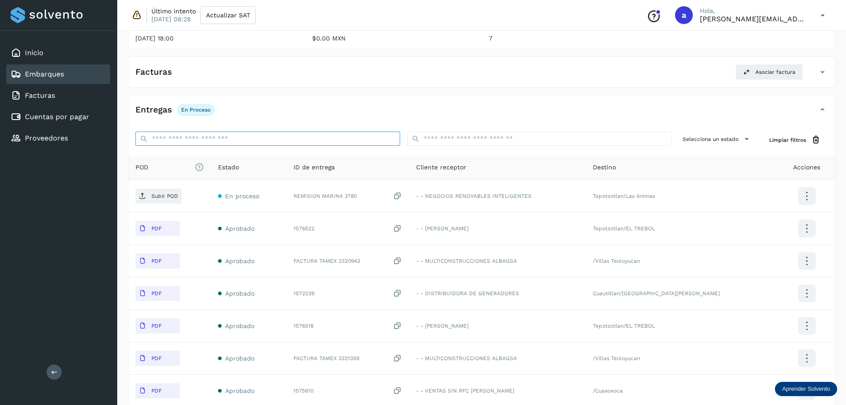
click at [277, 137] on input "ID de embarque" at bounding box center [268, 139] width 265 height 14
paste input "*******"
type input "*******"
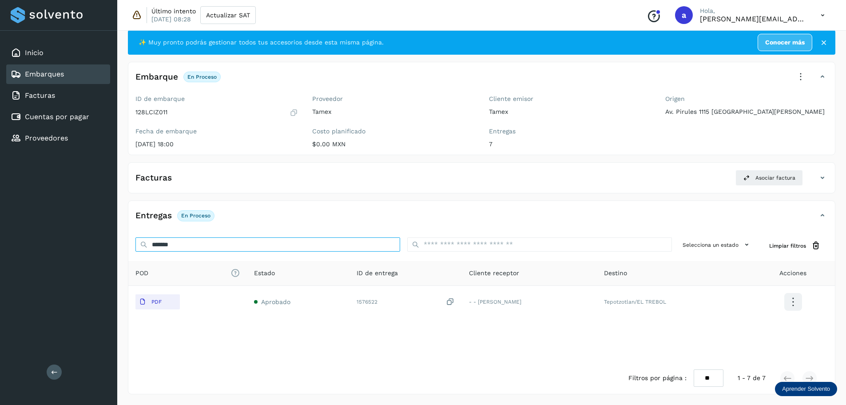
scroll to position [20, 0]
click at [286, 243] on input "*******" at bounding box center [268, 244] width 265 height 14
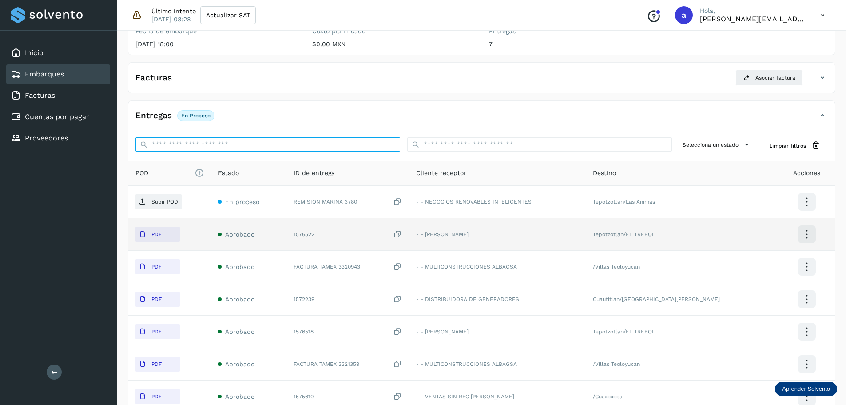
scroll to position [125, 0]
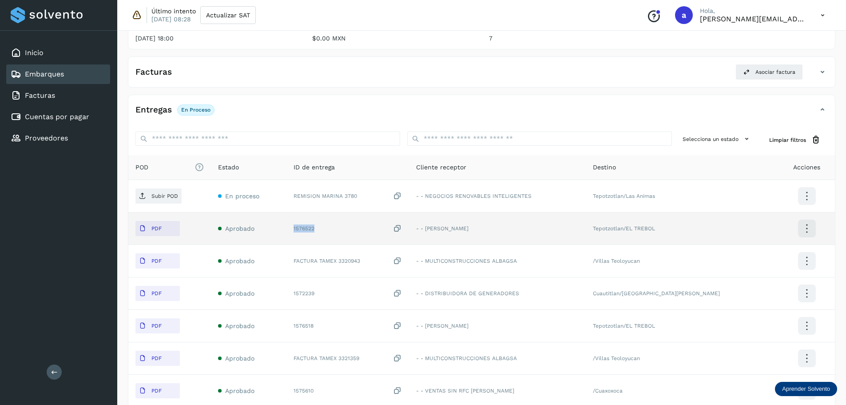
drag, startPoint x: 324, startPoint y: 229, endPoint x: 289, endPoint y: 229, distance: 35.1
click at [289, 229] on td "1576522" at bounding box center [348, 228] width 123 height 32
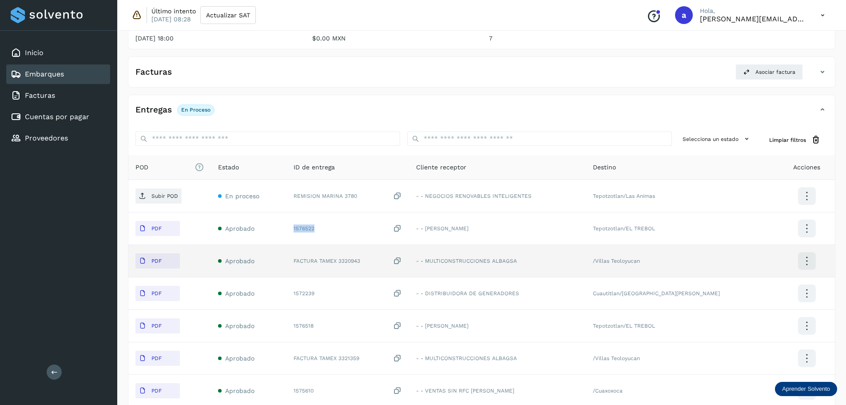
copy div "1576522"
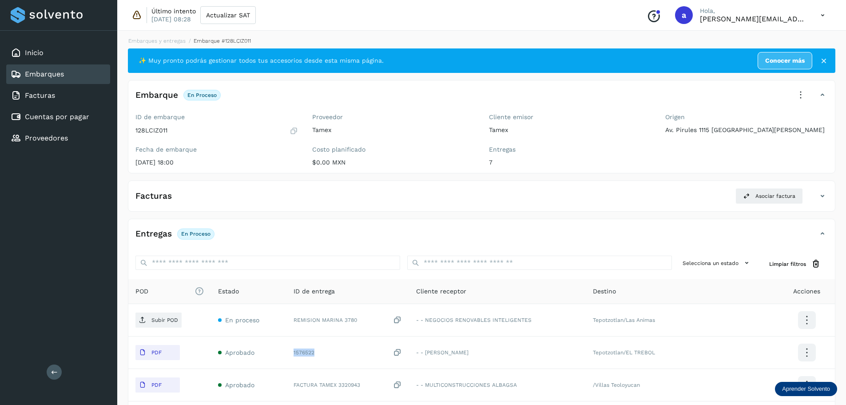
scroll to position [0, 0]
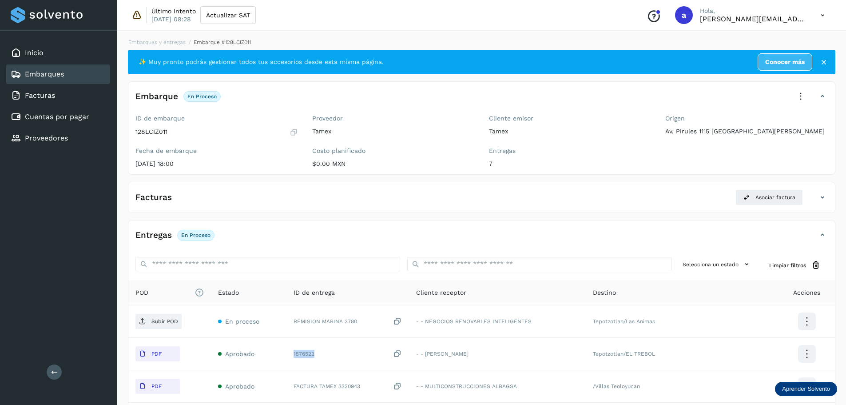
click at [46, 73] on link "Embarques" at bounding box center [44, 74] width 39 height 8
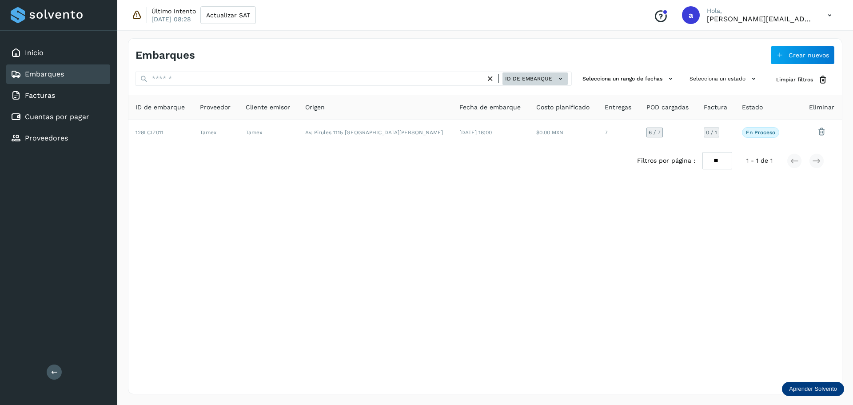
click at [552, 77] on span "ID de embarque" at bounding box center [528, 79] width 47 height 8
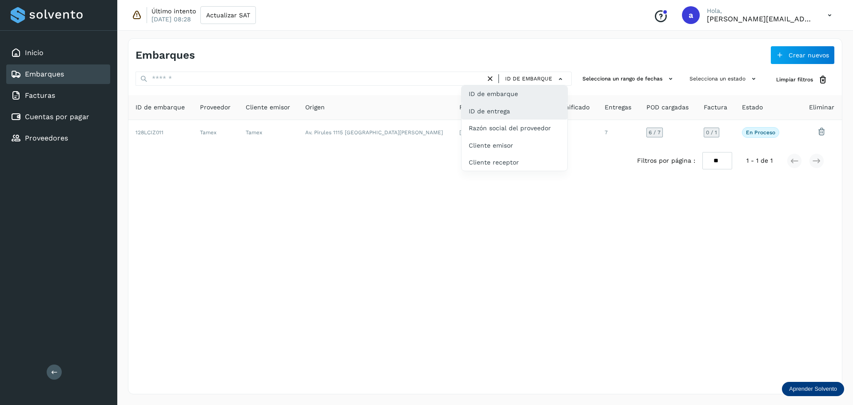
click at [502, 110] on div "ID de entrega" at bounding box center [515, 111] width 106 height 17
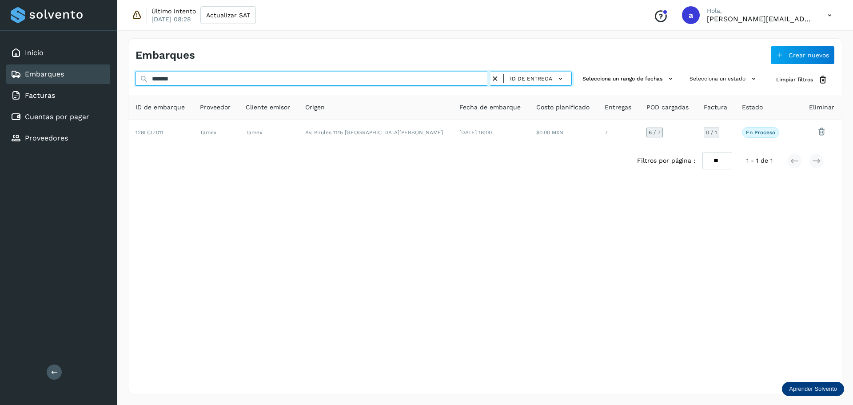
click at [413, 80] on input "*******" at bounding box center [313, 79] width 355 height 14
paste input "*******"
type input "**********"
click at [413, 80] on input "**********" at bounding box center [313, 79] width 355 height 14
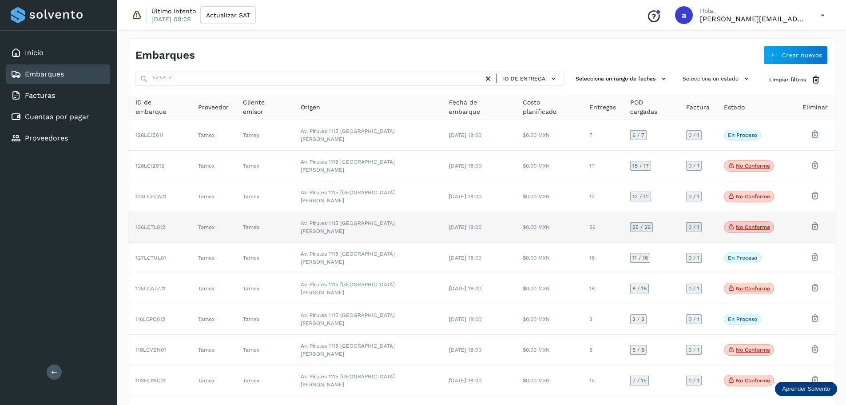
click at [564, 212] on td "$0.00 MXN" at bounding box center [549, 227] width 67 height 31
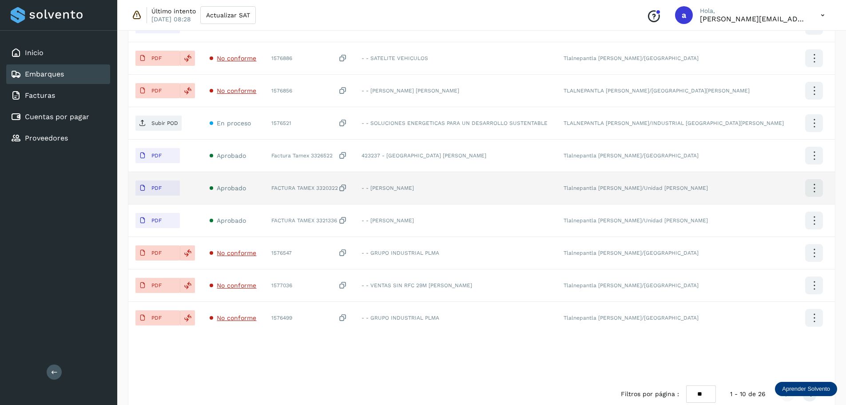
scroll to position [311, 0]
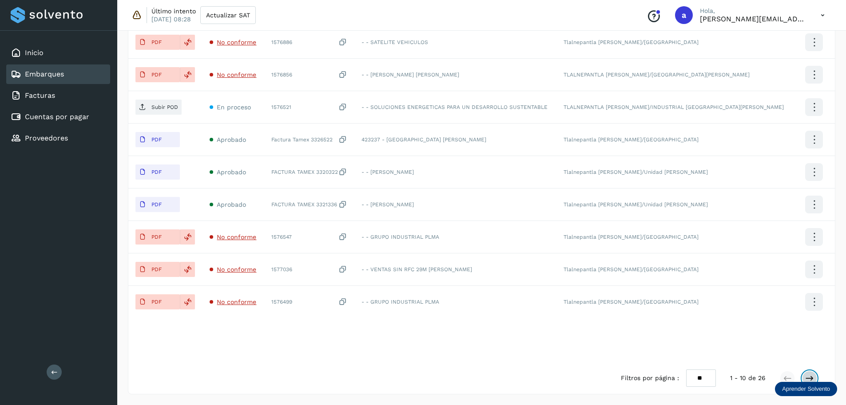
click at [568, 377] on icon at bounding box center [810, 378] width 9 height 9
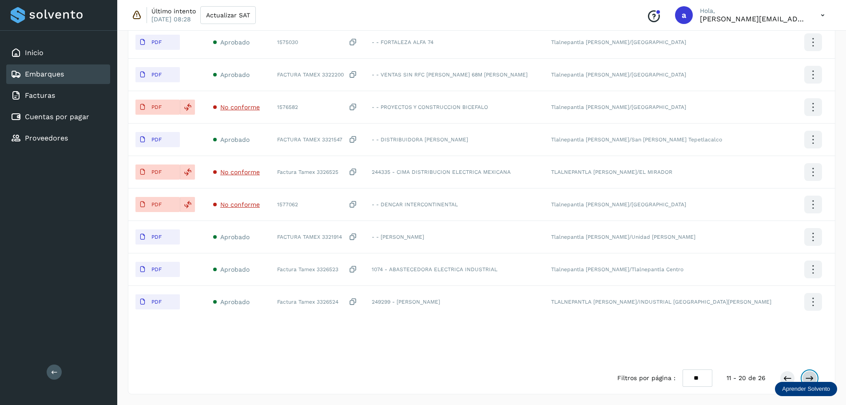
click at [568, 377] on icon at bounding box center [810, 378] width 9 height 9
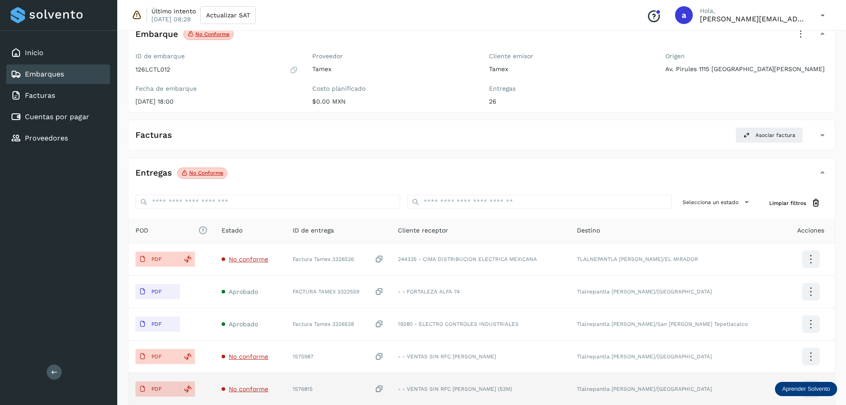
scroll to position [0, 0]
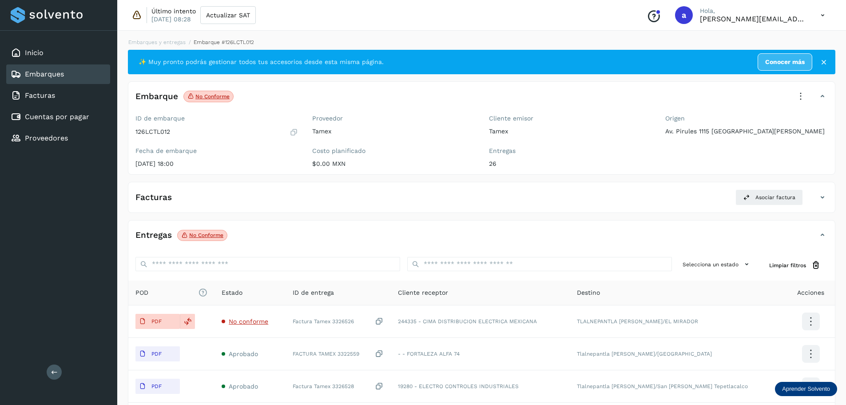
click at [61, 76] on link "Embarques" at bounding box center [44, 74] width 39 height 8
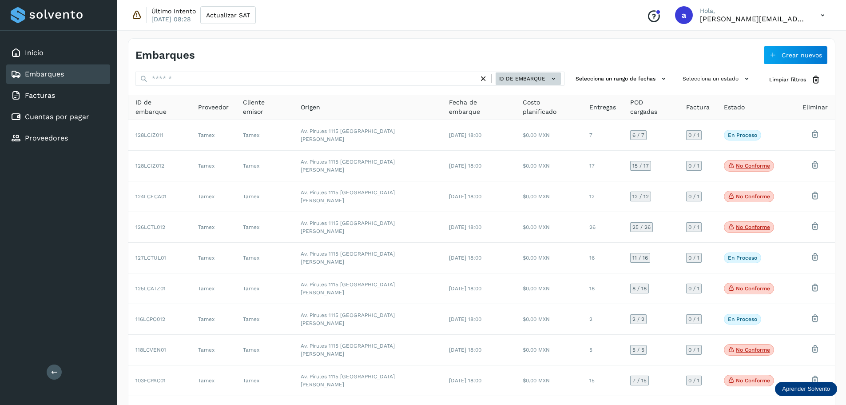
click at [525, 82] on span "ID de embarque" at bounding box center [522, 79] width 47 height 8
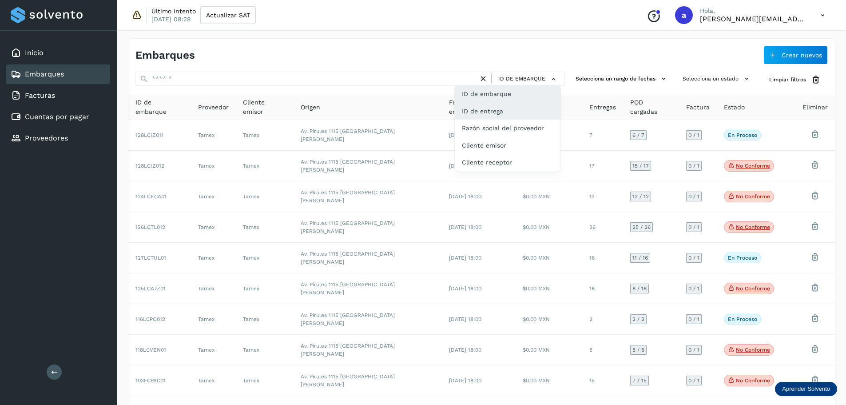
click at [504, 114] on div "ID de entrega" at bounding box center [508, 111] width 106 height 17
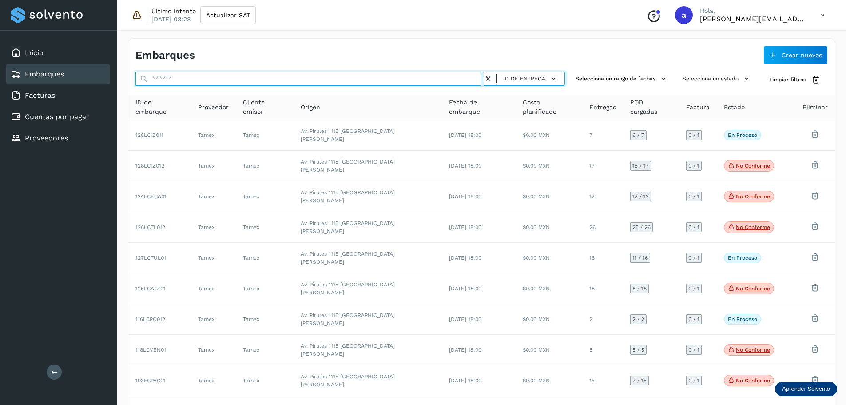
click at [410, 78] on input "text" at bounding box center [310, 79] width 348 height 14
paste input "*******"
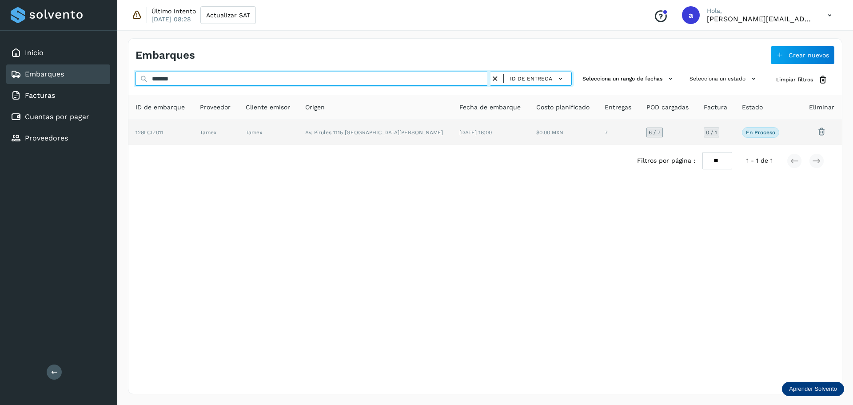
type input "*******"
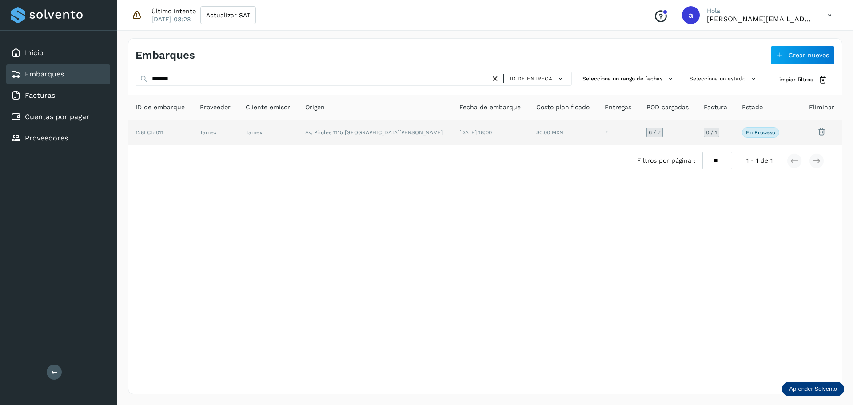
click at [398, 128] on td "Av. Pirules 1115 [GEOGRAPHIC_DATA][PERSON_NAME]" at bounding box center [375, 132] width 154 height 25
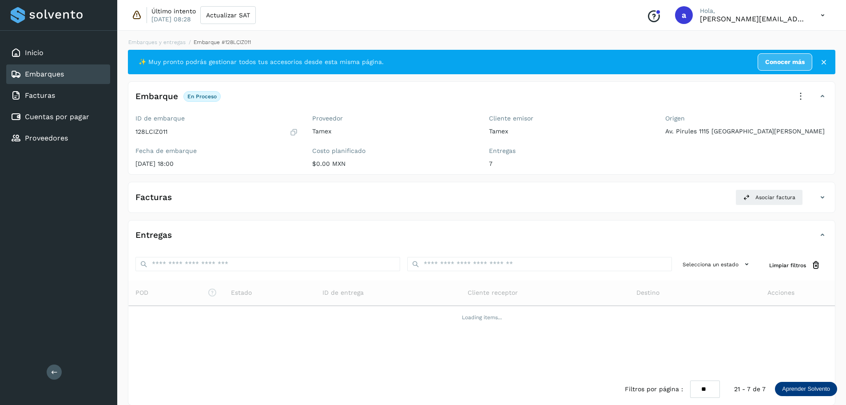
scroll to position [11, 0]
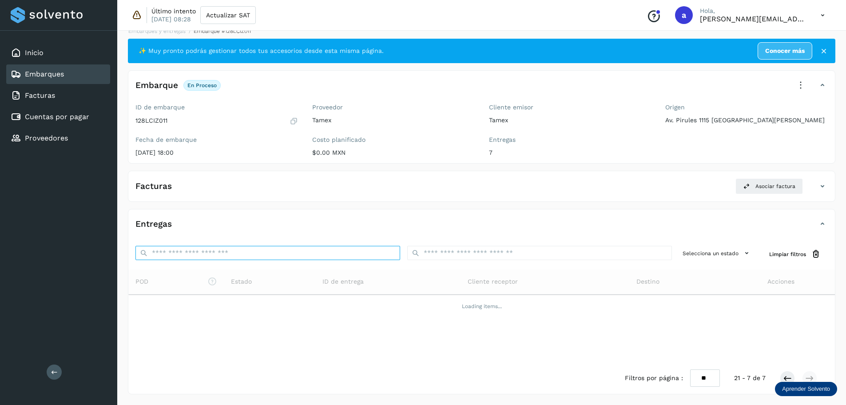
click at [213, 252] on input "ID de embarque" at bounding box center [268, 253] width 265 height 14
paste input "*******"
type input "*******"
click at [238, 235] on div "Entregas" at bounding box center [481, 227] width 707 height 22
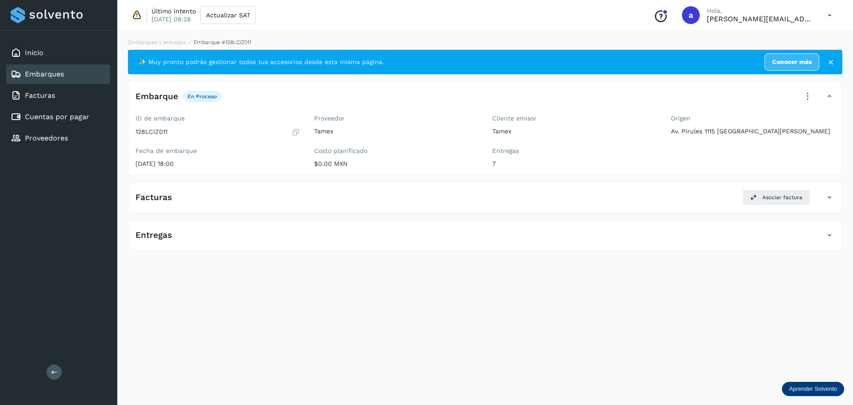
click at [239, 235] on div "Entregas" at bounding box center [476, 234] width 696 height 15
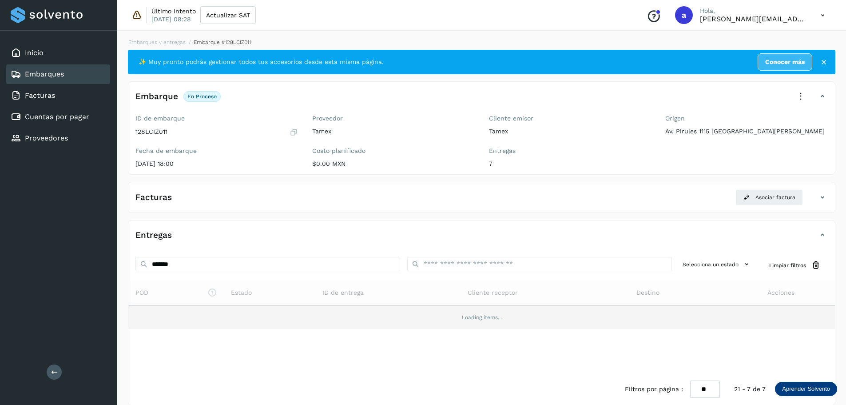
click at [262, 315] on td "Loading items..." at bounding box center [481, 317] width 707 height 23
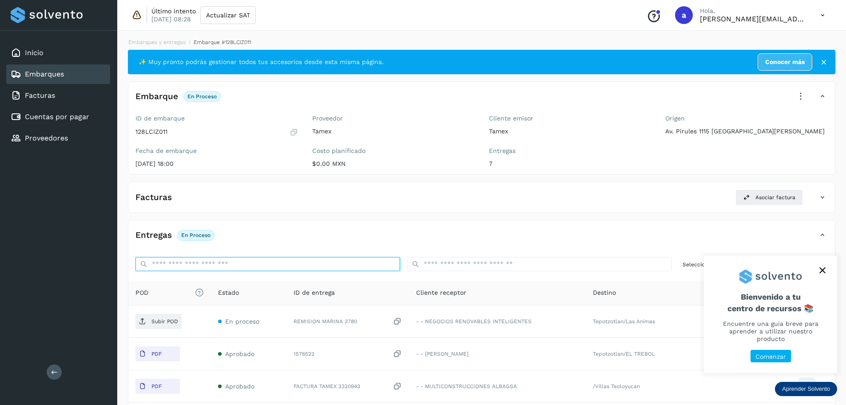
click at [272, 263] on input "ID de embarque" at bounding box center [268, 264] width 265 height 14
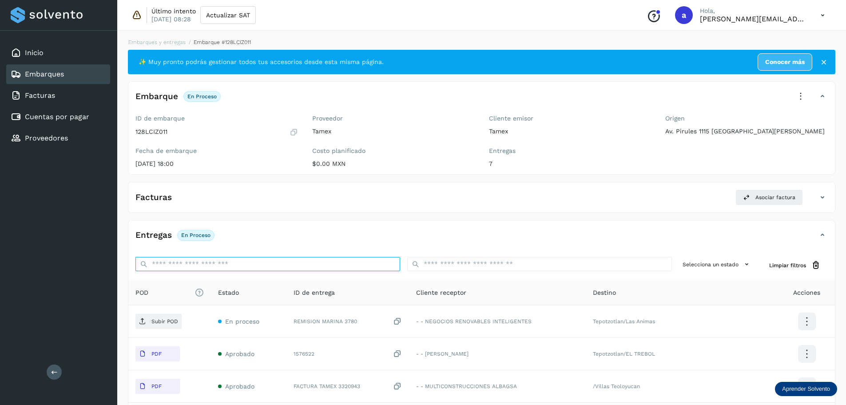
click at [272, 263] on input "ID de embarque" at bounding box center [268, 264] width 265 height 14
paste input "*******"
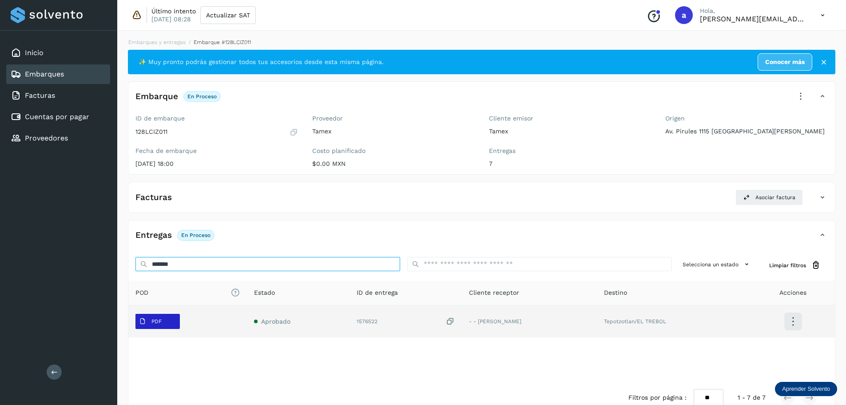
type input "*******"
click at [154, 319] on p "PDF" at bounding box center [157, 321] width 10 height 6
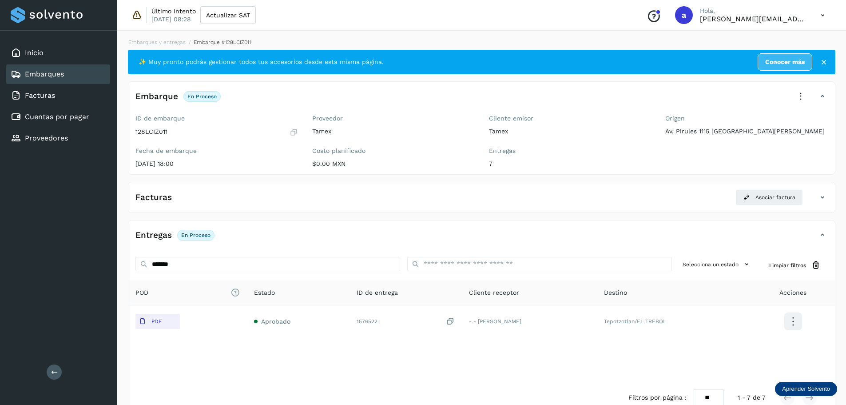
click at [67, 77] on div "Embarques" at bounding box center [58, 74] width 104 height 20
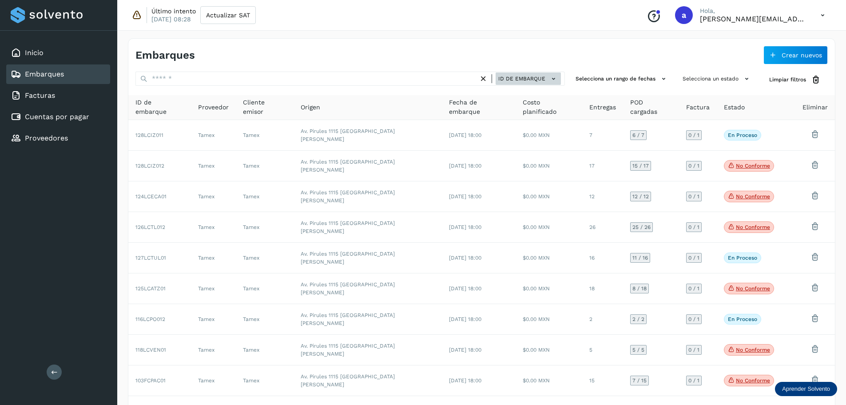
click at [552, 77] on icon at bounding box center [553, 78] width 9 height 9
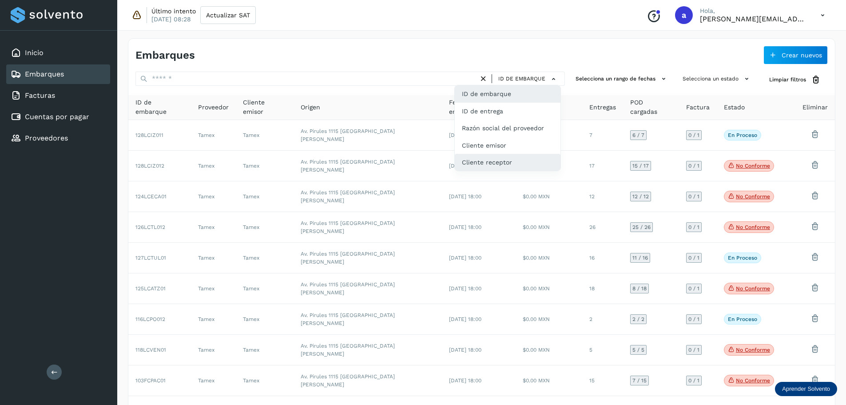
click at [497, 163] on div "Cliente receptor" at bounding box center [508, 162] width 106 height 17
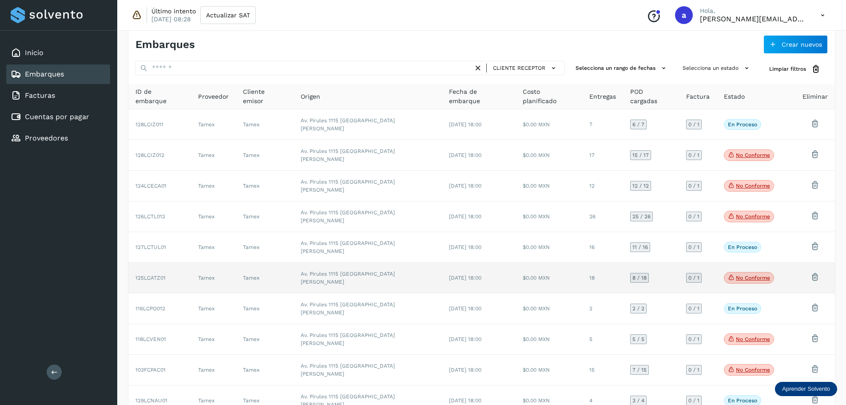
scroll to position [16, 0]
